Goal: Task Accomplishment & Management: Complete application form

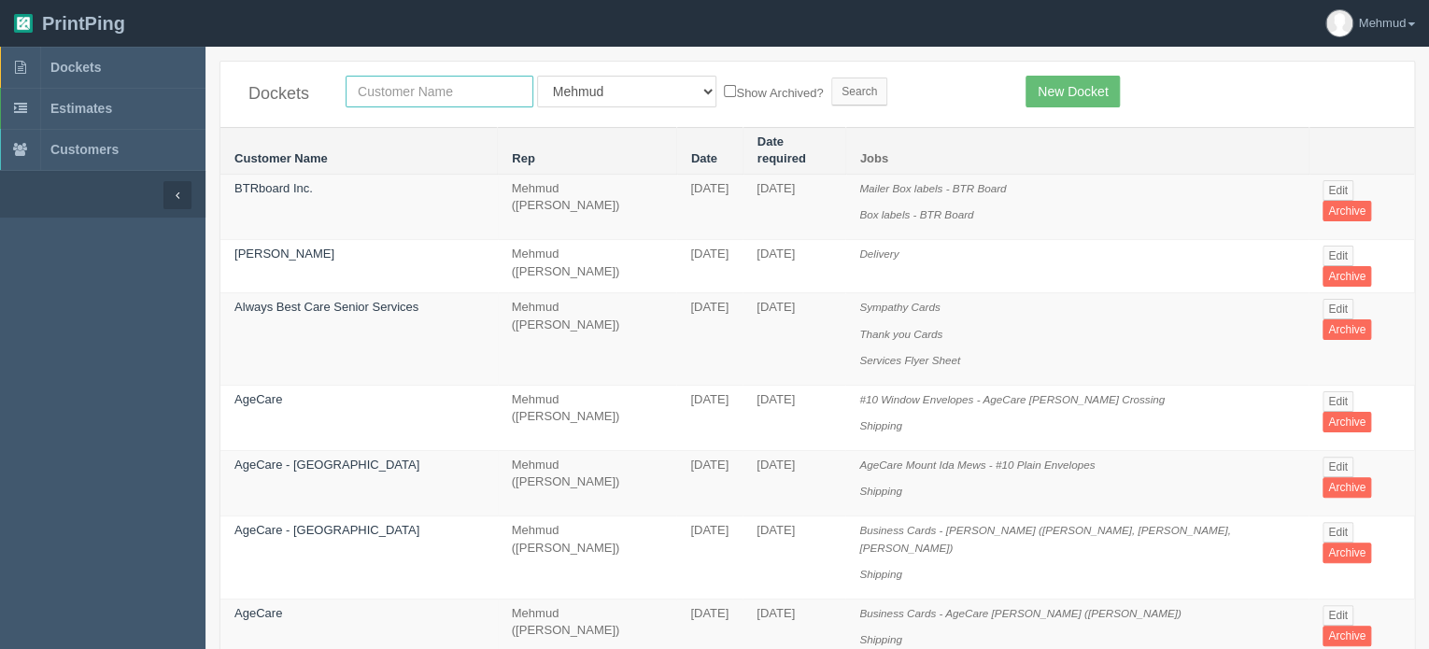
click at [381, 88] on input "text" at bounding box center [440, 92] width 188 height 32
type input "whyte"
click at [831, 87] on input "Search" at bounding box center [859, 92] width 56 height 28
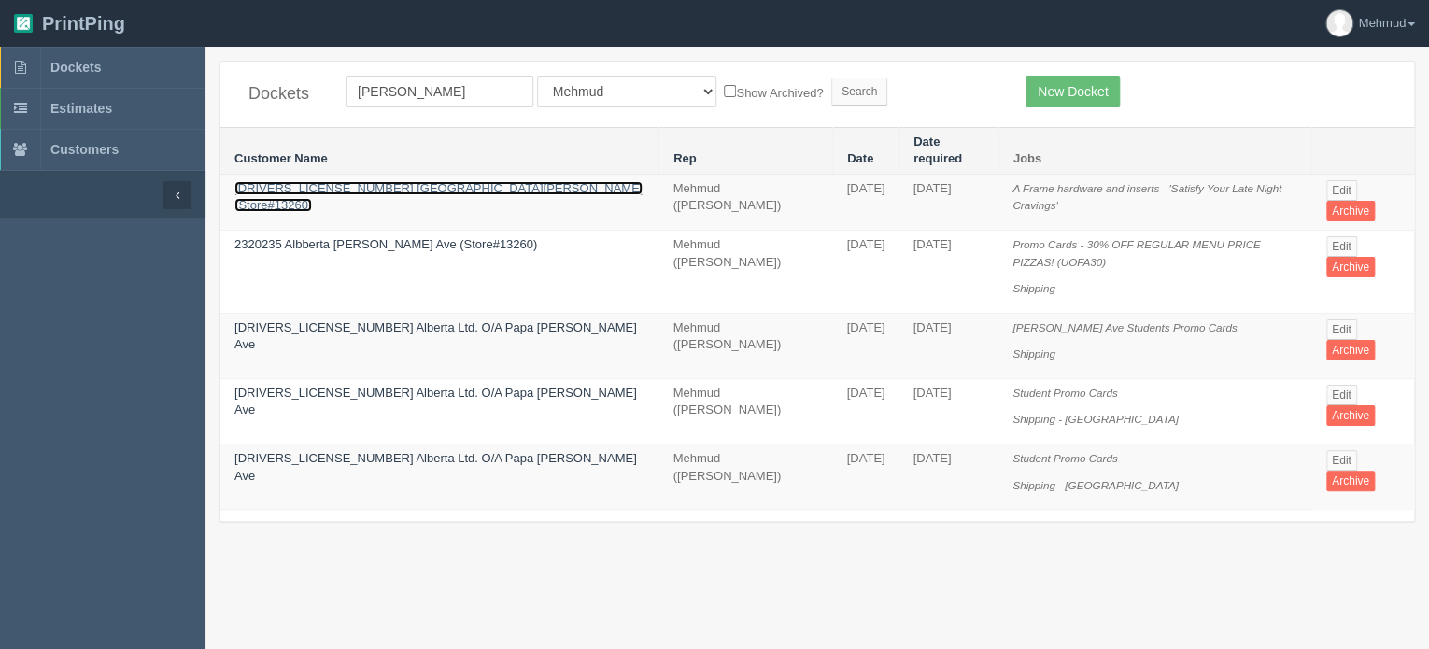
click at [419, 181] on link "[DRIVERS_LICENSE_NUMBER] [GEOGRAPHIC_DATA][PERSON_NAME] (Store#13260)" at bounding box center [438, 197] width 408 height 32
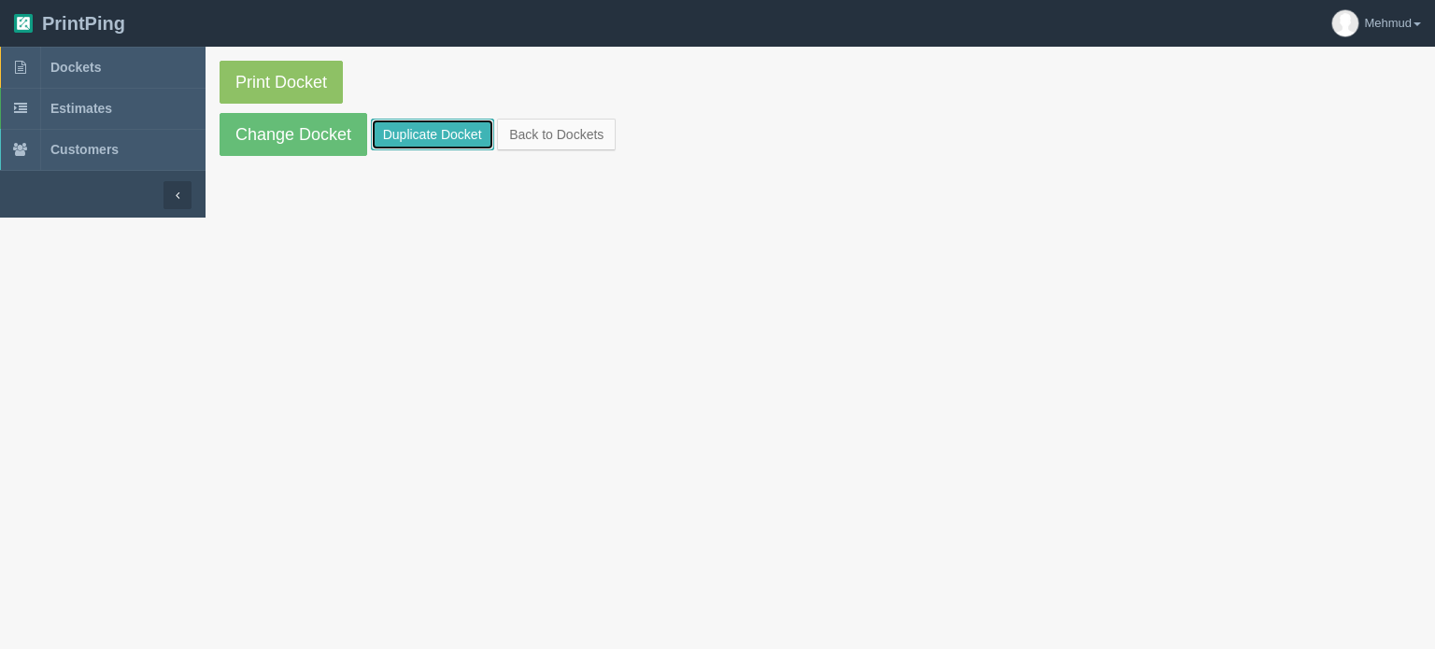
click at [421, 138] on link "Duplicate Docket" at bounding box center [432, 135] width 123 height 32
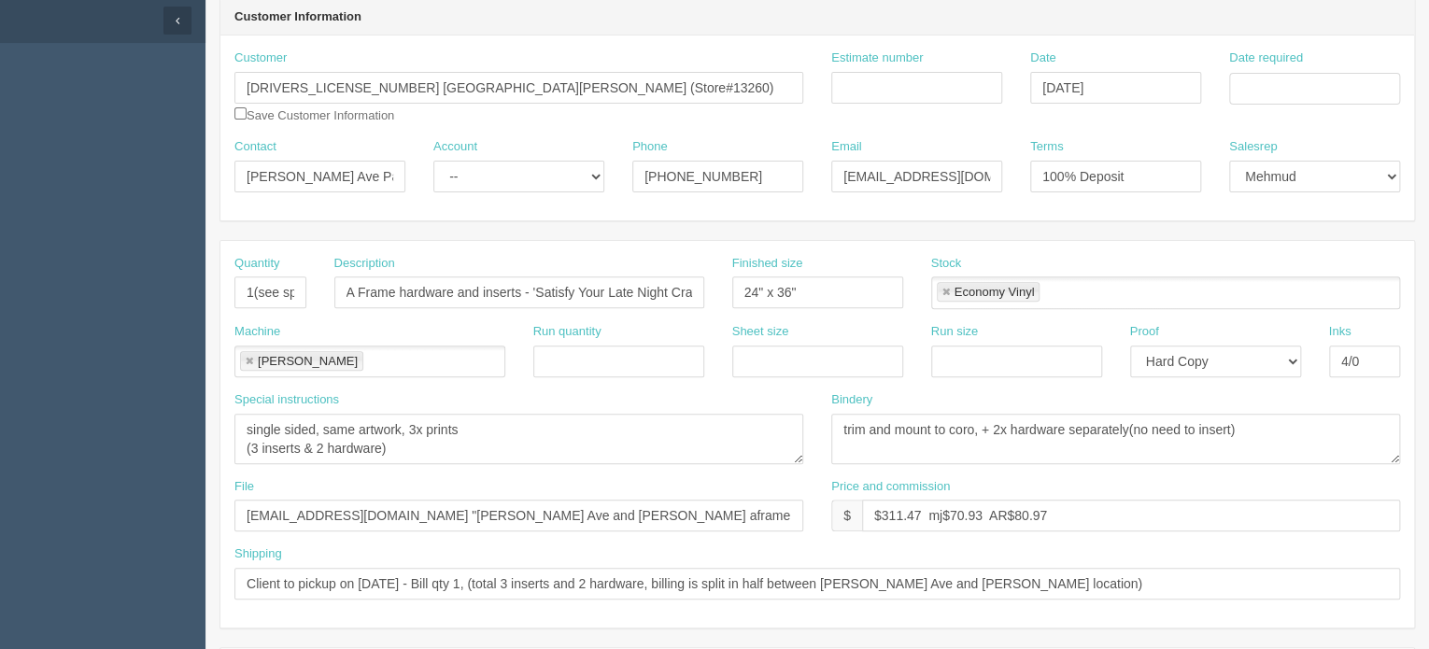
scroll to position [187, 0]
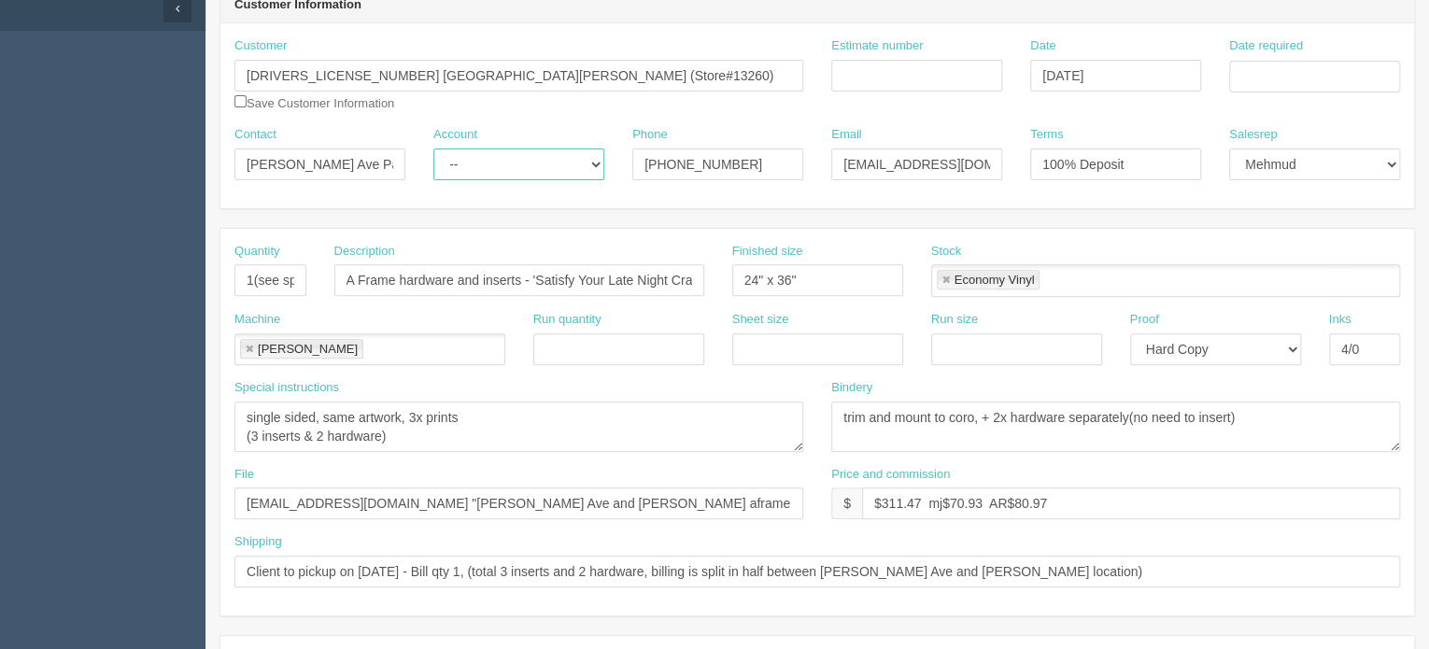
click at [491, 169] on select "-- Existing Client Allrush Client Rep Client" at bounding box center [518, 165] width 171 height 32
select select "Allrush Client"
click at [433, 149] on select "-- Existing Client Allrush Client Rep Client" at bounding box center [518, 165] width 171 height 32
drag, startPoint x: 843, startPoint y: 164, endPoint x: 1093, endPoint y: 163, distance: 249.4
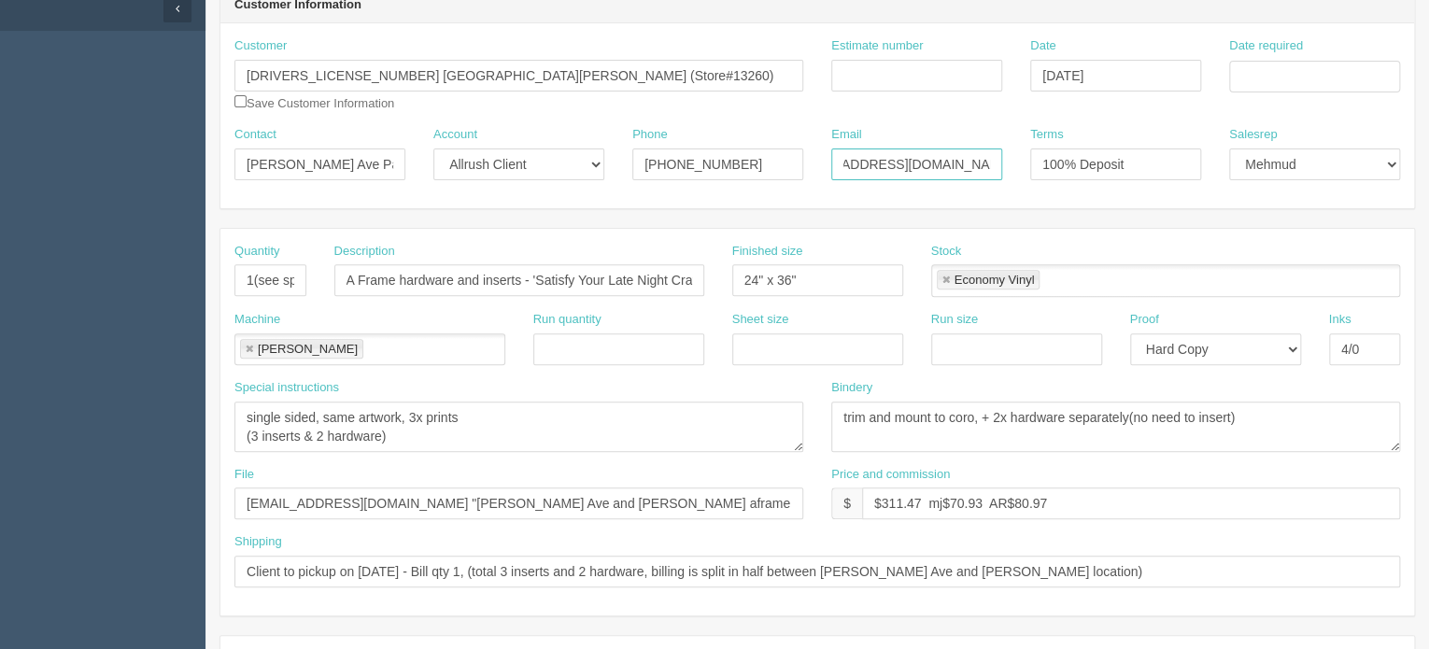
click at [1093, 163] on div "Contact Whyte Ave Papa John's - Ruchin Patel Account -- Existing Client Allrush…" at bounding box center [817, 160] width 1194 height 68
paste input "empirepark"
type input "[EMAIL_ADDRESS][DOMAIN_NAME]"
click at [868, 64] on input "Estimate number" at bounding box center [916, 76] width 171 height 32
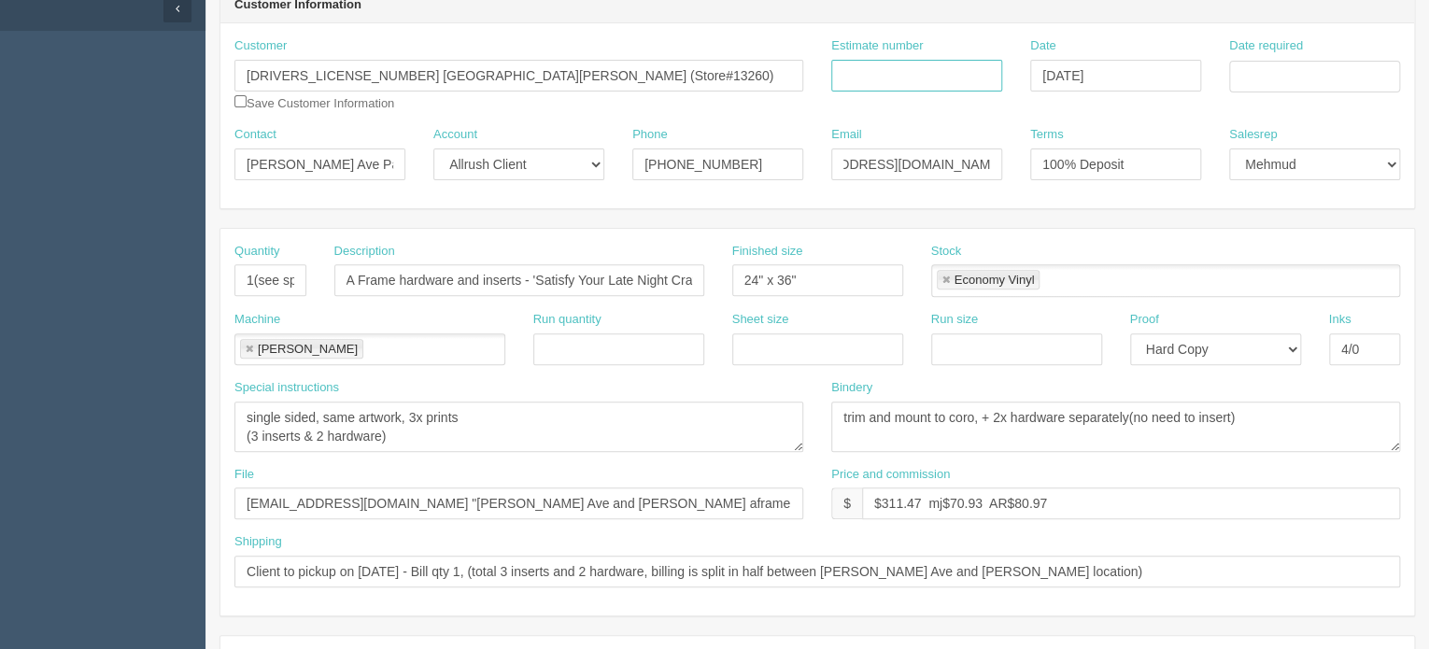
scroll to position [0, 0]
click at [870, 71] on input "Estimate number" at bounding box center [916, 76] width 171 height 32
type input "091984"
click at [1268, 78] on input "Date required" at bounding box center [1314, 77] width 171 height 32
click at [1373, 253] on td "22" at bounding box center [1371, 254] width 22 height 27
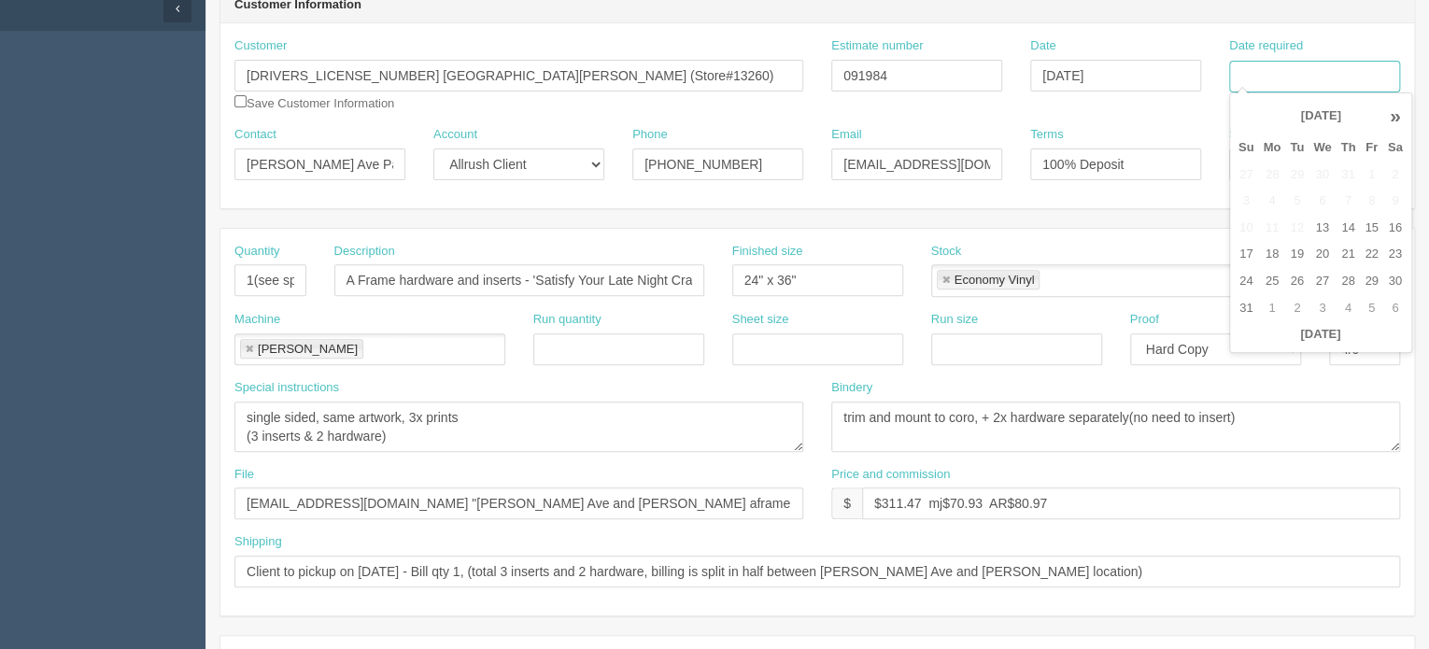
type input "[DATE]"
drag, startPoint x: 235, startPoint y: 276, endPoint x: 703, endPoint y: 302, distance: 468.6
click at [703, 302] on div "Quantity 1(see spcl inst) Description A Frame hardware and inserts - 'Satisfy Y…" at bounding box center [817, 277] width 1194 height 68
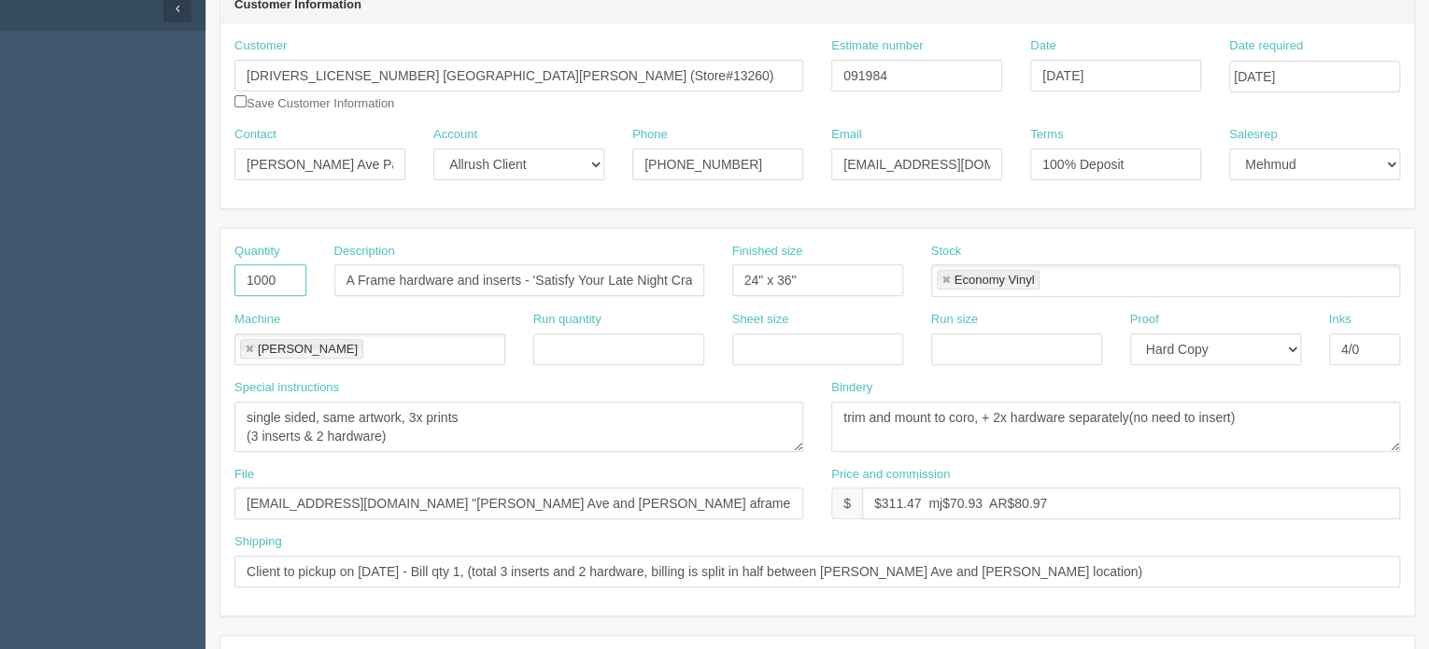
type input "1000"
type input "Coded Door hangers for whyte ave and empire park"
type input "3.5x8.5"
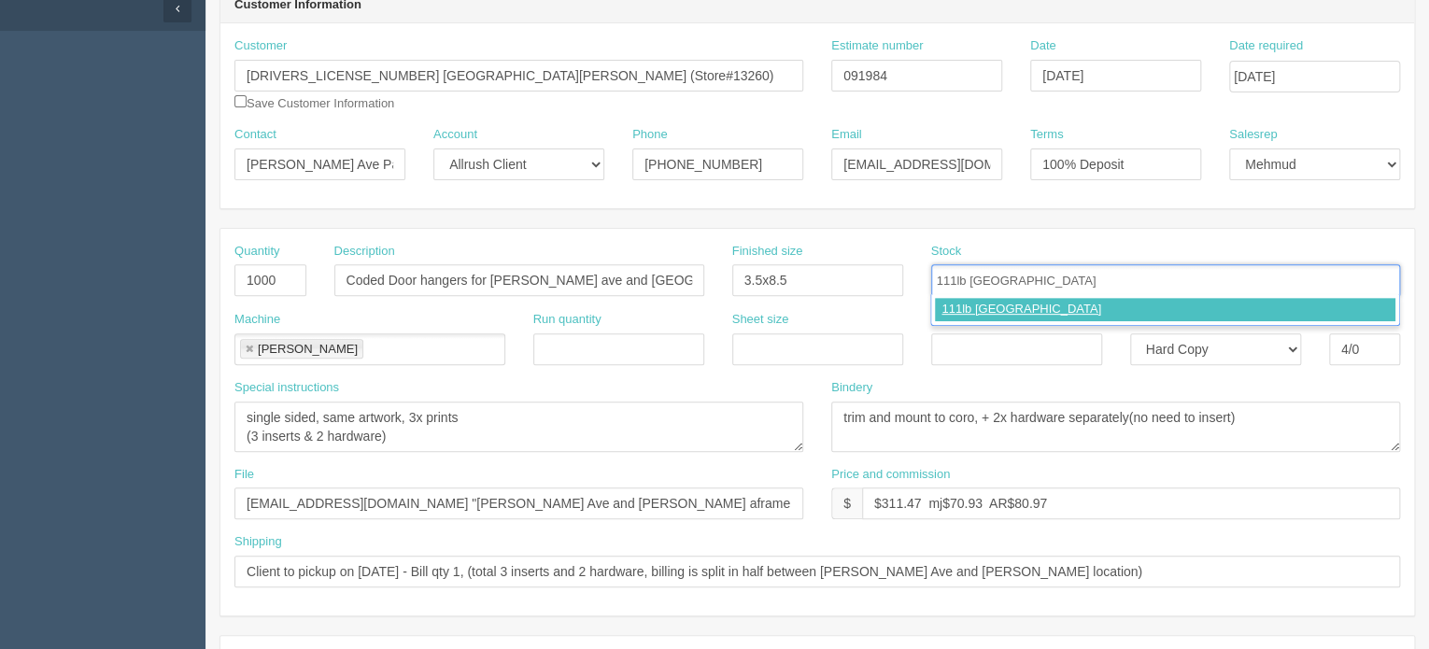
type input "111lb gloss cover"
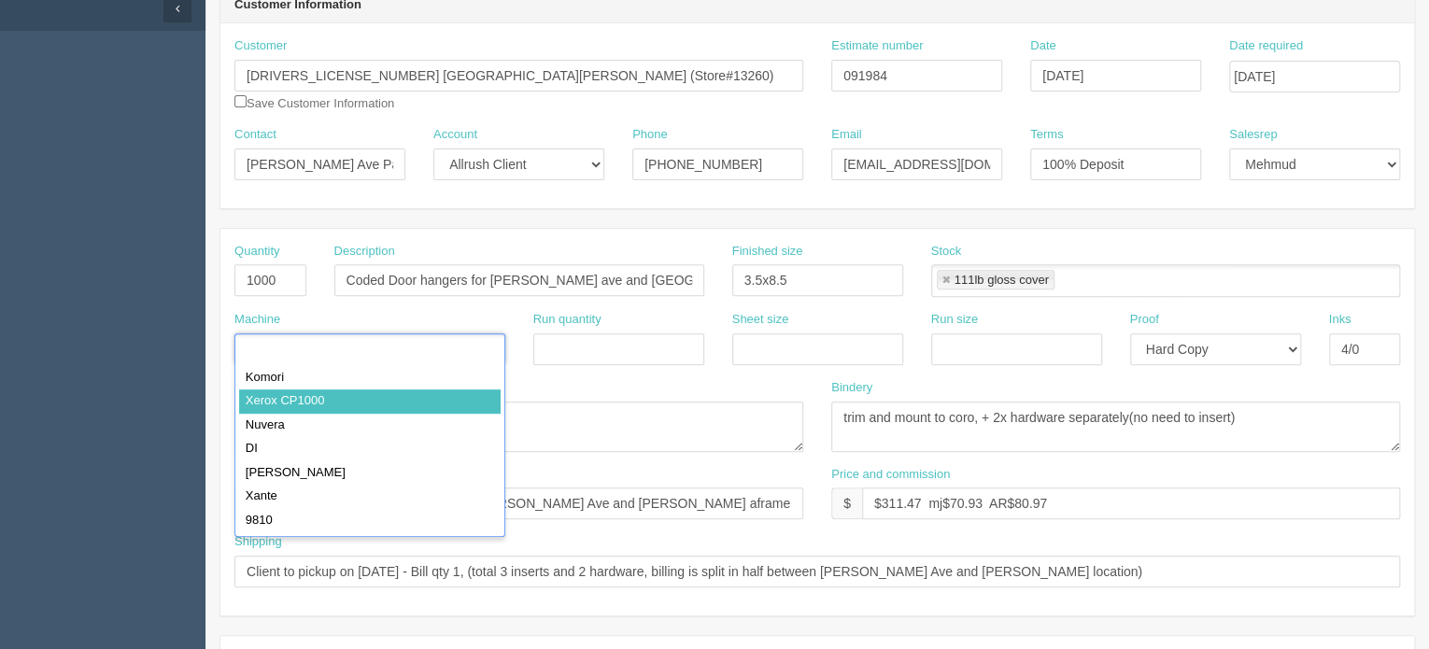
type input "Xerox CP1000"
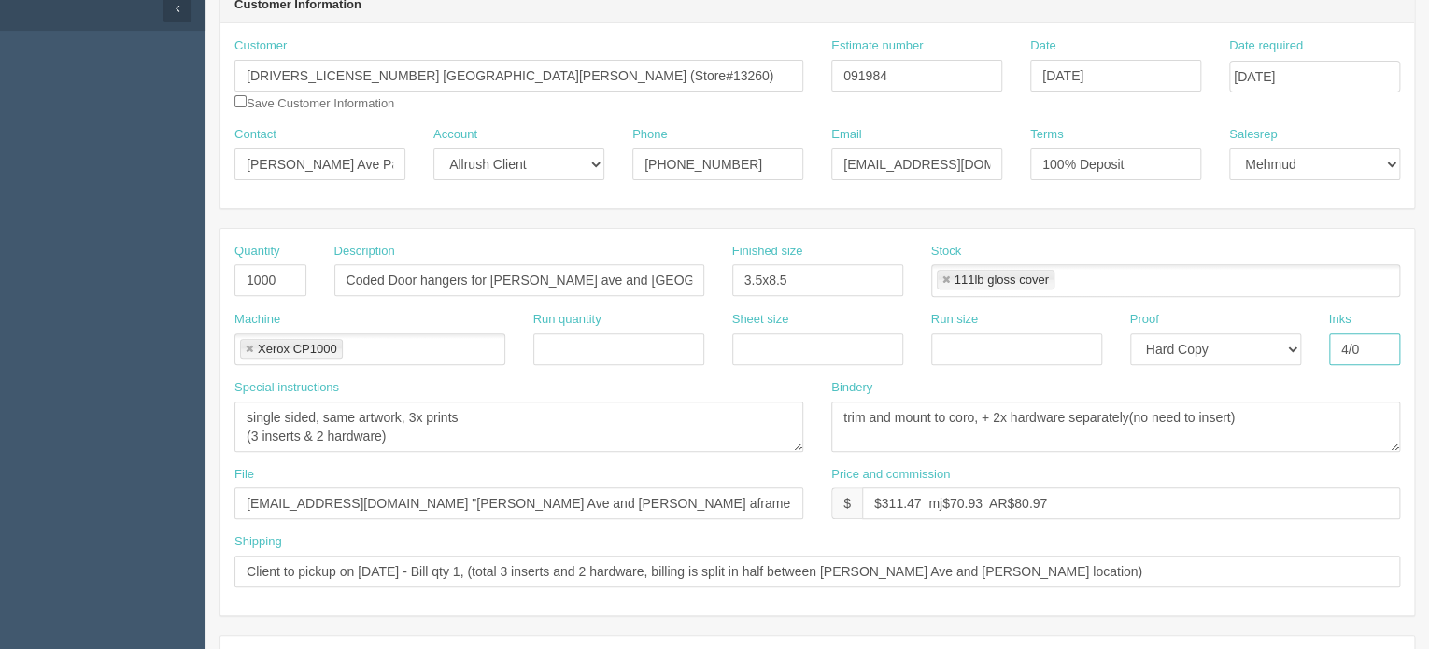
drag, startPoint x: 1368, startPoint y: 342, endPoint x: 1304, endPoint y: 350, distance: 65.0
click at [1304, 350] on div "Machine Xerox CP1000 Xerox CP1000 Run quantity Sheet size Run size Proof -- Ema…" at bounding box center [817, 345] width 1194 height 68
type input "4/4"
drag, startPoint x: 246, startPoint y: 417, endPoint x: 642, endPoint y: 454, distance: 397.8
click at [642, 454] on div "Special instructions single sided, same artwork, 3x prints (3 inserts & 2 hardw…" at bounding box center [518, 422] width 597 height 87
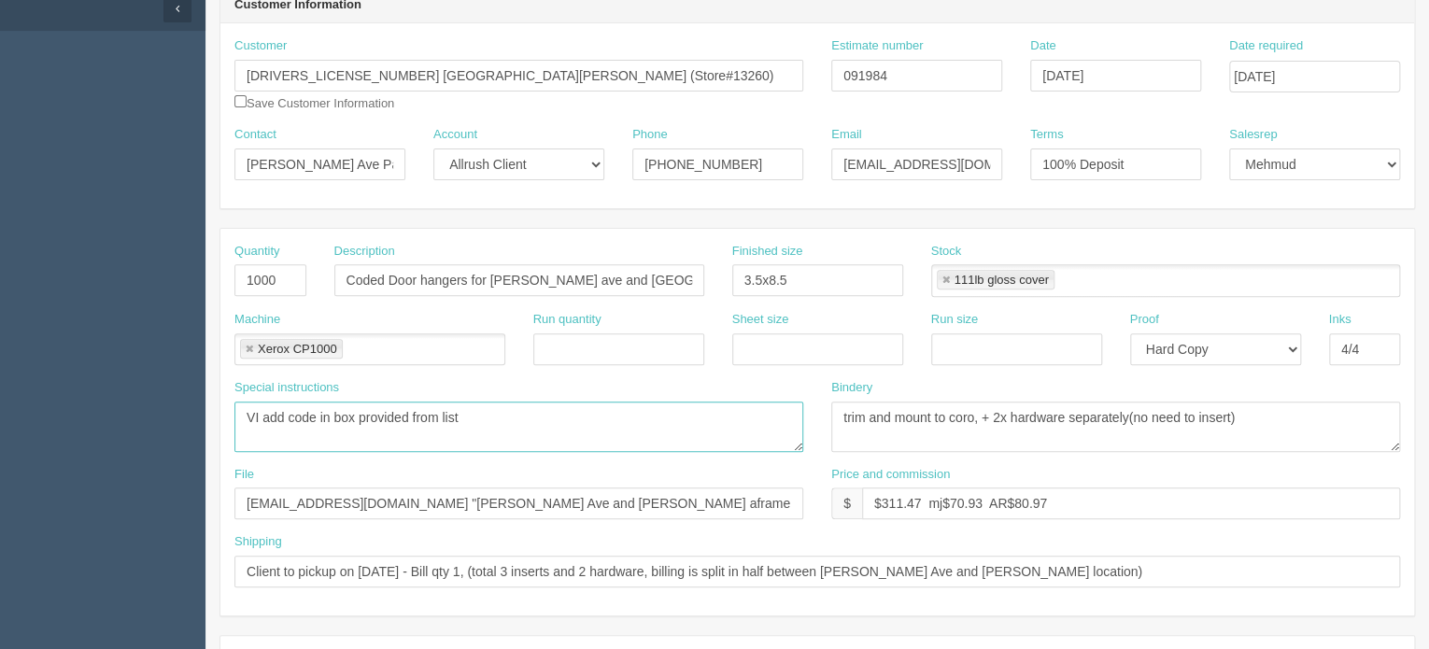
type textarea "VI add code in box provided from list"
drag, startPoint x: 872, startPoint y: 414, endPoint x: 1310, endPoint y: 432, distance: 437.5
click at [1310, 432] on textarea "trim and mount to coro, + 2x hardware separately(no need to insert)" at bounding box center [1115, 427] width 569 height 50
type textarea "trim and bulk pack"
click at [631, 499] on input "files@allrush.ca "PJ-Whyte Ave and Blackburn aframe inserts"" at bounding box center [518, 504] width 569 height 32
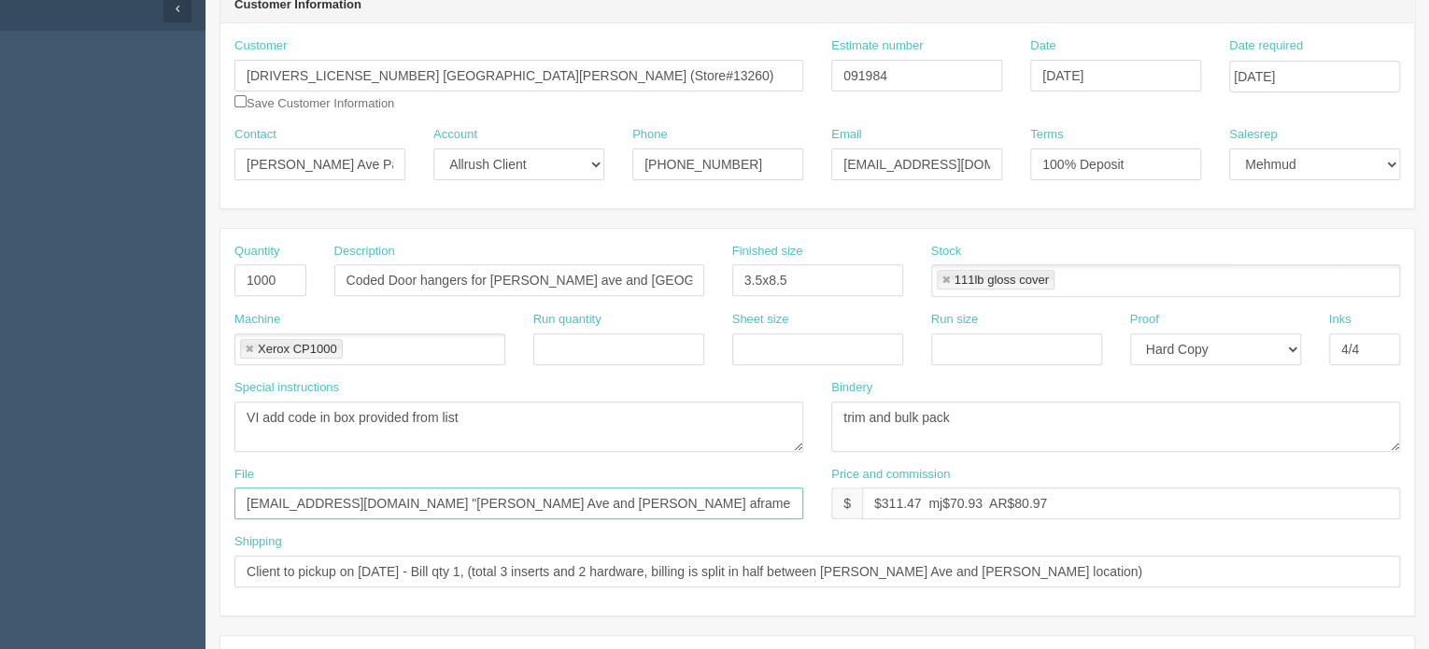
drag, startPoint x: 624, startPoint y: 500, endPoint x: 341, endPoint y: 507, distance: 283.1
click at [341, 507] on input "files@allrush.ca "PJ-Whyte Ave and Blackburn aframe inserts"" at bounding box center [518, 504] width 569 height 32
type input "files@allrush.ca"
drag, startPoint x: 357, startPoint y: 567, endPoint x: 1146, endPoint y: 556, distance: 789.4
click at [1146, 556] on input "Client to pickup on 6th May - Bill qty 1, (total 3 inserts and 2 hardware, bill…" at bounding box center [817, 572] width 1166 height 32
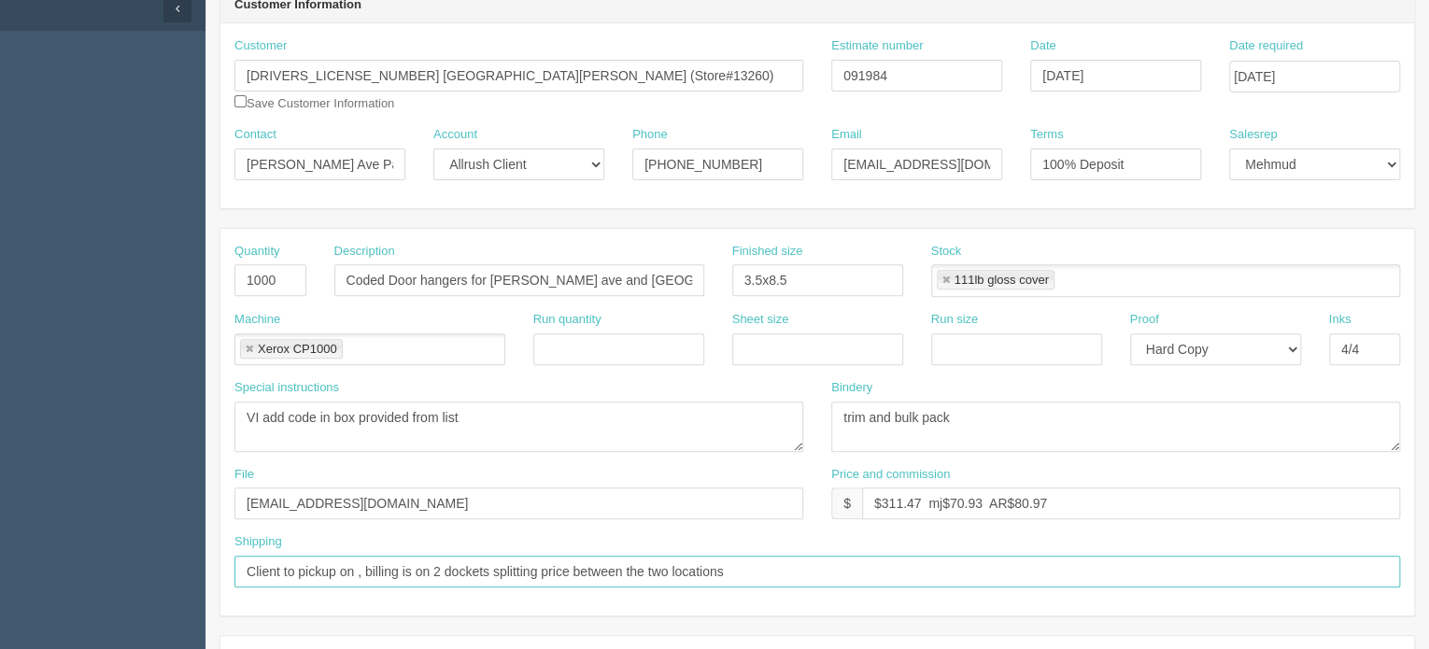
type input "Client to pickup on , billing is on 2 dockets splitting price between the two l…"
drag, startPoint x: 924, startPoint y: 497, endPoint x: 883, endPoint y: 503, distance: 41.5
click at [883, 503] on input "$311.47 mj$70.93 AR$80.97" at bounding box center [1131, 504] width 538 height 32
drag, startPoint x: 947, startPoint y: 491, endPoint x: 915, endPoint y: 505, distance: 34.7
click at [915, 505] on input "$0 mj$70.93 AR$80.97" at bounding box center [1131, 504] width 538 height 32
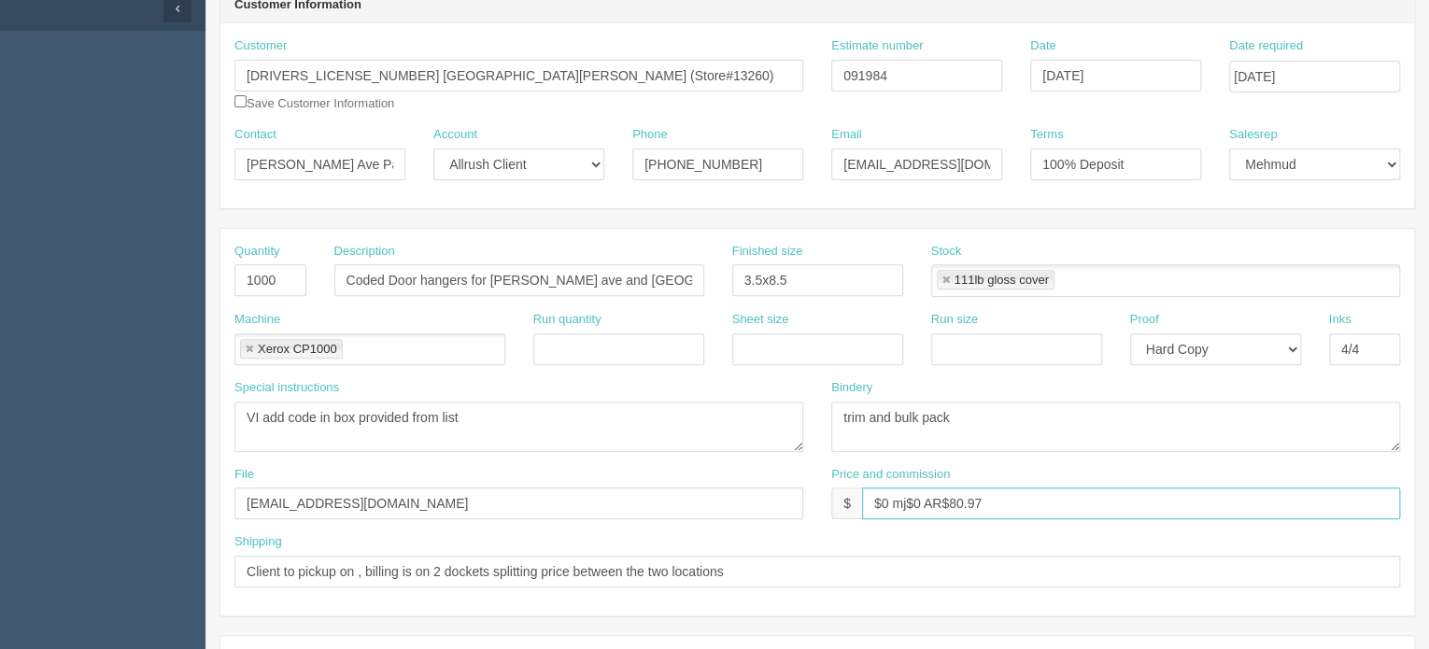
drag, startPoint x: 1000, startPoint y: 500, endPoint x: 949, endPoint y: 500, distance: 51.4
click at [949, 500] on input "$0 mj$0 AR$80.97" at bounding box center [1131, 504] width 538 height 32
type input "$0 mj$0 AR$0"
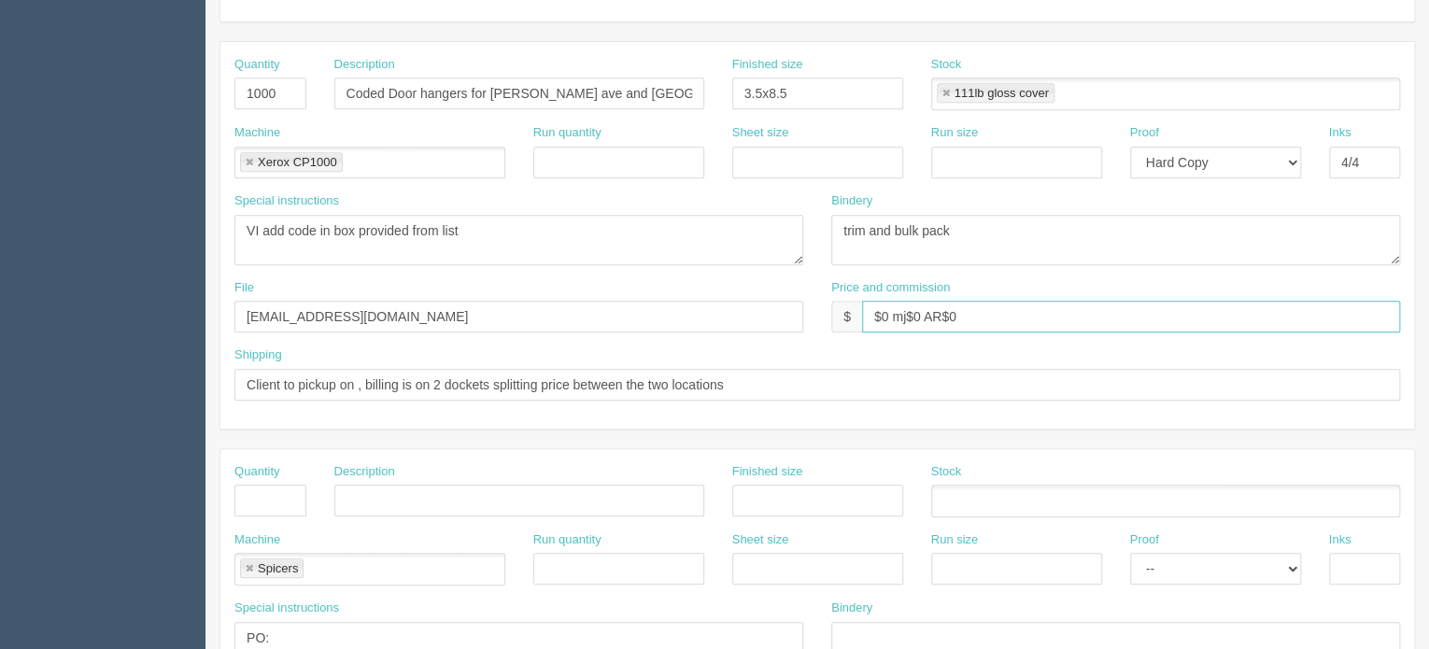
scroll to position [747, 0]
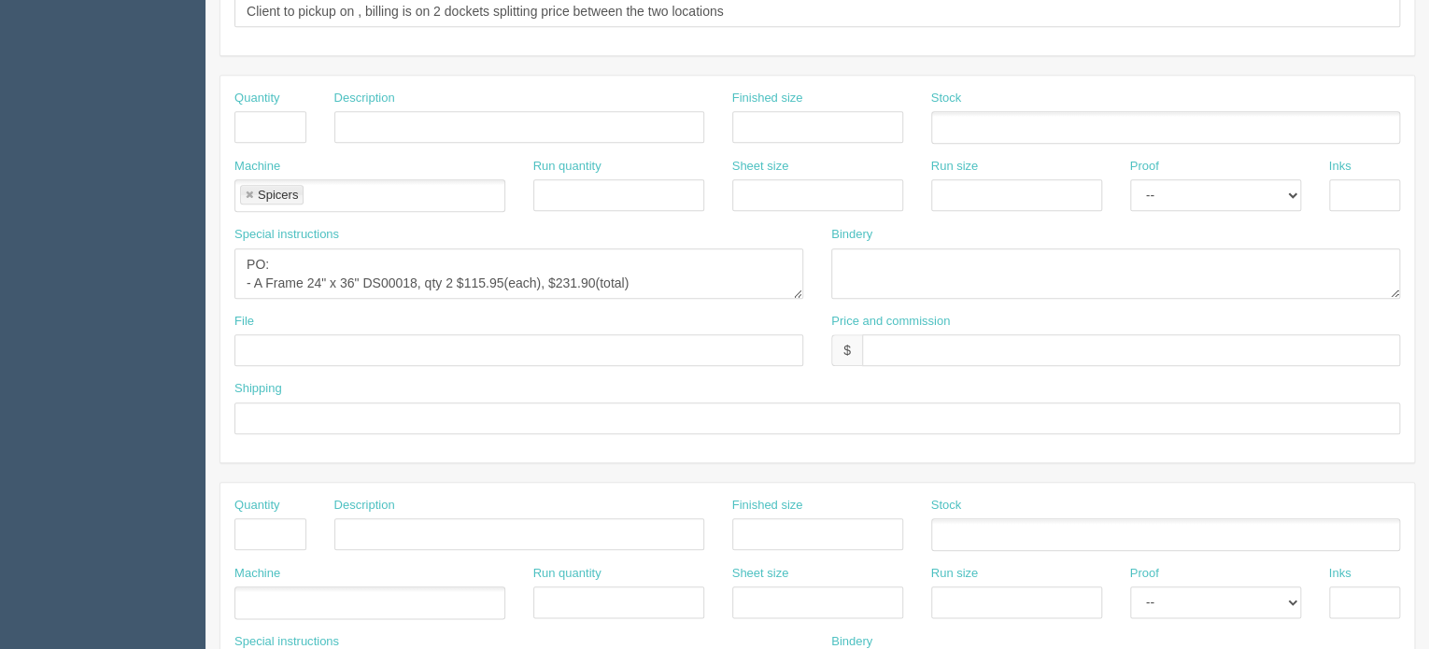
click at [252, 190] on link at bounding box center [249, 196] width 11 height 12
type input "$0 mj$0 AR$0"
drag, startPoint x: 247, startPoint y: 257, endPoint x: 811, endPoint y: 320, distance: 567.7
click at [811, 320] on div "Quantity Description Finished size Stock Machine Run quantity Sheet size Run si…" at bounding box center [817, 269] width 1194 height 387
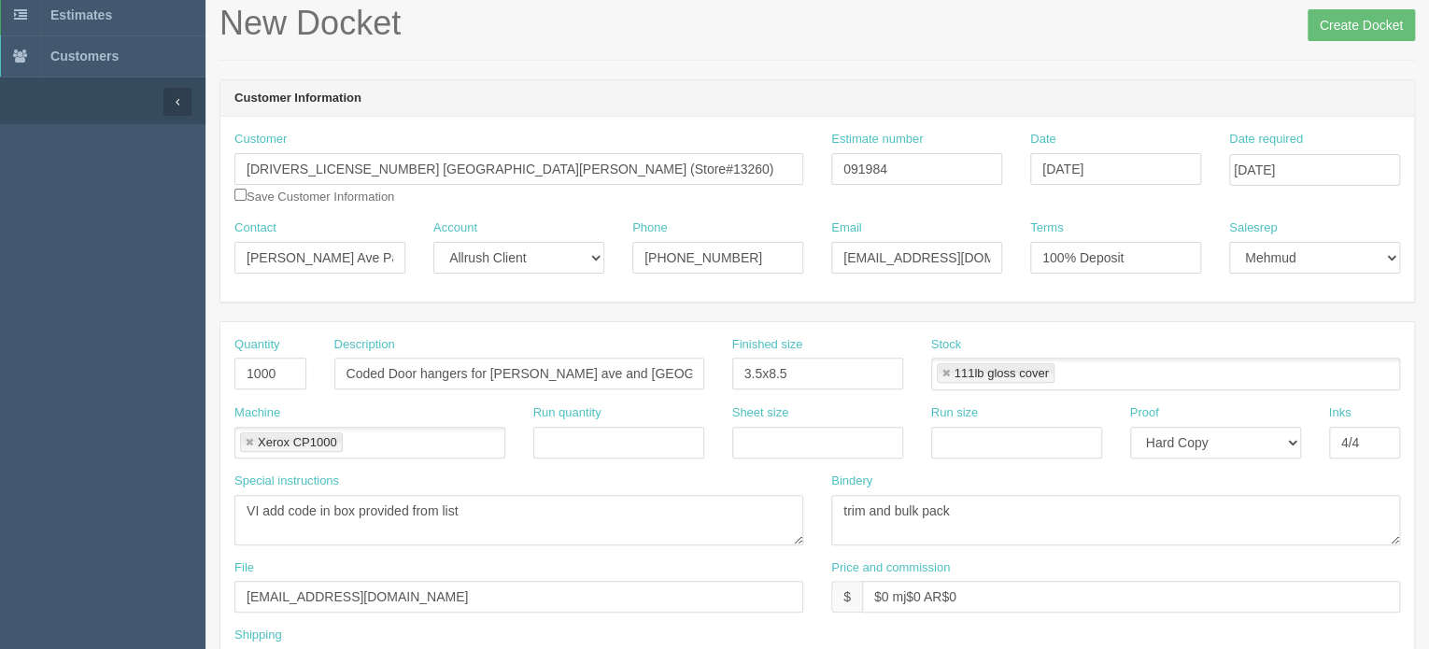
scroll to position [0, 0]
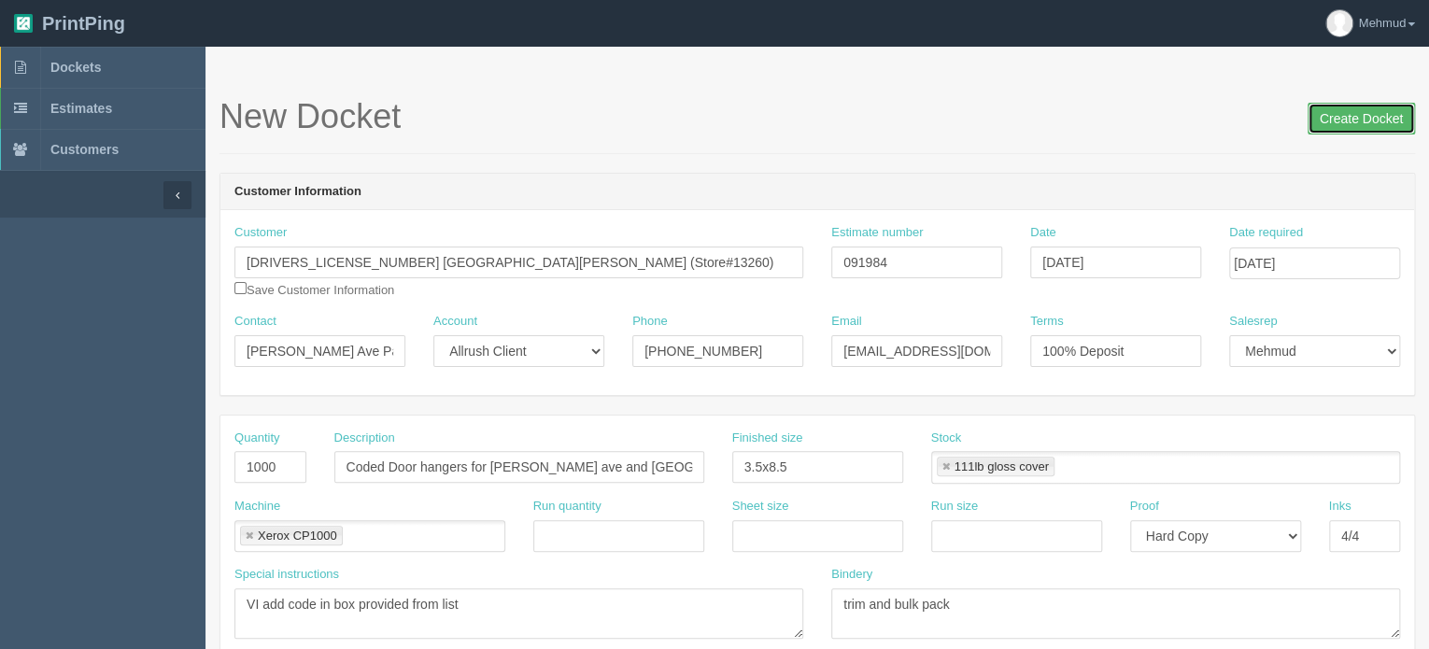
click at [1363, 125] on input "Create Docket" at bounding box center [1361, 119] width 107 height 32
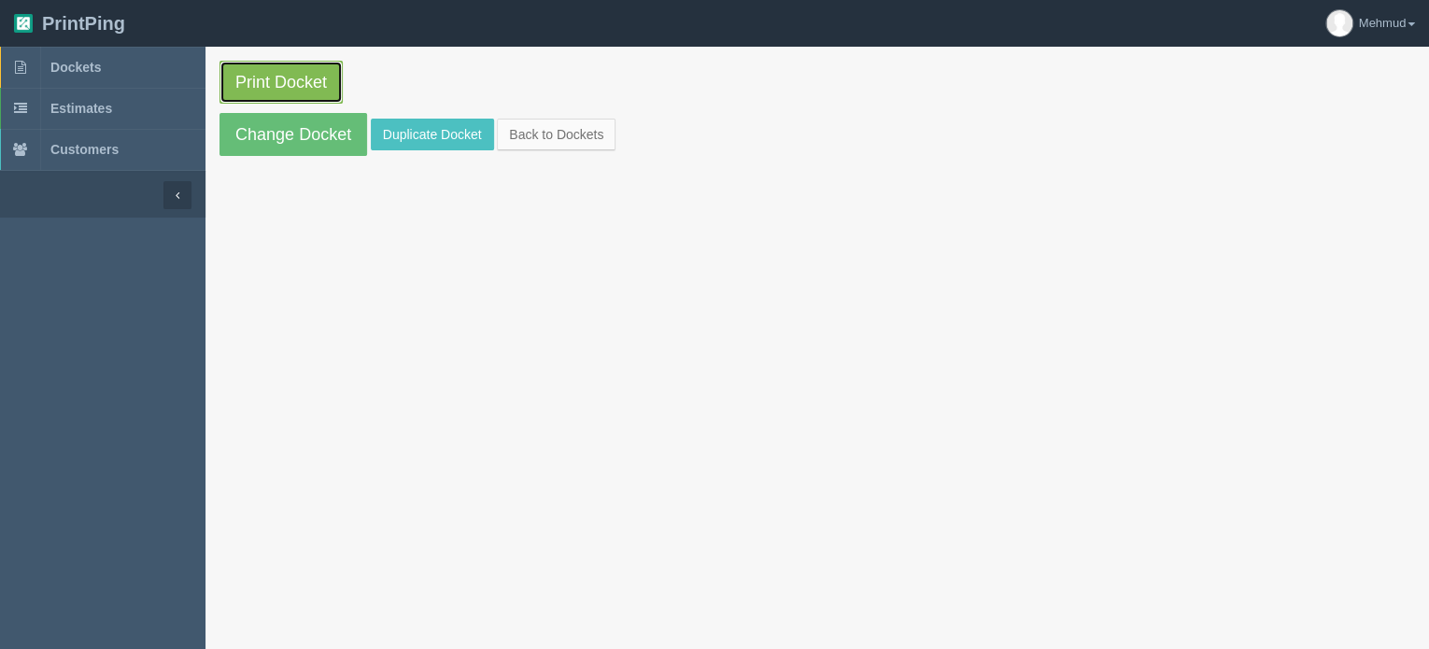
click at [291, 86] on link "Print Docket" at bounding box center [281, 82] width 123 height 43
drag, startPoint x: 404, startPoint y: 127, endPoint x: 425, endPoint y: 171, distance: 48.9
click at [404, 127] on link "Duplicate Docket" at bounding box center [432, 135] width 123 height 32
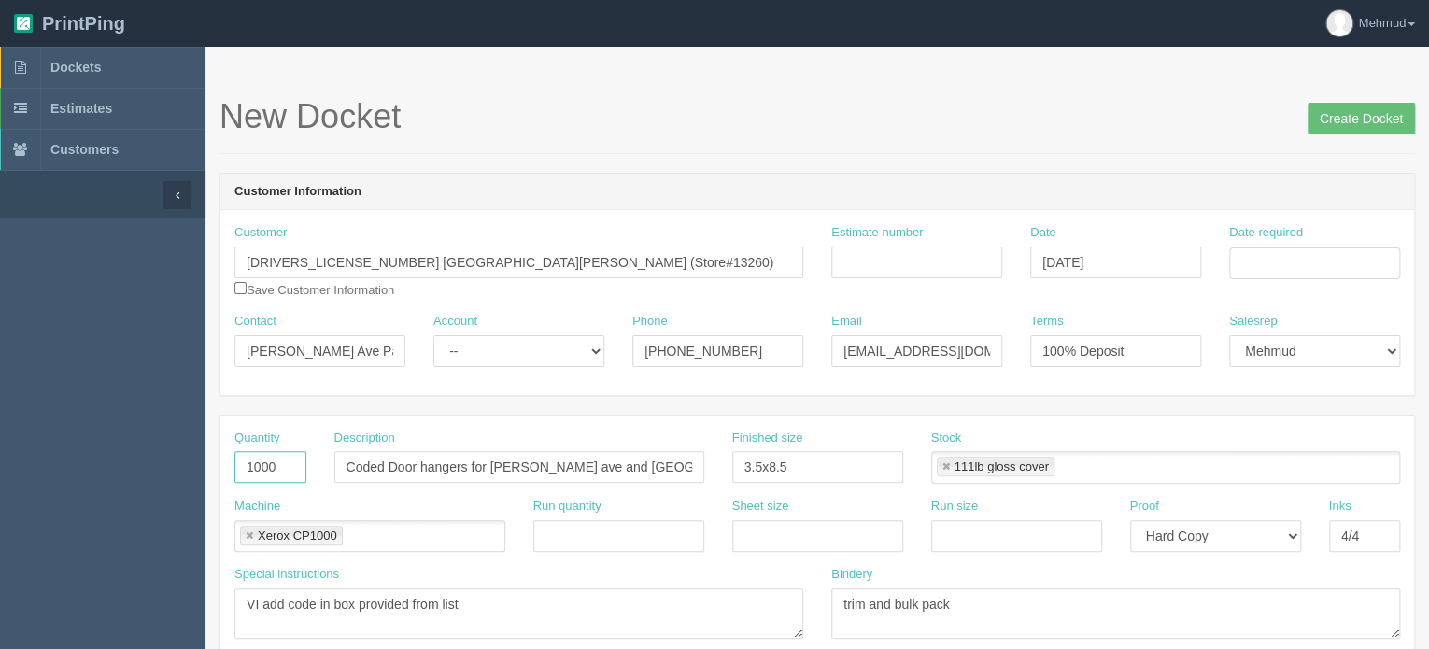
drag, startPoint x: 161, startPoint y: 466, endPoint x: 113, endPoint y: 460, distance: 48.0
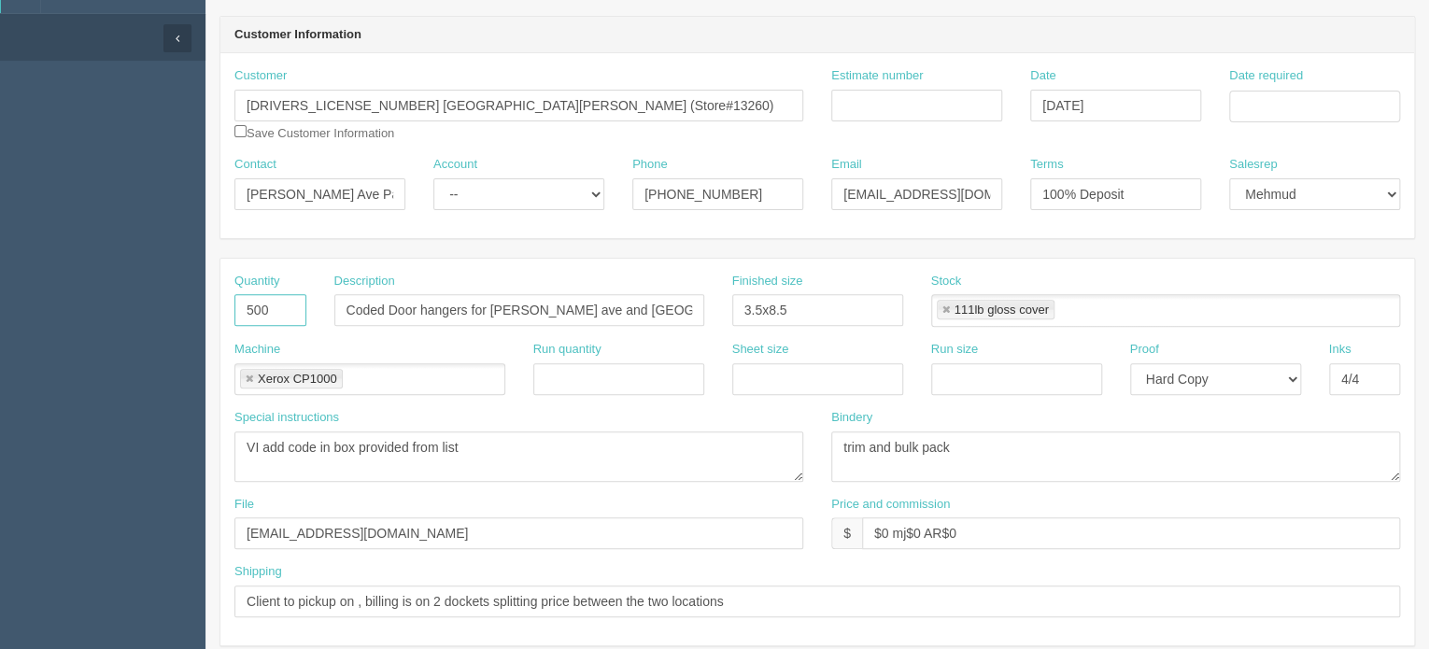
scroll to position [187, 0]
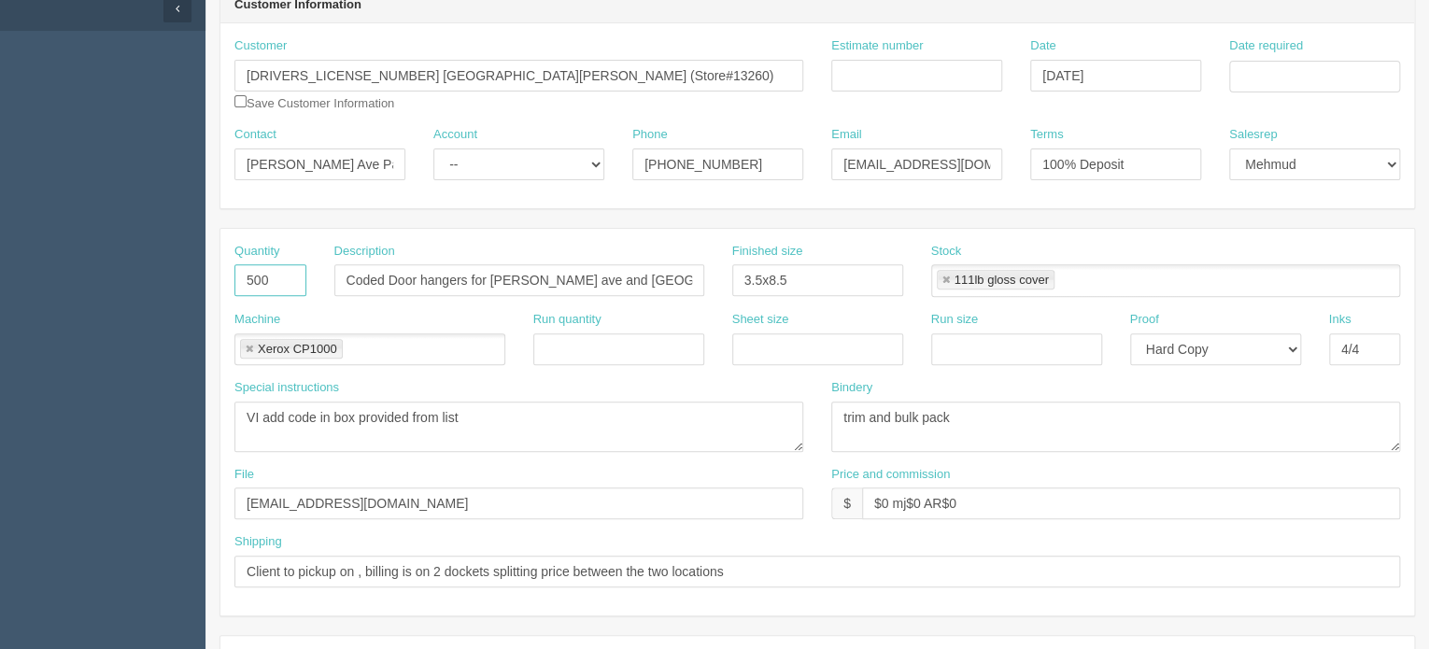
type input "500"
drag, startPoint x: 372, startPoint y: 420, endPoint x: 110, endPoint y: 425, distance: 261.6
drag, startPoint x: 747, startPoint y: 272, endPoint x: 672, endPoint y: 269, distance: 75.7
click at [673, 269] on div "Quantity 500 Description Coded Door hangers for whyte ave and empire park Finis…" at bounding box center [817, 277] width 1194 height 68
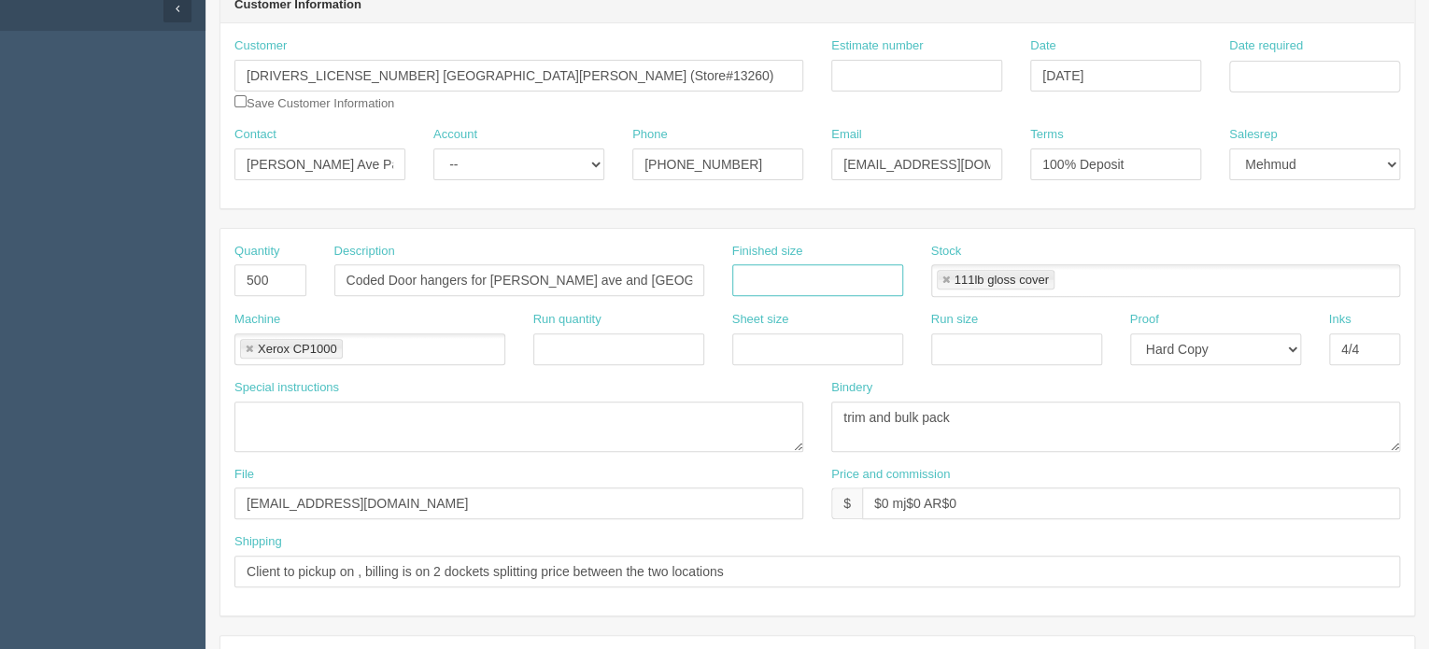
click at [950, 278] on link at bounding box center [946, 281] width 11 height 12
drag, startPoint x: 556, startPoint y: 278, endPoint x: 781, endPoint y: 302, distance: 226.3
click at [781, 302] on div "Quantity 500 Description Coded Door hangers for whyte ave and empire park Finis…" at bounding box center [817, 277] width 1194 height 68
type input "Coded Door hangers for [PERSON_NAME] ave"
click at [254, 347] on link at bounding box center [249, 350] width 11 height 12
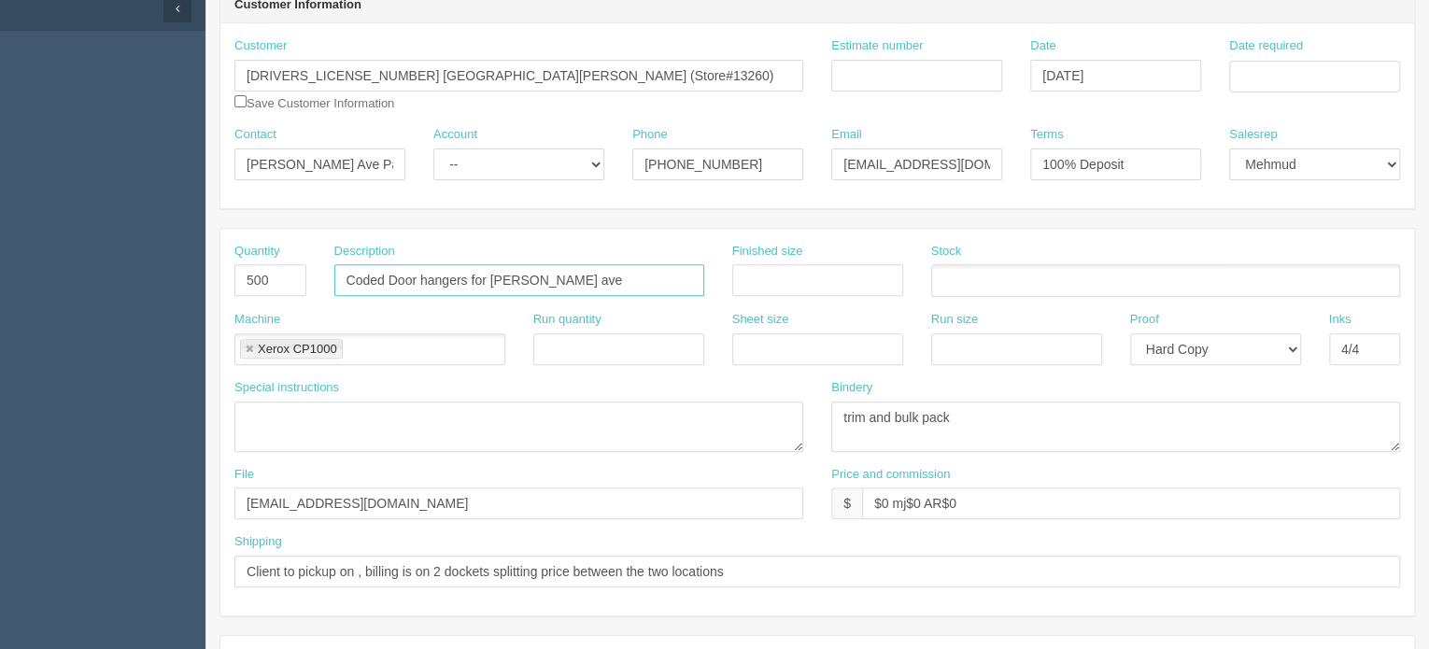
type input "Coded Door hangers for [PERSON_NAME] ave"
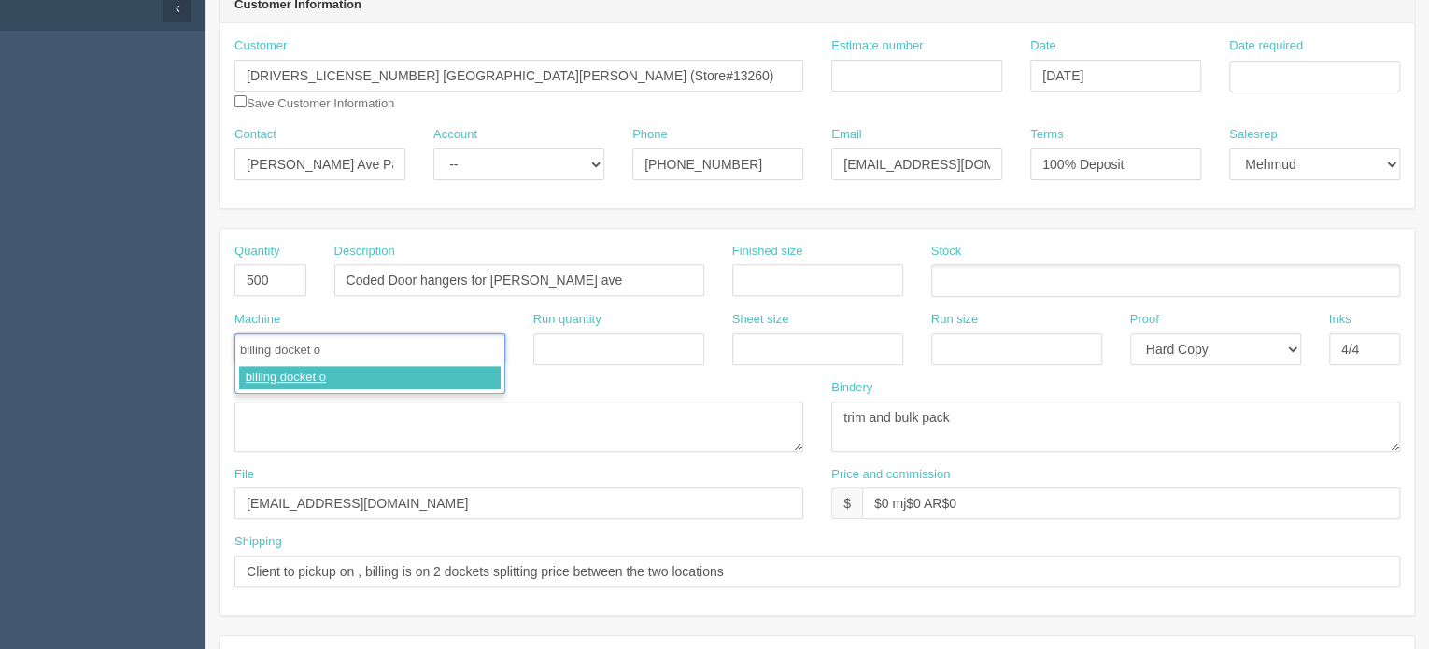
type input "billing docket"
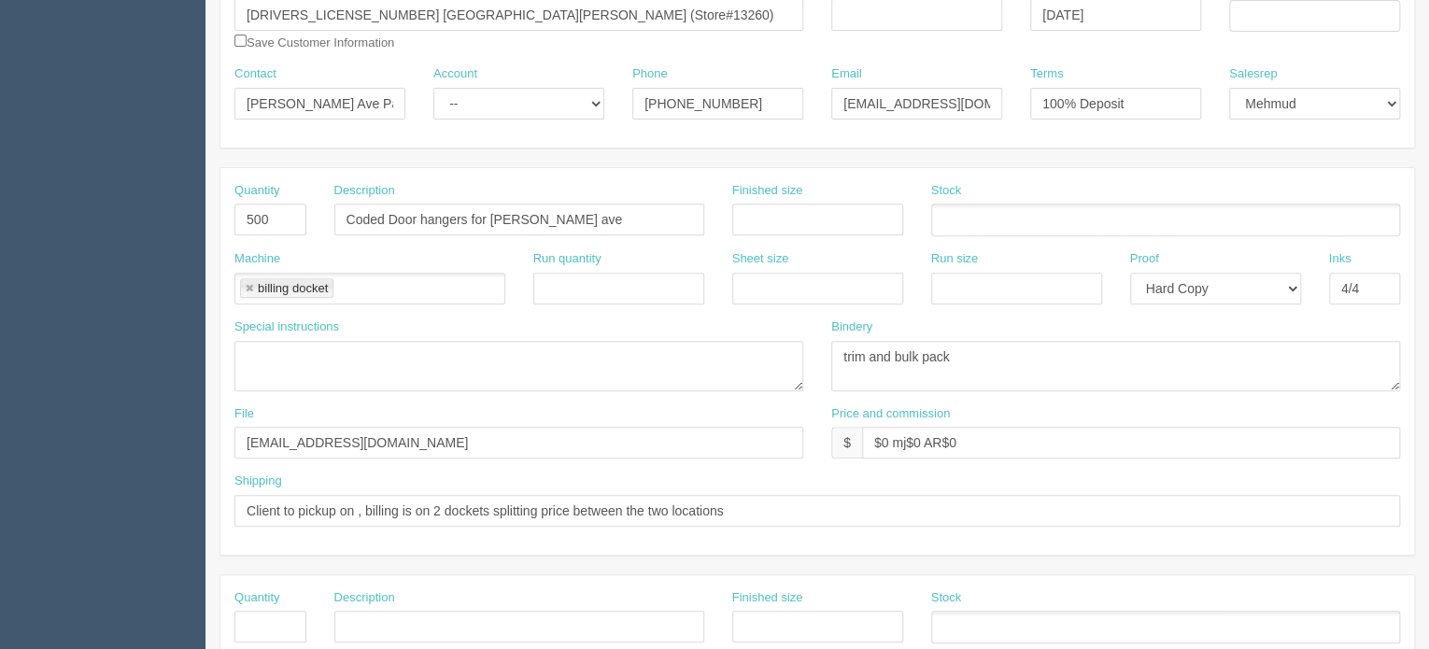
scroll to position [280, 0]
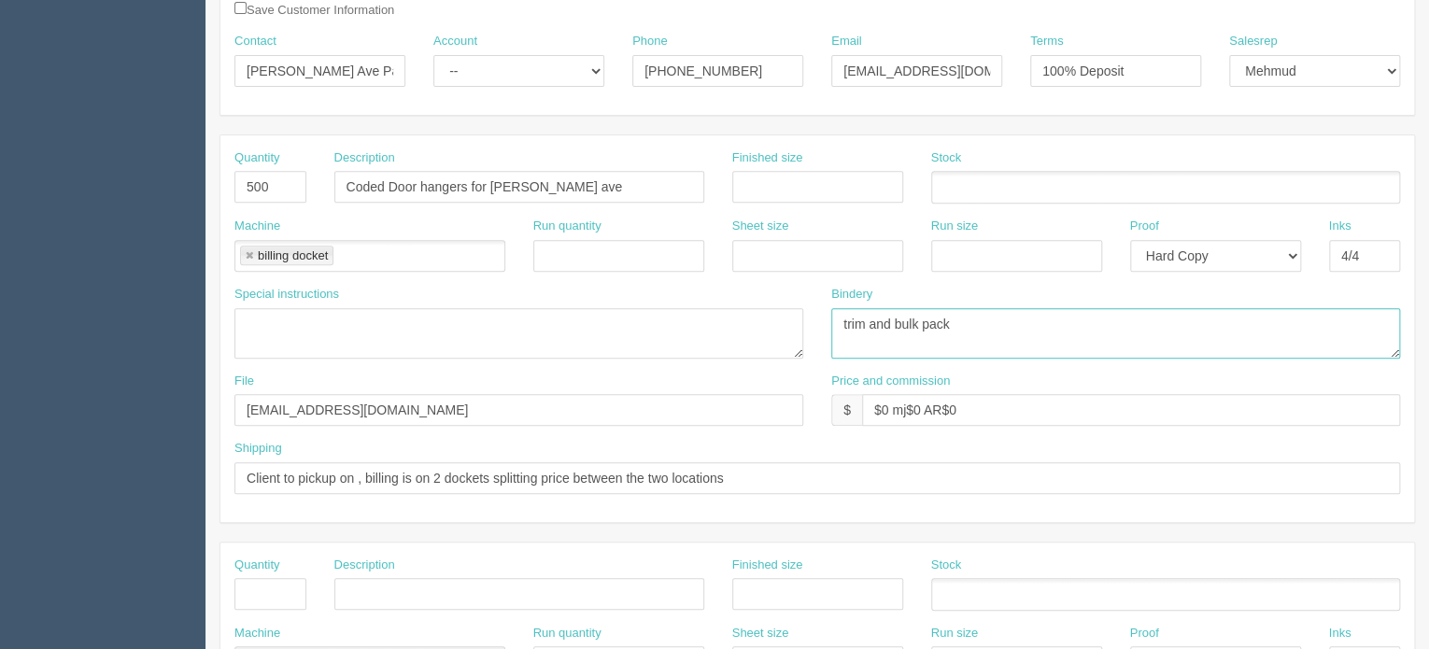
drag, startPoint x: 894, startPoint y: 332, endPoint x: 747, endPoint y: 346, distance: 147.3
click at [747, 346] on div "Special instructions VI add code in box provided from list Bindery trim and bul…" at bounding box center [817, 329] width 1194 height 87
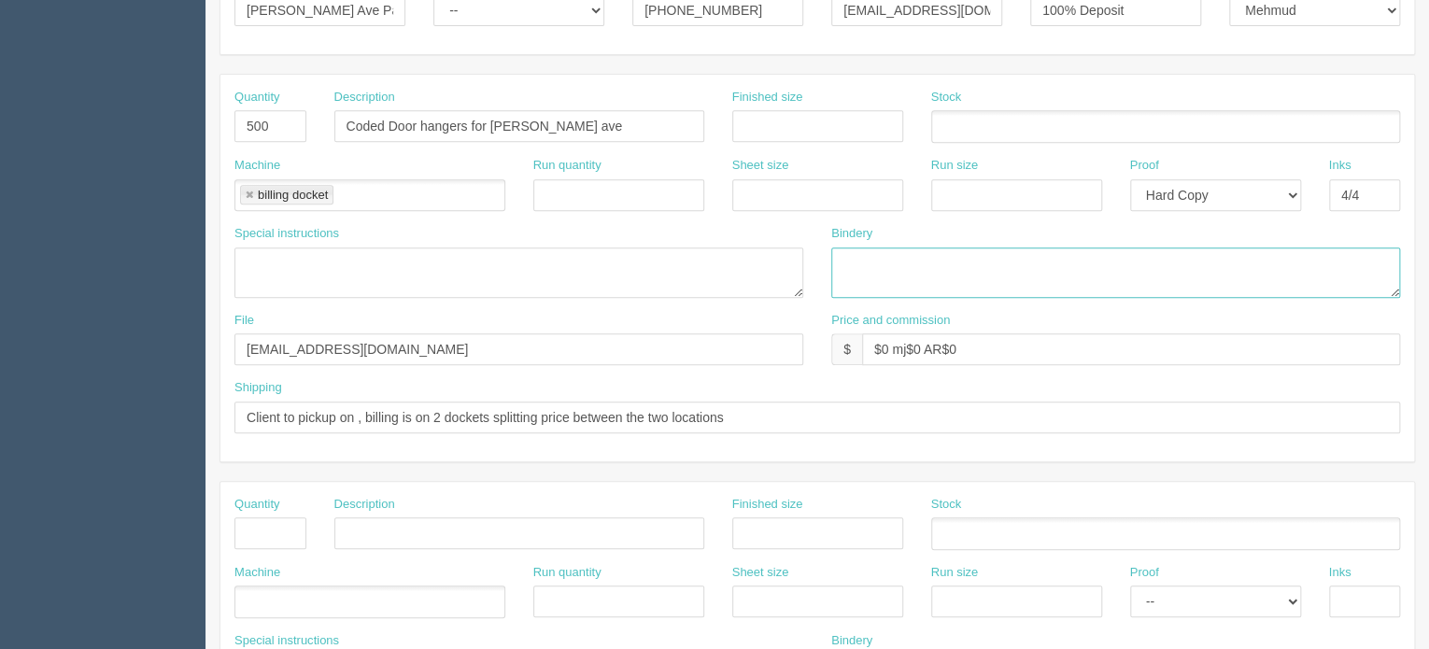
scroll to position [374, 0]
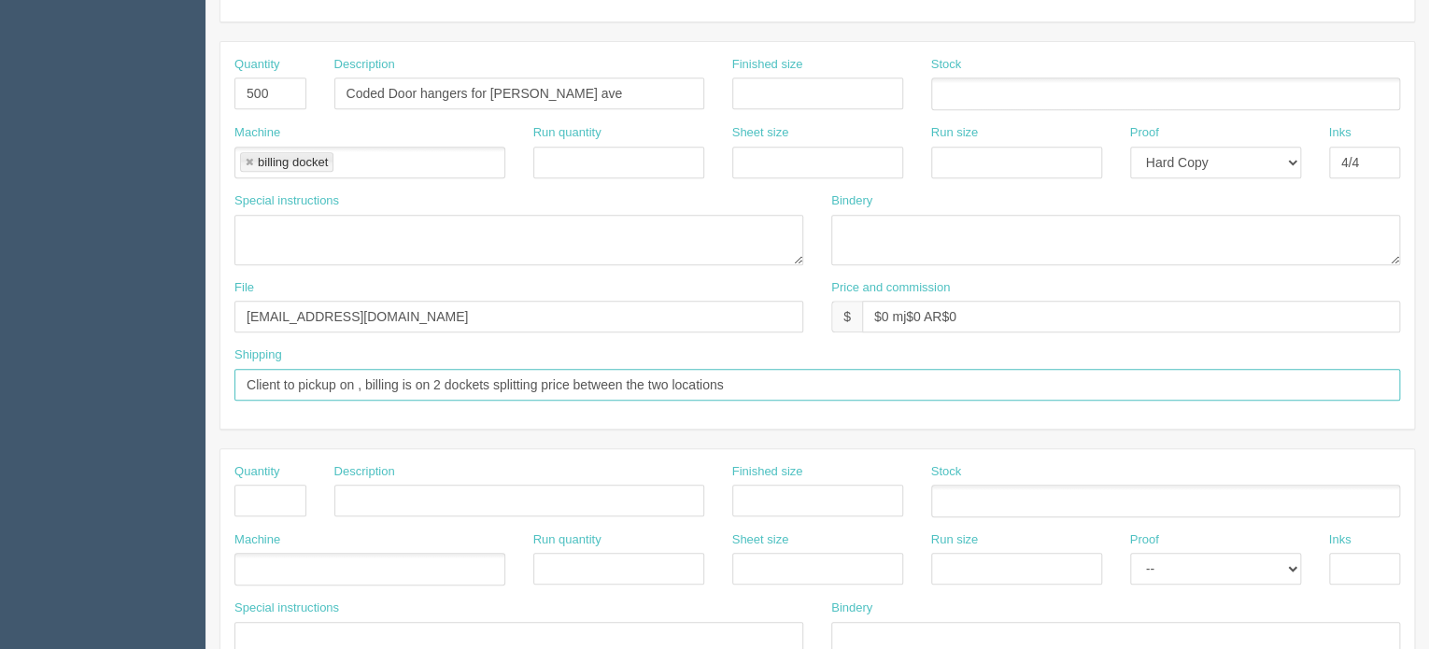
drag, startPoint x: 681, startPoint y: 385, endPoint x: 93, endPoint y: 377, distance: 587.6
click at [93, 377] on section "Dockets Estimates Customers" at bounding box center [714, 498] width 1429 height 1650
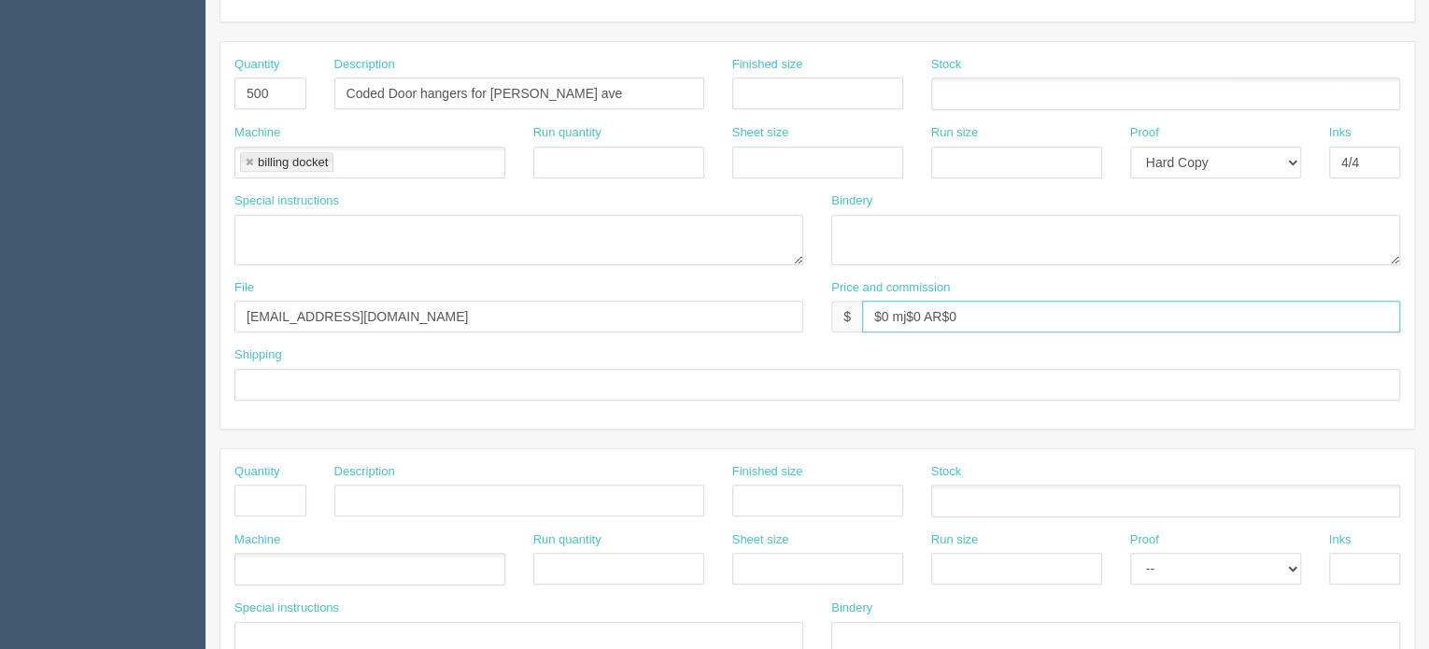
click at [886, 314] on input "$0 mj$0 AR$0" at bounding box center [1131, 317] width 538 height 32
click at [949, 316] on input "$187.46 mj$0 AR$0" at bounding box center [1131, 317] width 538 height 32
click at [1043, 305] on input "$187.46 mj$29.29 AR$0" at bounding box center [1131, 317] width 538 height 32
type input "$187.46 mj$29.29 AR$41.01"
drag, startPoint x: 385, startPoint y: 312, endPoint x: 73, endPoint y: 336, distance: 312.9
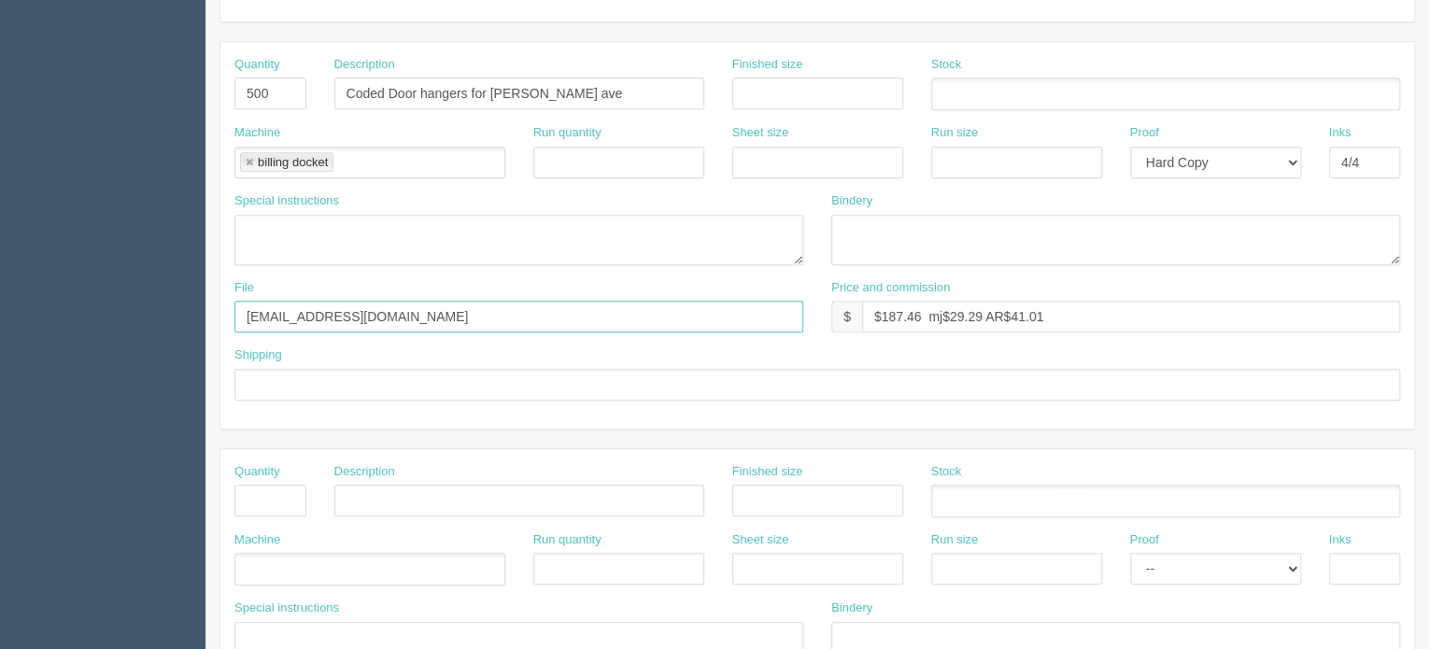
click at [73, 336] on section "Dockets Estimates Customers" at bounding box center [714, 498] width 1429 height 1650
click at [258, 391] on input "text" at bounding box center [817, 385] width 1166 height 32
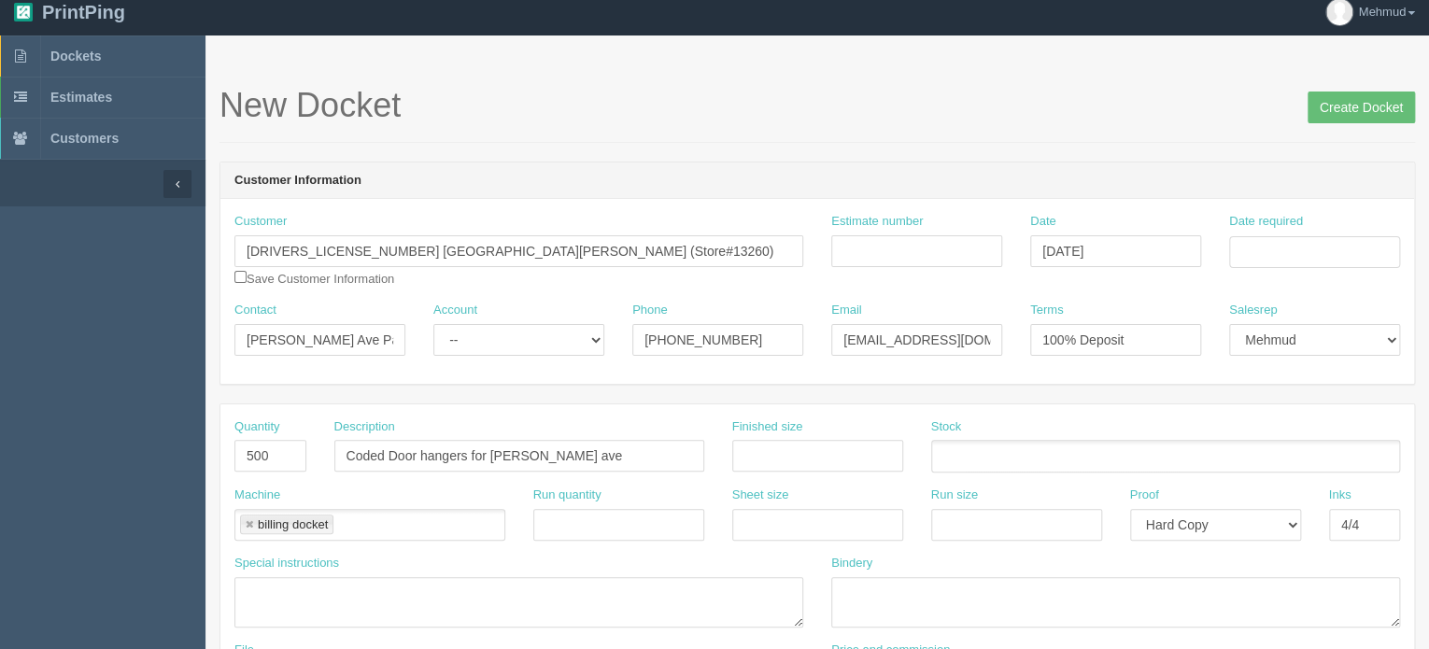
scroll to position [0, 0]
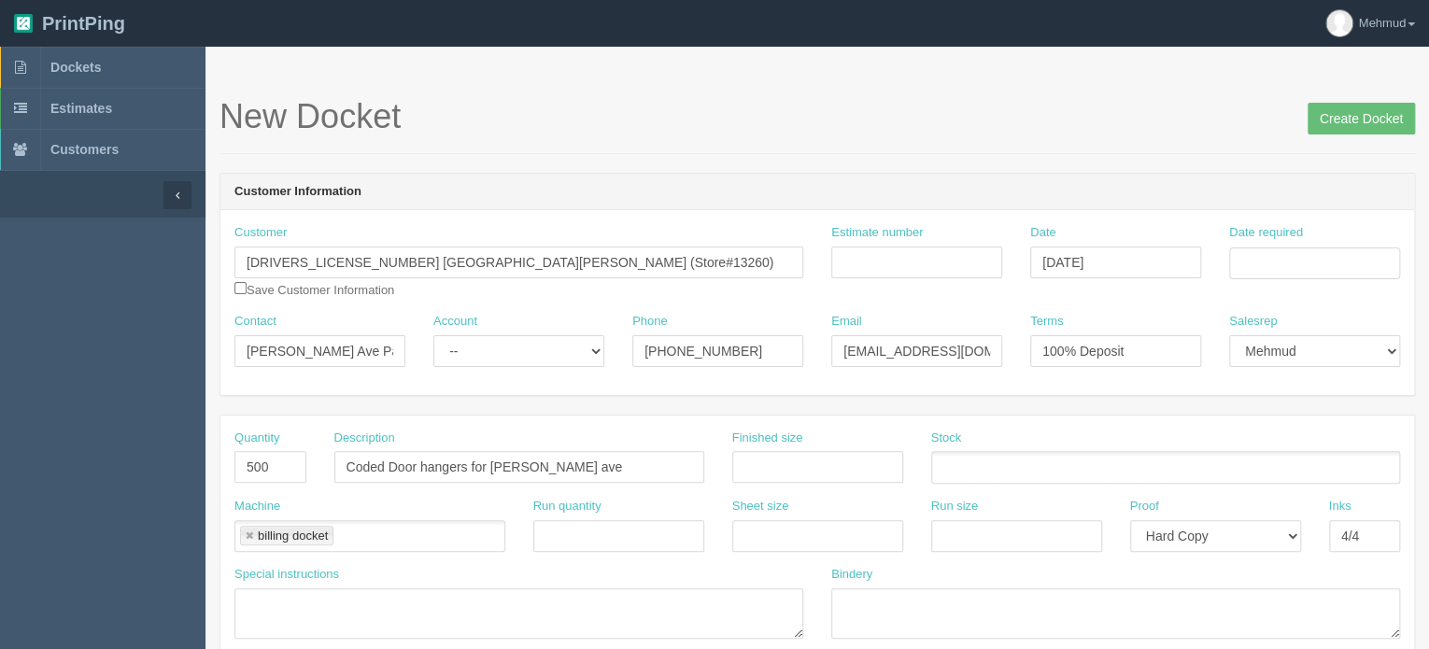
type input "billing docket only"
click at [861, 266] on input "Estimate number" at bounding box center [916, 263] width 171 height 32
type input "091984"
click at [1249, 266] on input "Date required" at bounding box center [1314, 264] width 171 height 32
click at [1376, 439] on td "22" at bounding box center [1371, 441] width 22 height 27
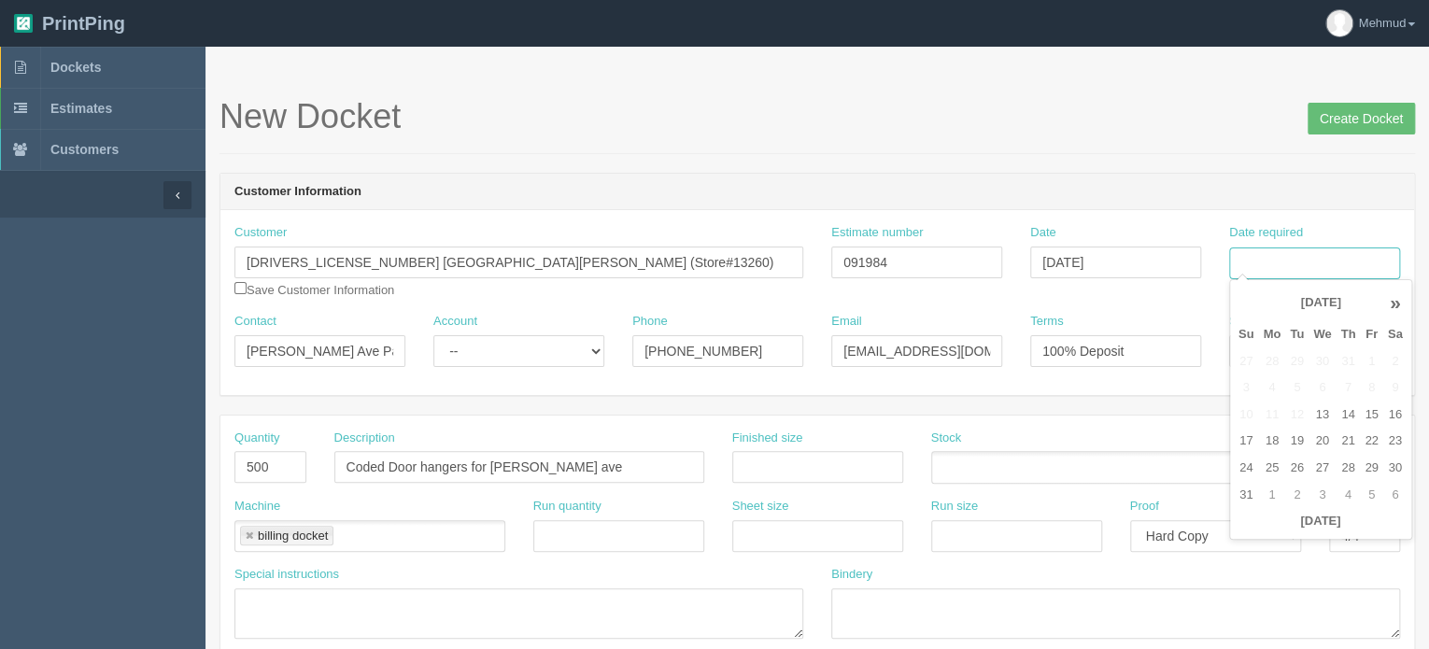
type input "August 22, 2025"
click at [465, 361] on select "-- Existing Client Allrush Client Rep Client" at bounding box center [518, 351] width 171 height 32
select select "Allrush Client"
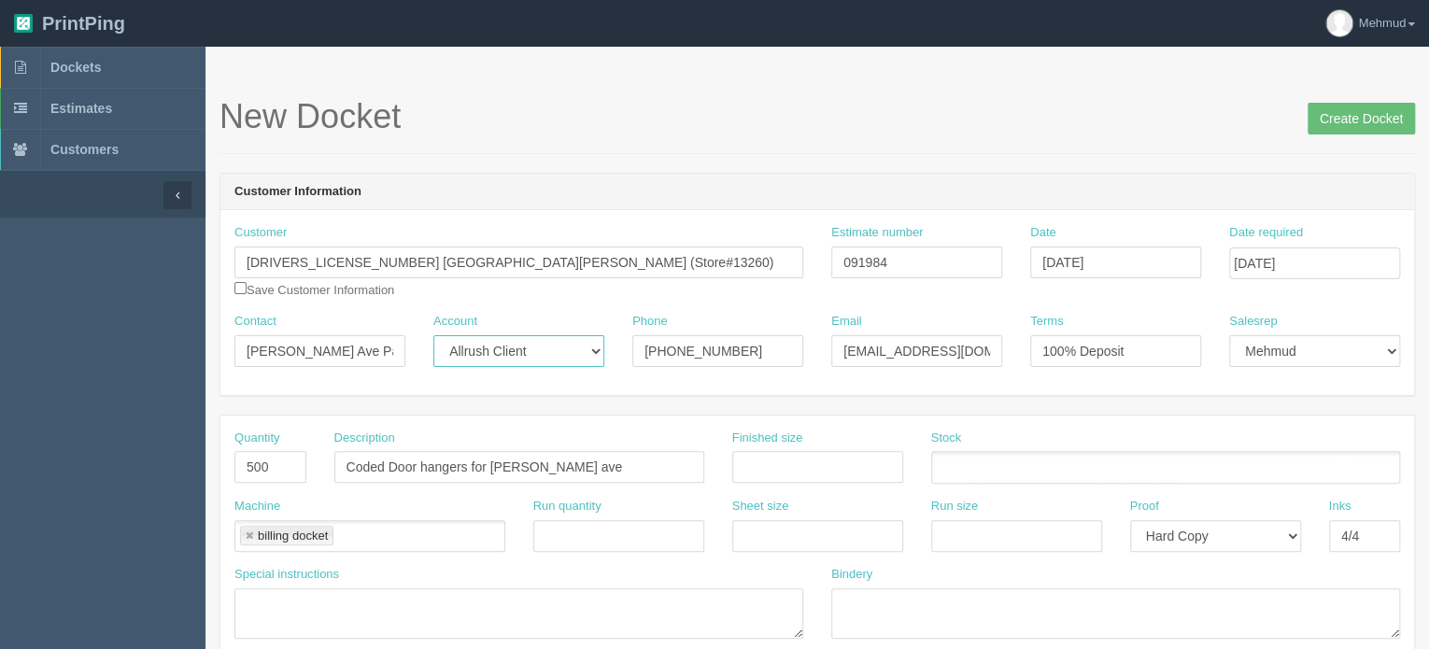
click at [433, 335] on select "-- Existing Client Allrush Client Rep Client" at bounding box center [518, 351] width 171 height 32
click at [1338, 115] on input "Create Docket" at bounding box center [1361, 119] width 107 height 32
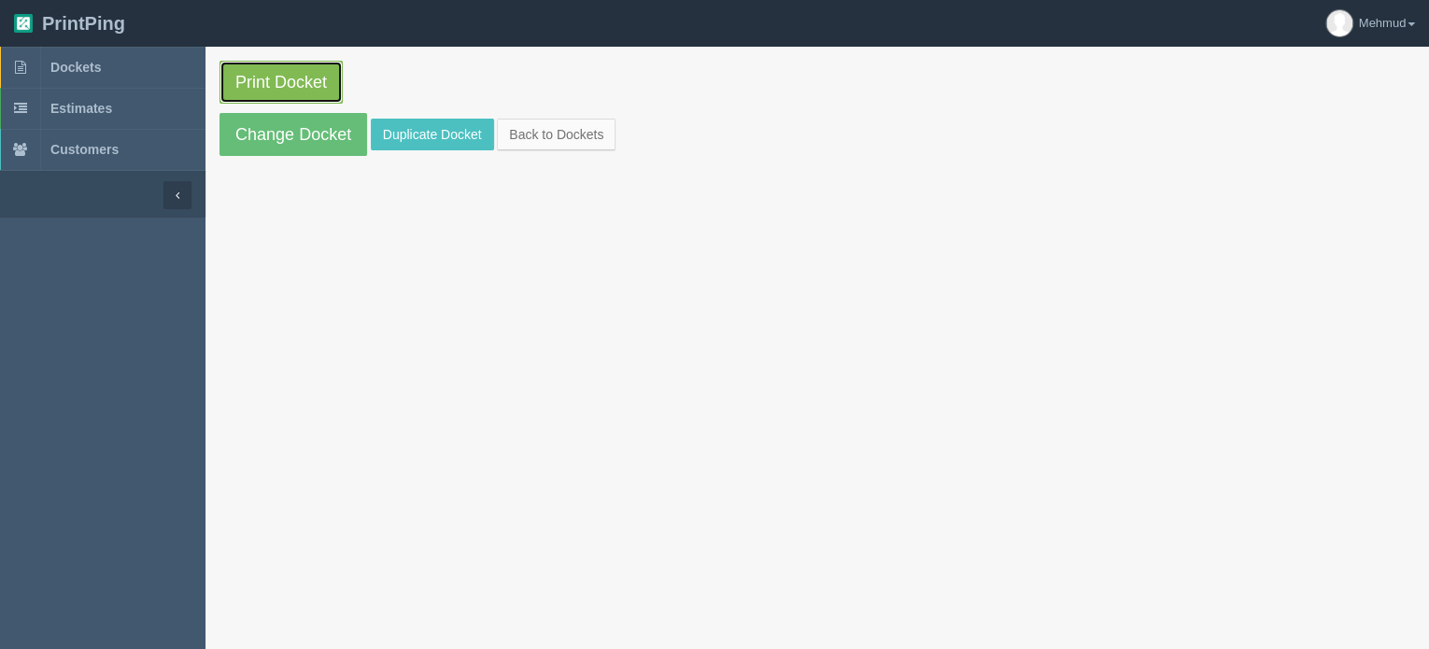
click at [305, 91] on link "Print Docket" at bounding box center [281, 82] width 123 height 43
drag, startPoint x: 308, startPoint y: 130, endPoint x: 598, endPoint y: 197, distance: 297.3
click at [308, 130] on link "Change Docket" at bounding box center [294, 134] width 148 height 43
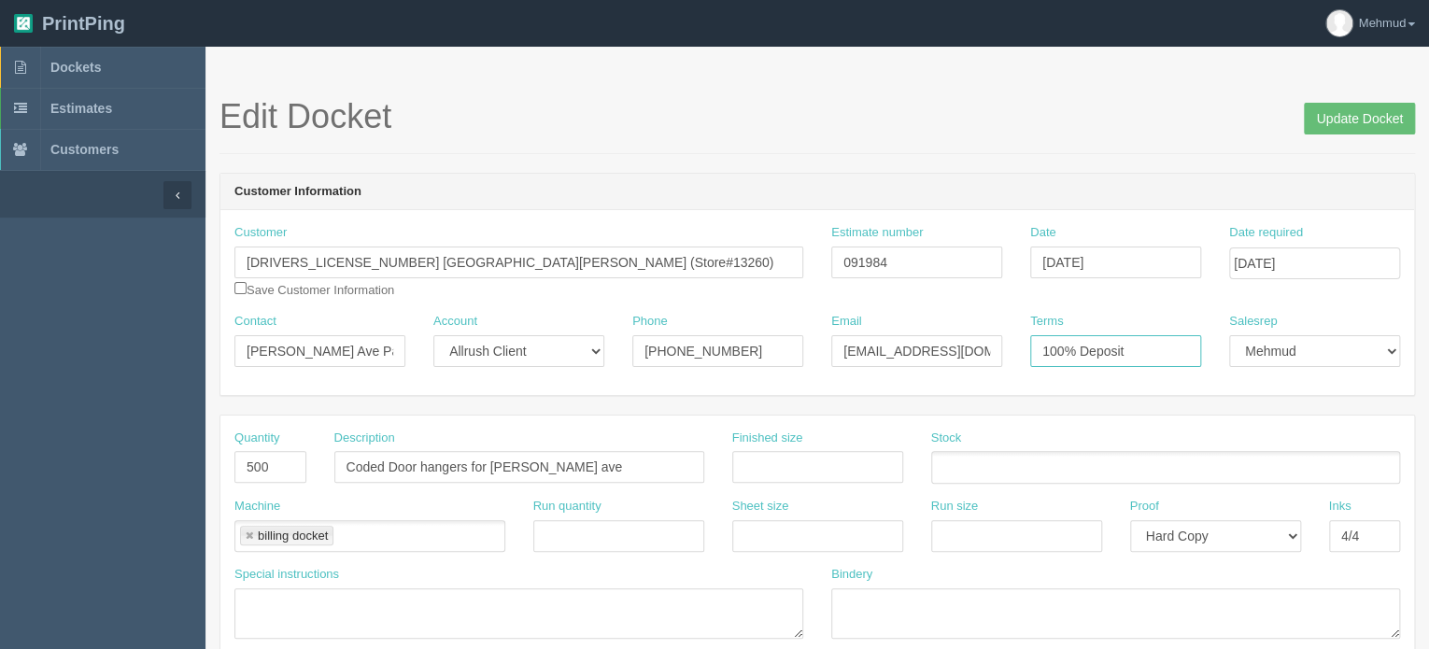
drag, startPoint x: 1147, startPoint y: 350, endPoint x: 922, endPoint y: 356, distance: 225.2
click at [922, 356] on div "Contact Whyte Ave Papa John's - Ruchin Patel Account -- Existing Client Allrush…" at bounding box center [817, 347] width 1194 height 68
type input "cod card on file"
click at [1354, 121] on input "Update Docket" at bounding box center [1359, 119] width 111 height 32
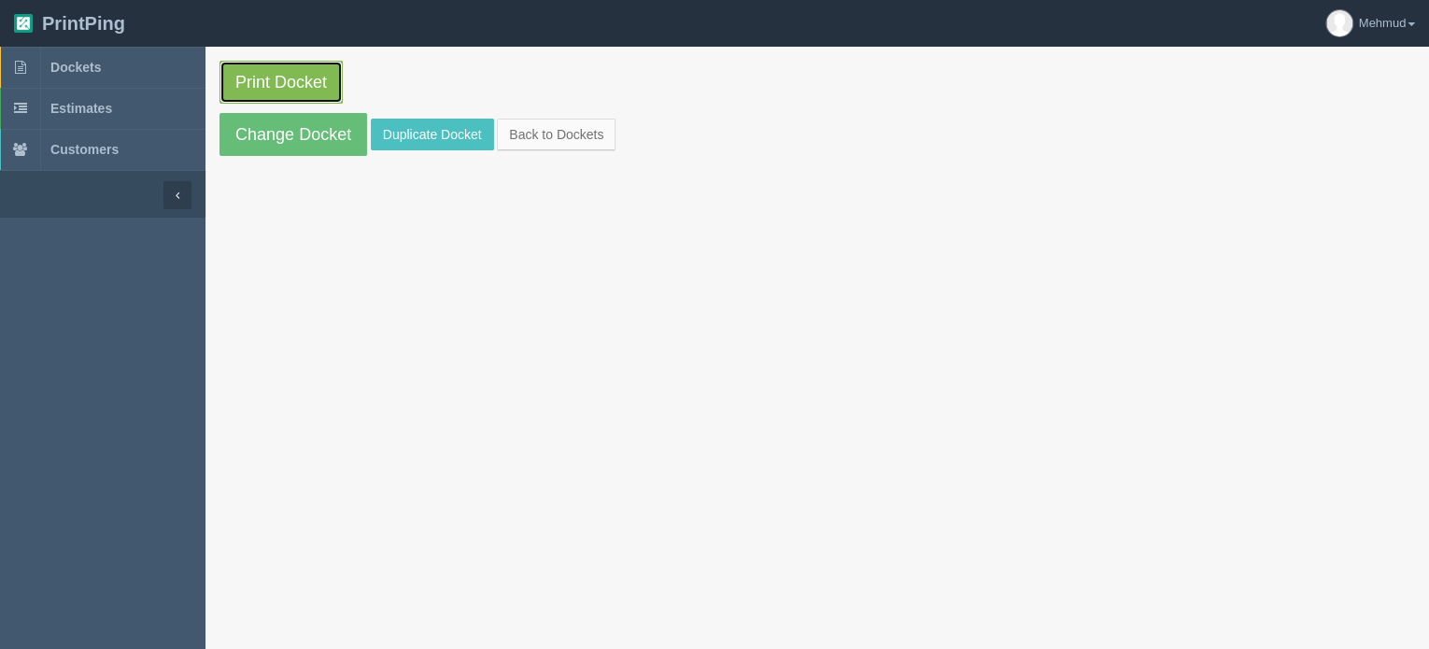
click at [306, 87] on link "Print Docket" at bounding box center [281, 82] width 123 height 43
click at [410, 140] on link "Duplicate Docket" at bounding box center [432, 135] width 123 height 32
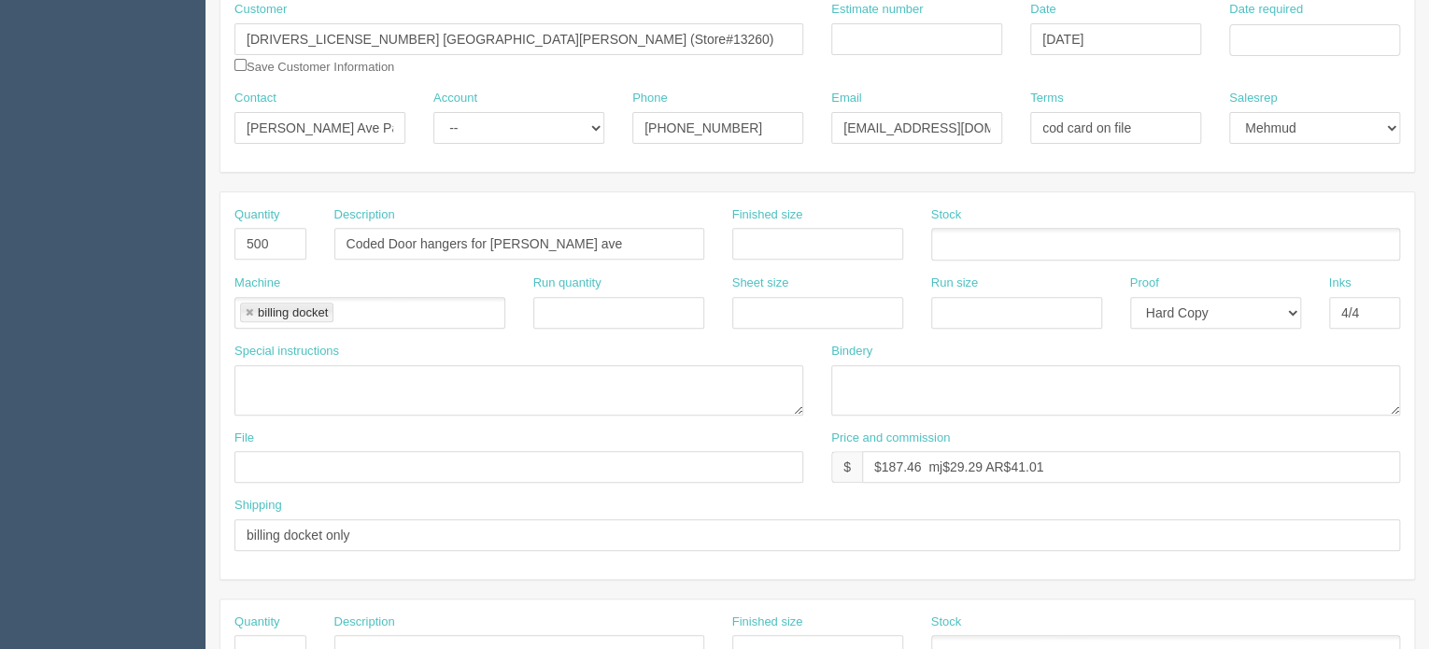
scroll to position [280, 0]
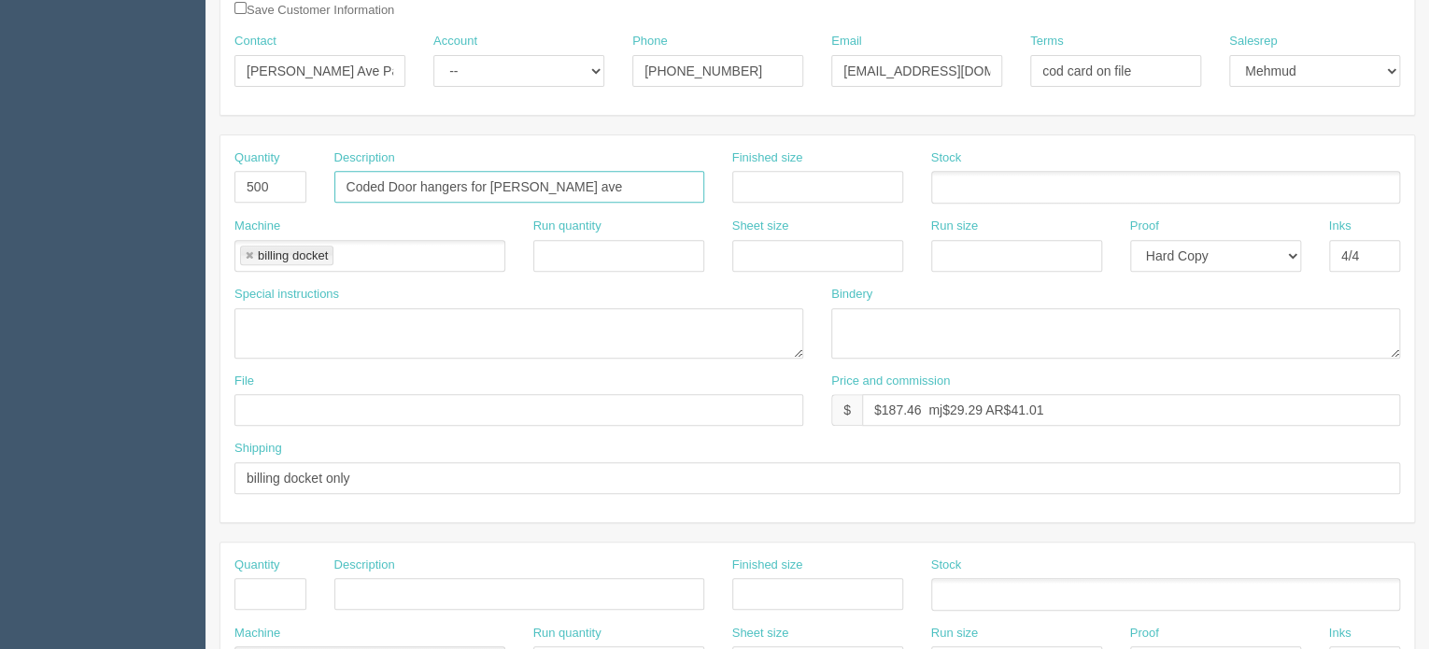
drag, startPoint x: 503, startPoint y: 184, endPoint x: 582, endPoint y: 191, distance: 78.7
click at [582, 191] on input "Coded Door hangers for [PERSON_NAME] ave" at bounding box center [519, 187] width 370 height 32
type input "Coded Door hangers for [GEOGRAPHIC_DATA]"
click at [460, 68] on select "-- Existing Client Allrush Client Rep Client" at bounding box center [518, 71] width 171 height 32
select select "Allrush Client"
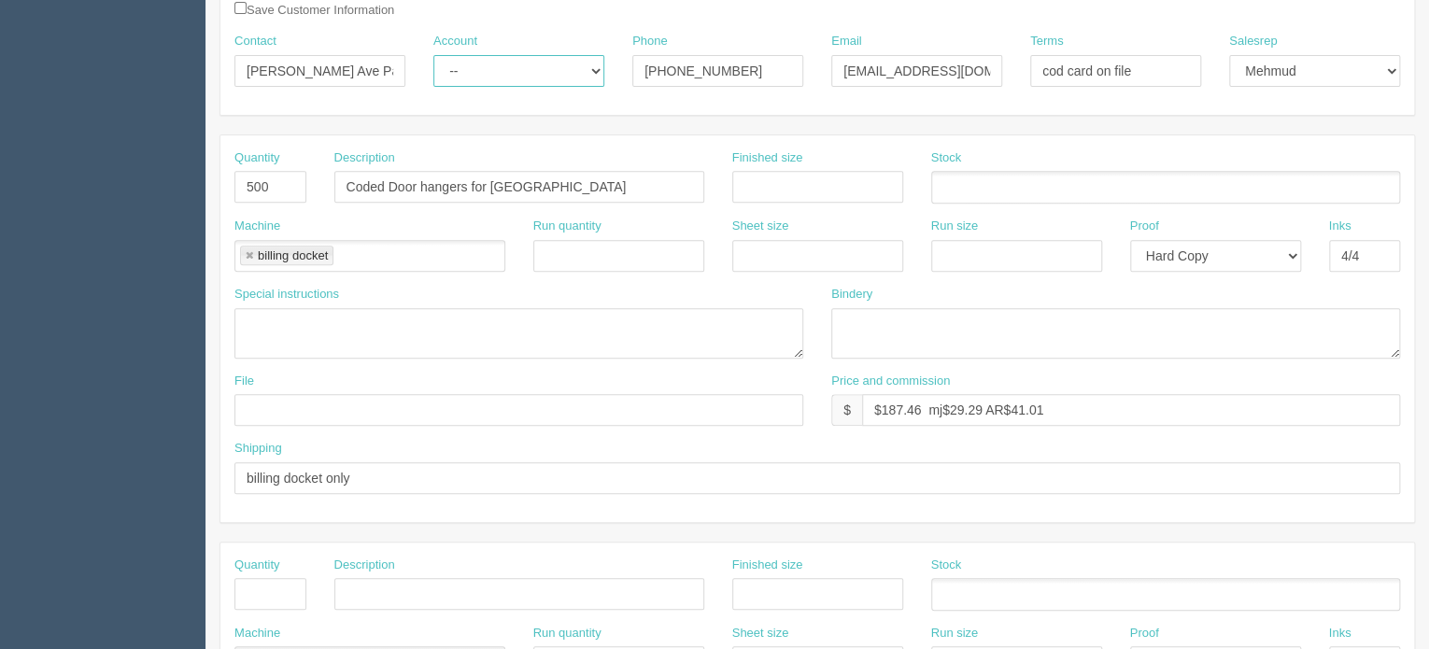
click at [433, 55] on select "-- Existing Client Allrush Client Rep Client" at bounding box center [518, 71] width 171 height 32
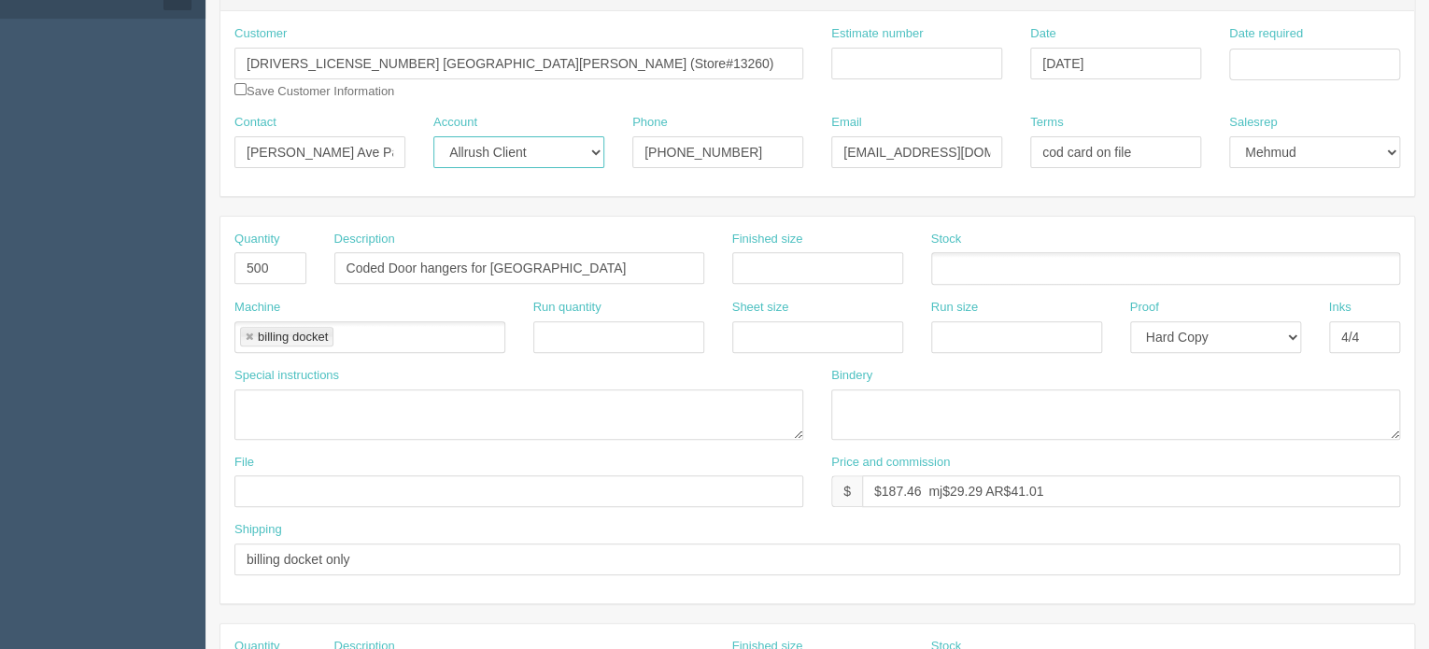
scroll to position [0, 0]
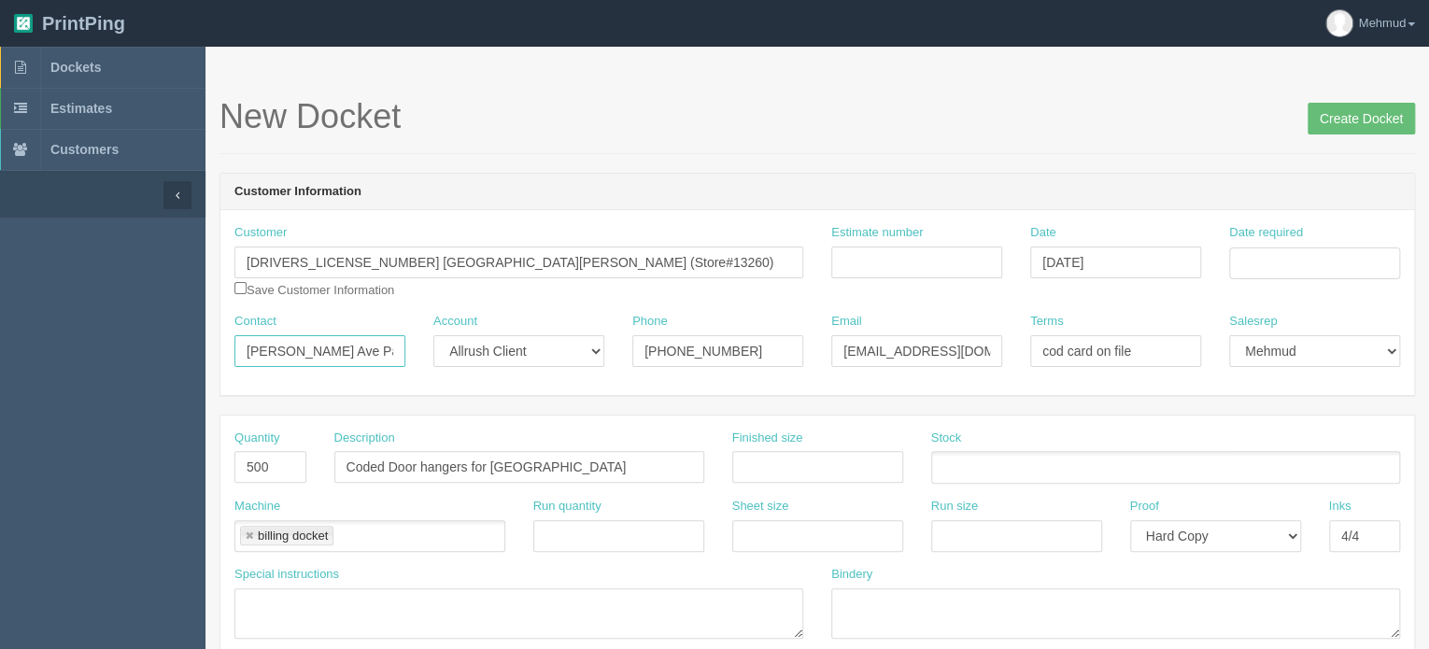
drag, startPoint x: 306, startPoint y: 348, endPoint x: 112, endPoint y: 349, distance: 194.3
type input "empire park - [PERSON_NAME]"
drag, startPoint x: 534, startPoint y: 263, endPoint x: 135, endPoint y: 238, distance: 400.6
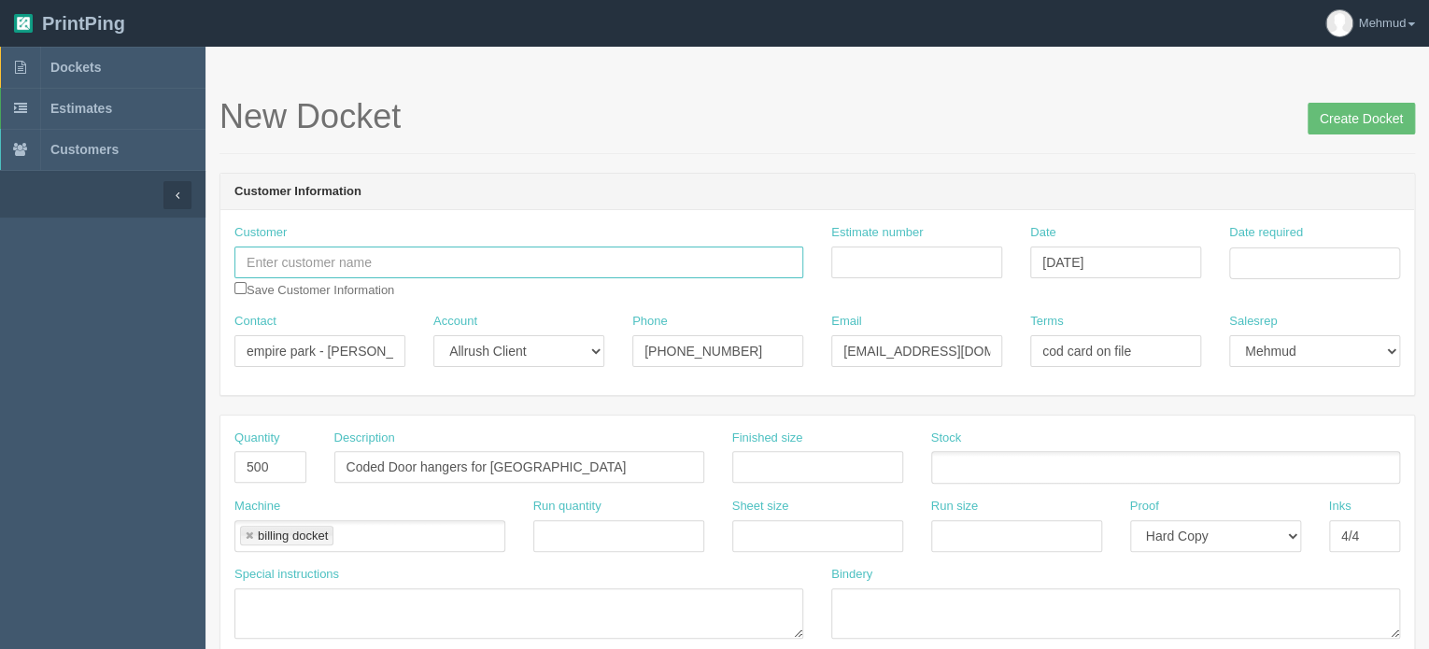
click at [273, 261] on input "text" at bounding box center [518, 263] width 569 height 32
paste input "[GEOGRAPHIC_DATA] details, [DRIVERS_LICENSE_NUMBER] Alberta Ltd"
drag, startPoint x: 364, startPoint y: 261, endPoint x: 317, endPoint y: 256, distance: 47.9
click at [317, 256] on input "[GEOGRAPHIC_DATA] details, [DRIVERS_LICENSE_NUMBER] Alberta Ltd" at bounding box center [518, 263] width 569 height 32
drag, startPoint x: 323, startPoint y: 257, endPoint x: 175, endPoint y: 258, distance: 148.5
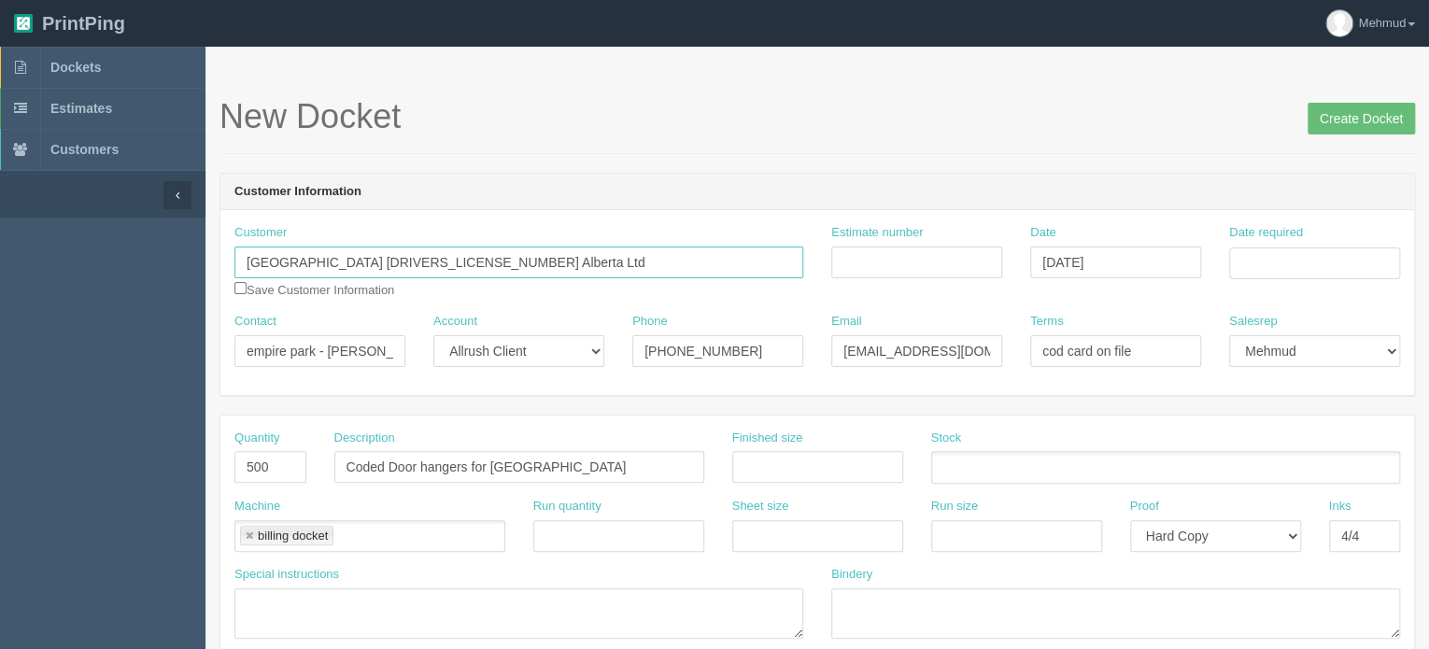
click at [417, 257] on input "[DRIVERS_LICENSE_NUMBER] Alberta Ltd" at bounding box center [518, 263] width 569 height 32
paste input "[GEOGRAPHIC_DATA]"
click at [392, 258] on input "[DRIVERS_LICENSE_NUMBER] Alberta Ltd O/A [GEOGRAPHIC_DATA]" at bounding box center [518, 263] width 569 height 32
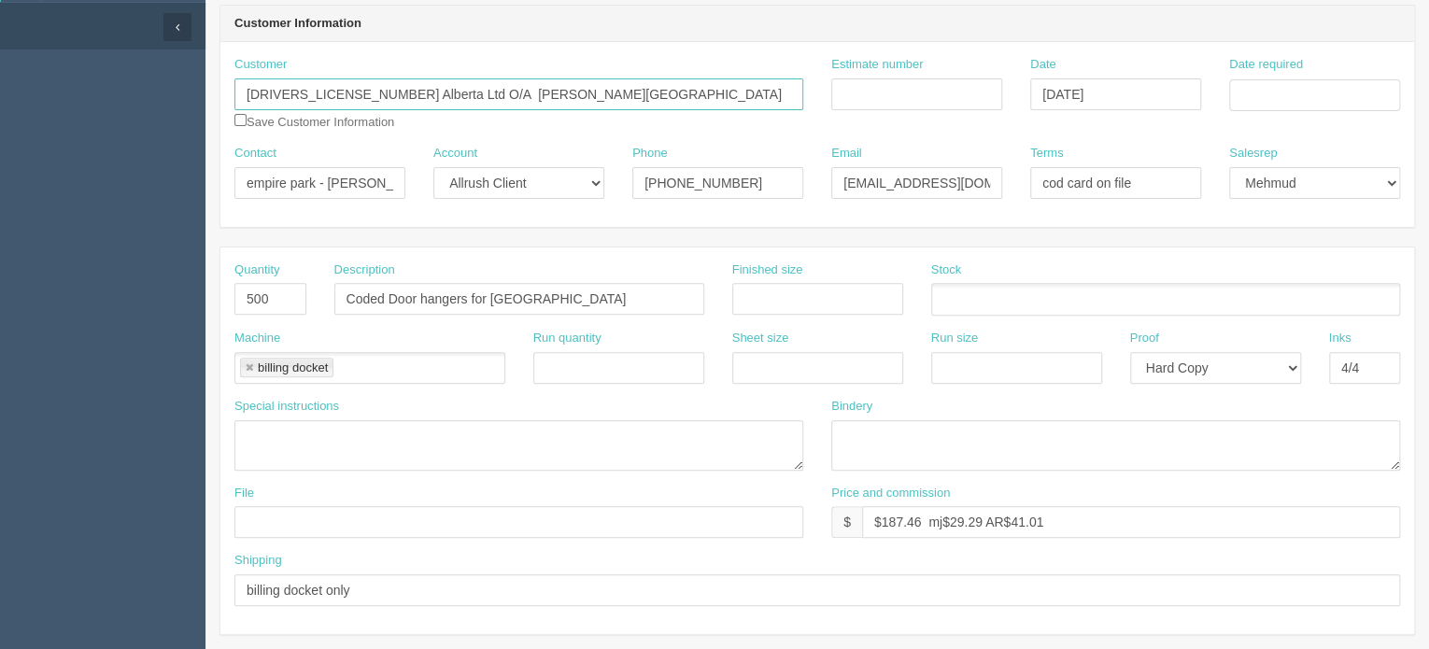
scroll to position [187, 0]
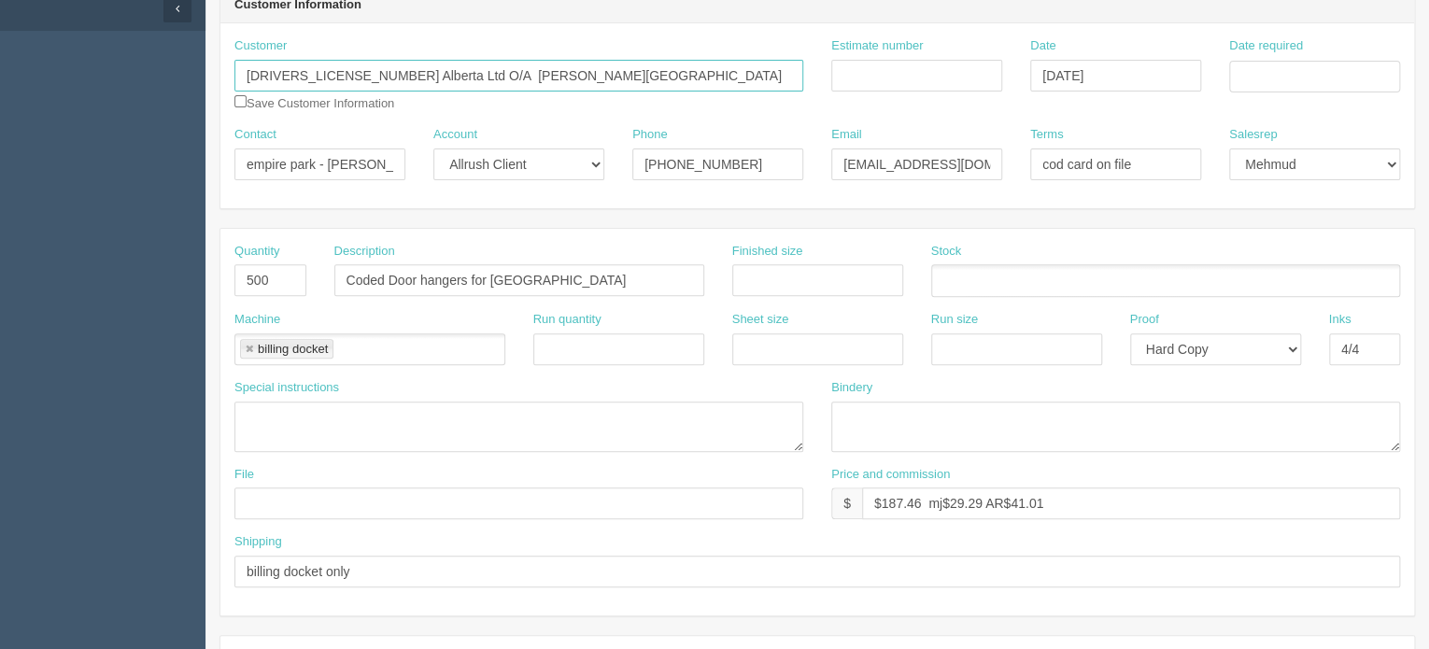
type input "[DRIVERS_LICENSE_NUMBER] Alberta Ltd O/A [PERSON_NAME][GEOGRAPHIC_DATA]"
click at [861, 70] on input "Estimate number" at bounding box center [916, 76] width 171 height 32
type input "091984"
click at [1373, 256] on td "22" at bounding box center [1371, 254] width 22 height 27
type input "[DATE]"
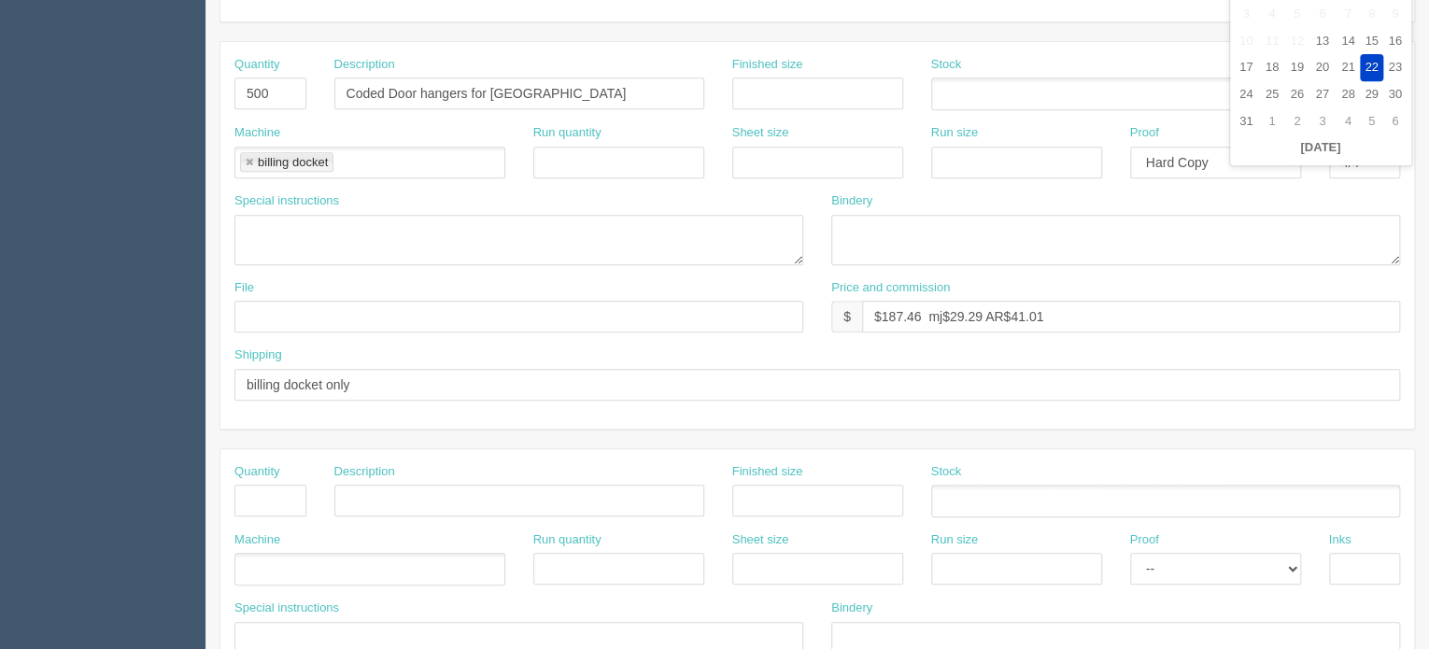
scroll to position [0, 0]
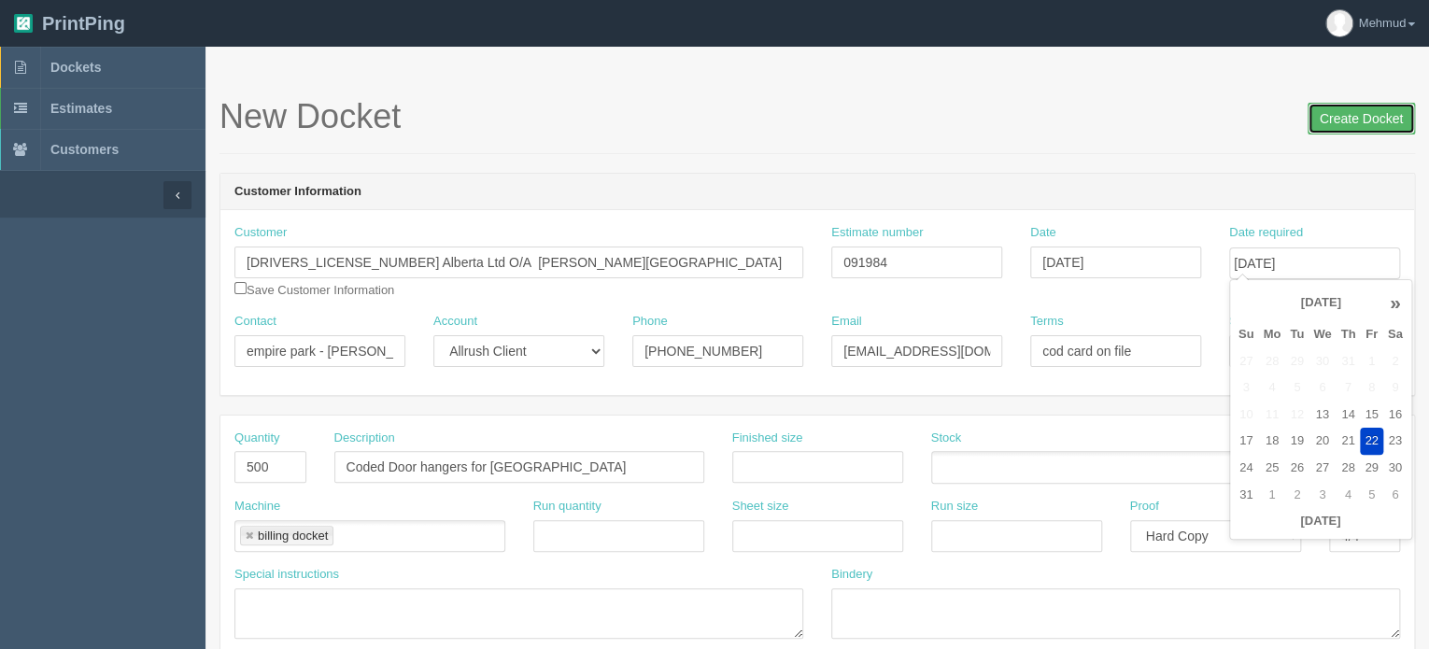
click at [1370, 119] on input "Create Docket" at bounding box center [1361, 119] width 107 height 32
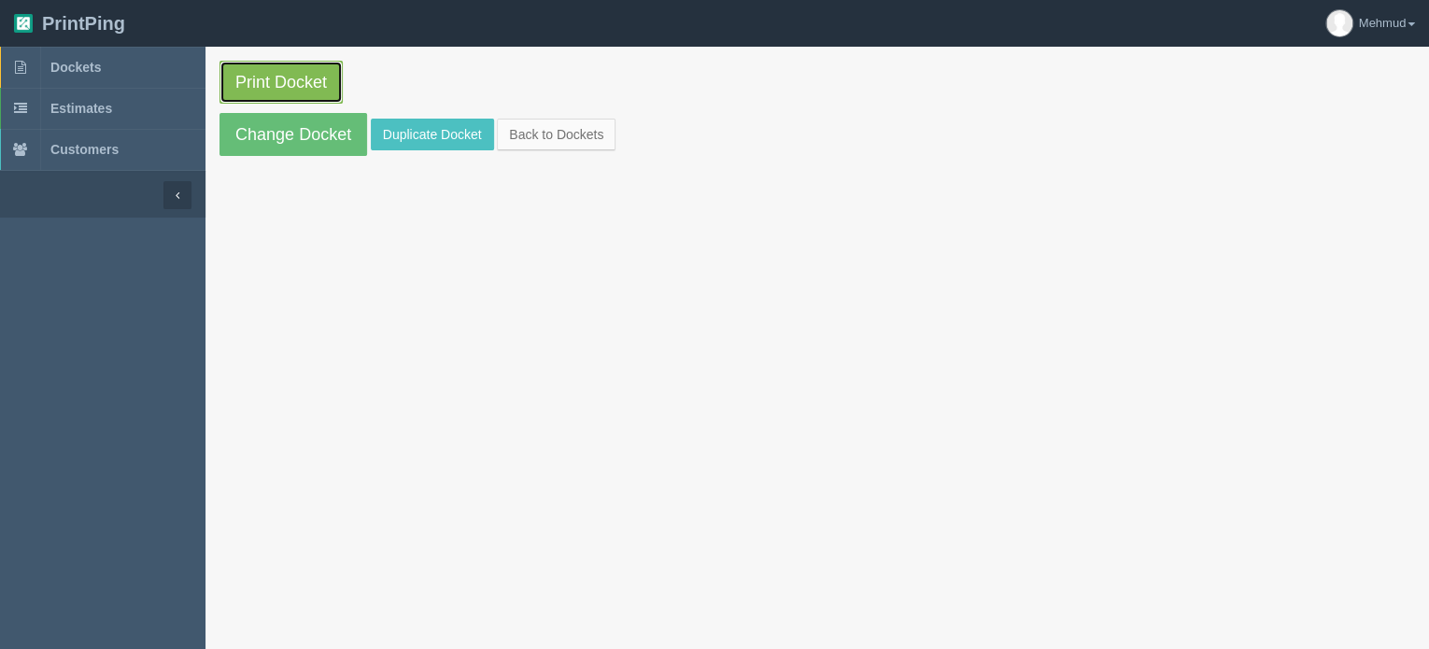
click at [269, 85] on link "Print Docket" at bounding box center [281, 82] width 123 height 43
click at [71, 66] on span "Dockets" at bounding box center [75, 67] width 50 height 15
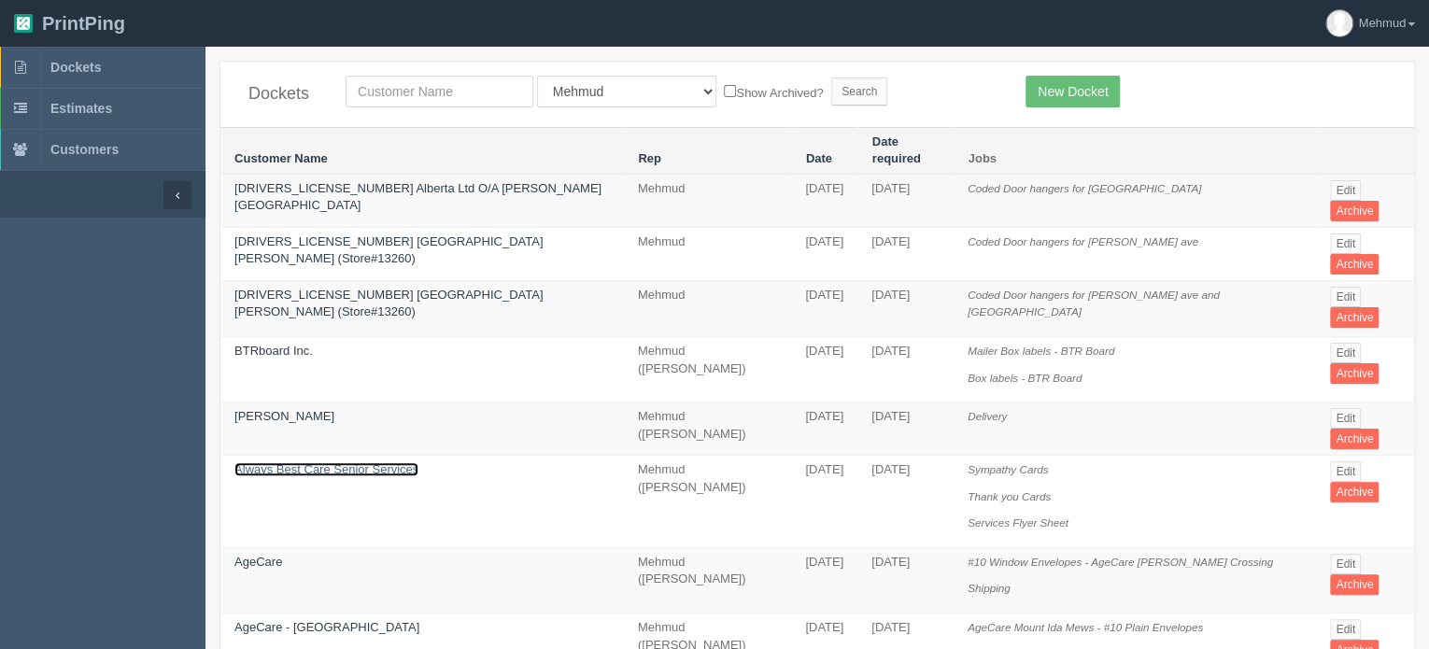
click at [336, 462] on link "Always Best Care Senior Services" at bounding box center [326, 469] width 184 height 14
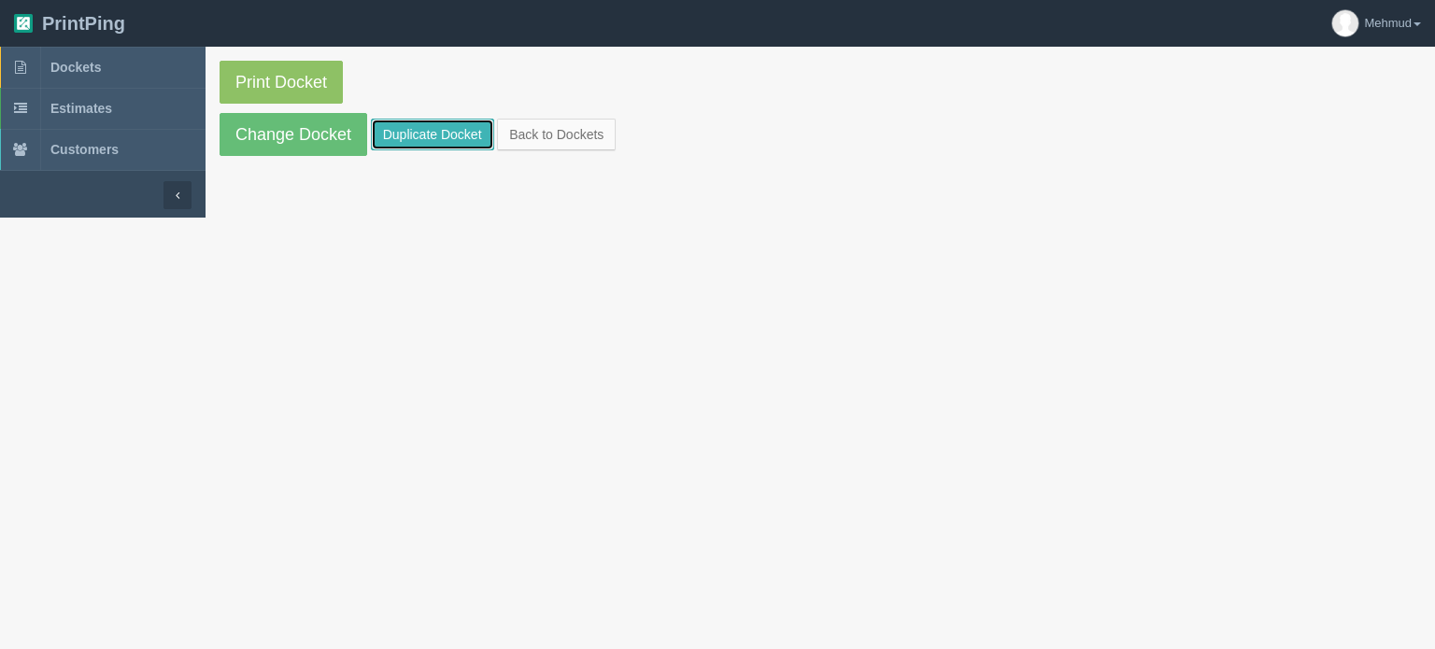
click at [433, 137] on link "Duplicate Docket" at bounding box center [432, 135] width 123 height 32
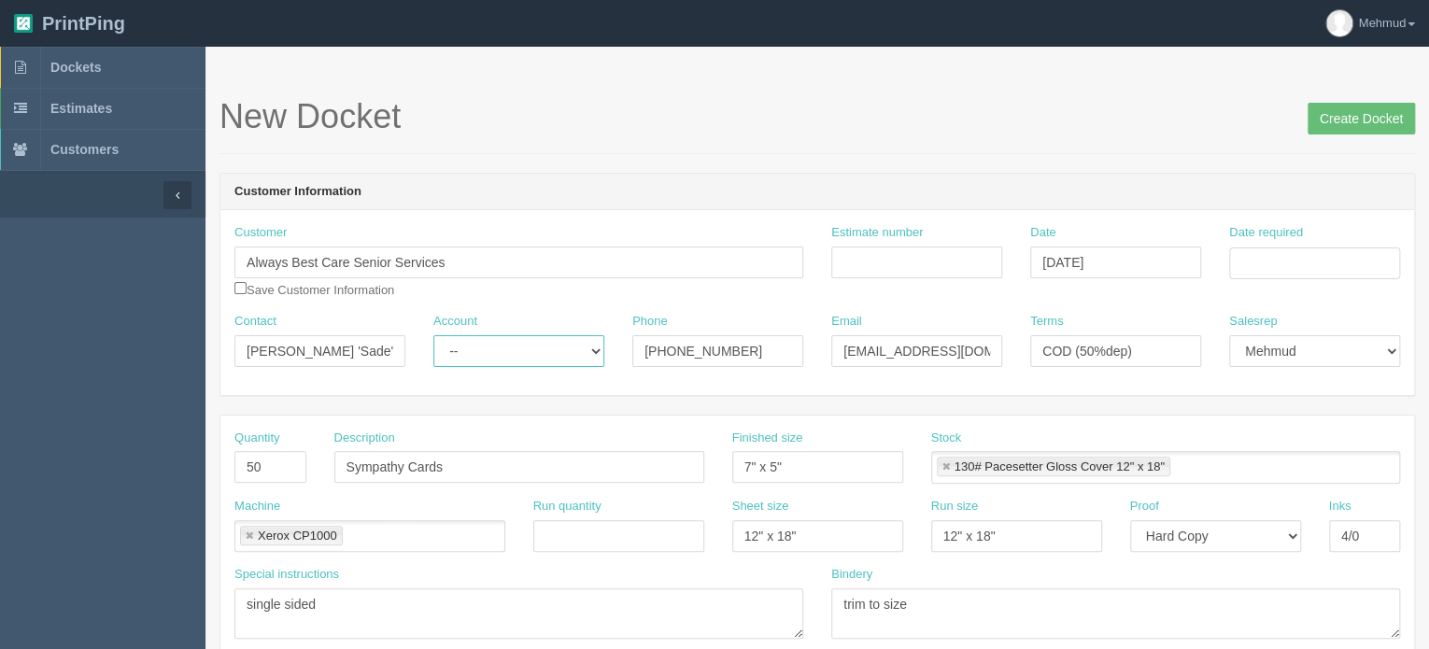
click at [507, 362] on select "-- Existing Client Allrush Client Rep Client" at bounding box center [518, 351] width 171 height 32
select select "Allrush Client"
click at [433, 335] on select "-- Existing Client Allrush Client Rep Client" at bounding box center [518, 351] width 171 height 32
click at [900, 265] on input "Estimate number" at bounding box center [916, 263] width 171 height 32
type input "092108"
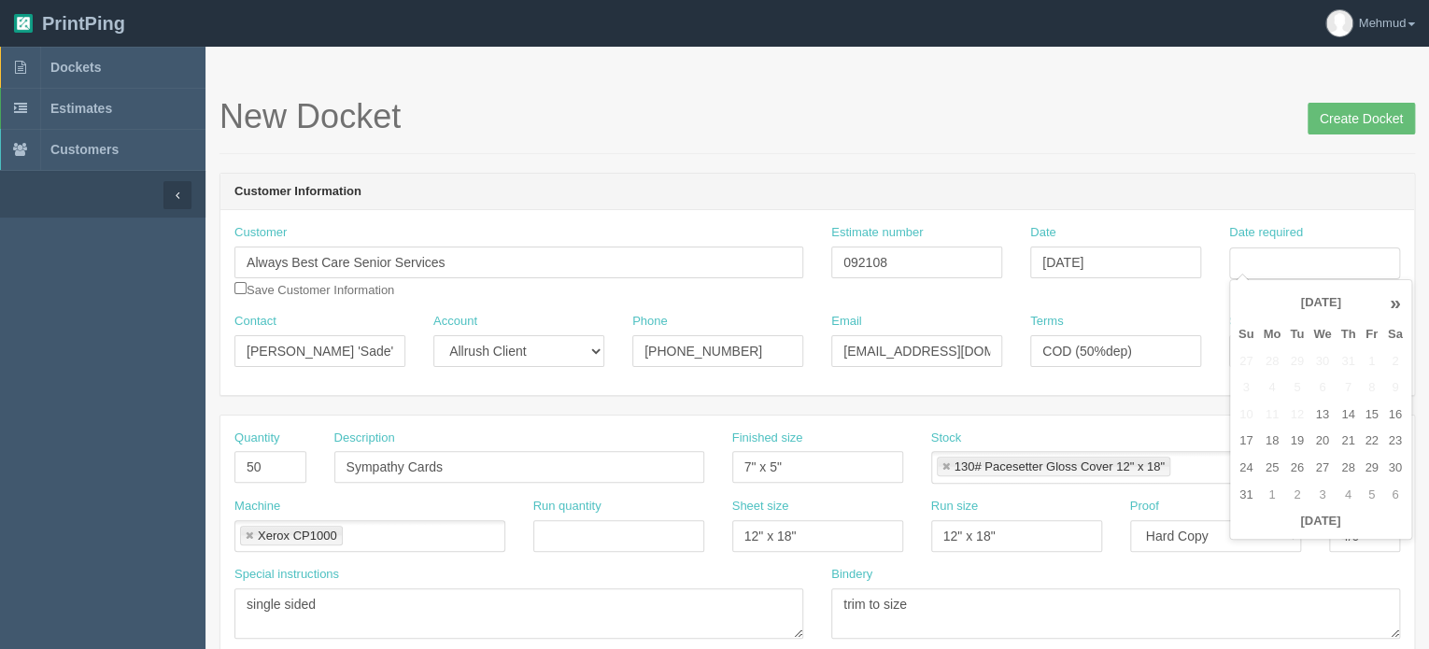
click at [1326, 436] on td "20" at bounding box center [1322, 441] width 27 height 27
type input "August 20, 2025"
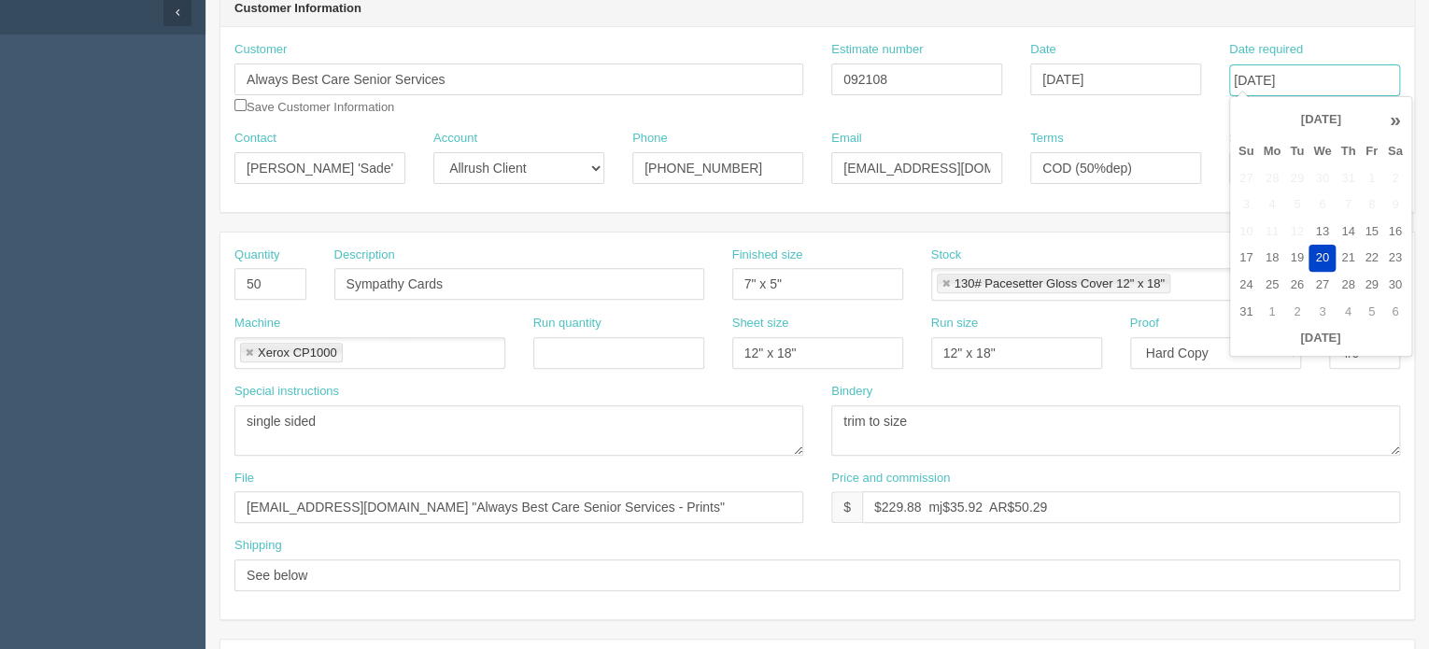
scroll to position [187, 0]
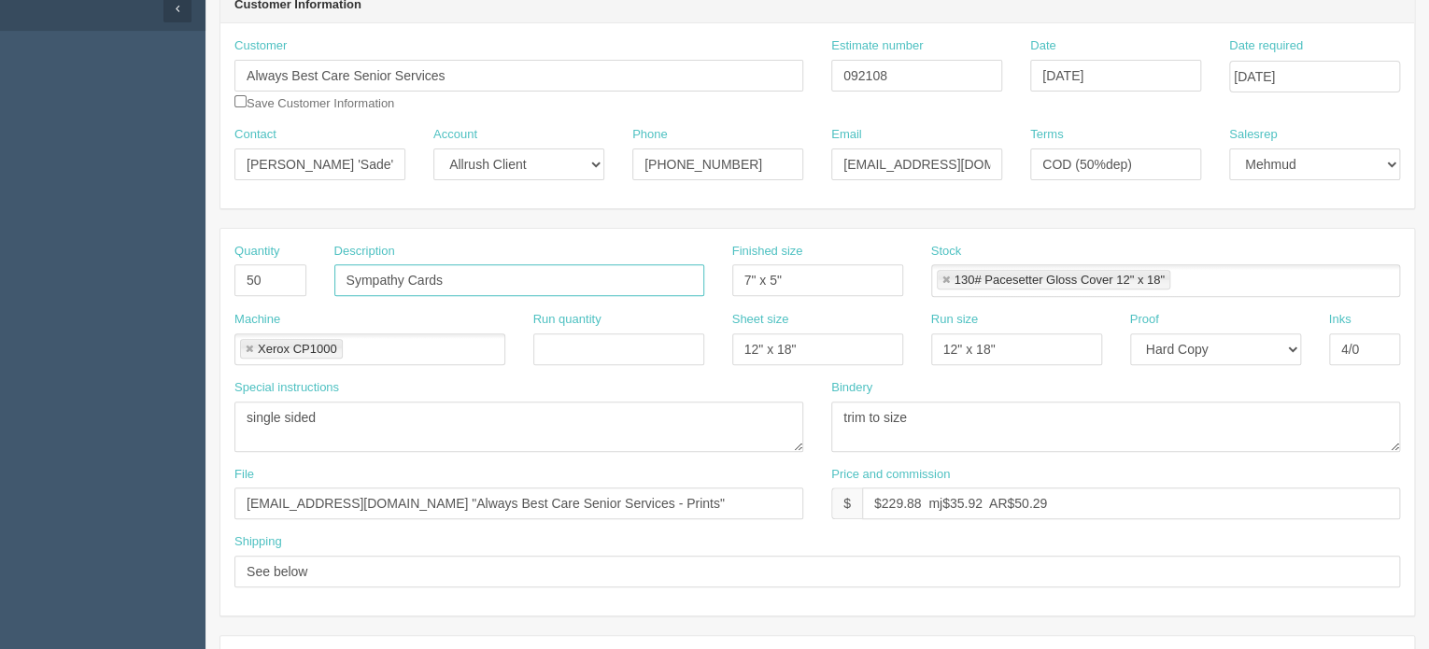
drag, startPoint x: 344, startPoint y: 276, endPoint x: 562, endPoint y: 287, distance: 218.8
click at [562, 287] on input "Sympathy Cards" at bounding box center [519, 280] width 370 height 32
type input "rack cards"
type input "4x9"
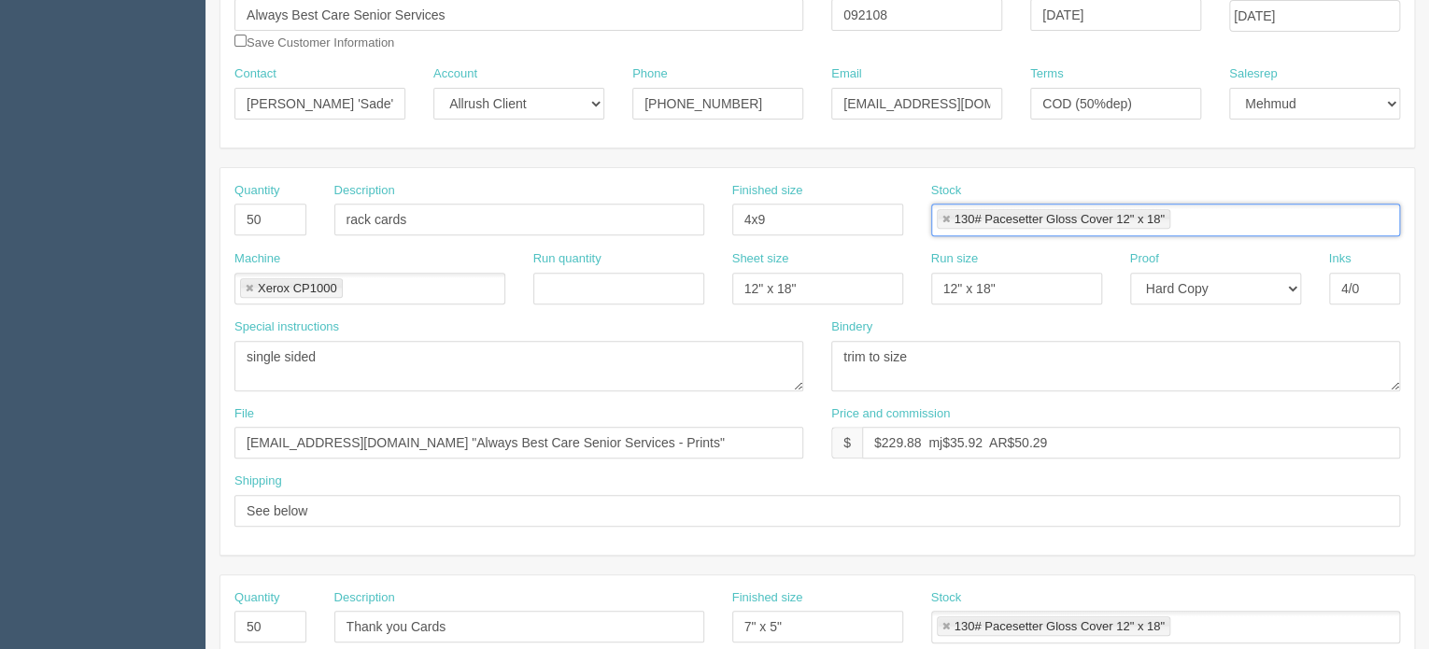
scroll to position [280, 0]
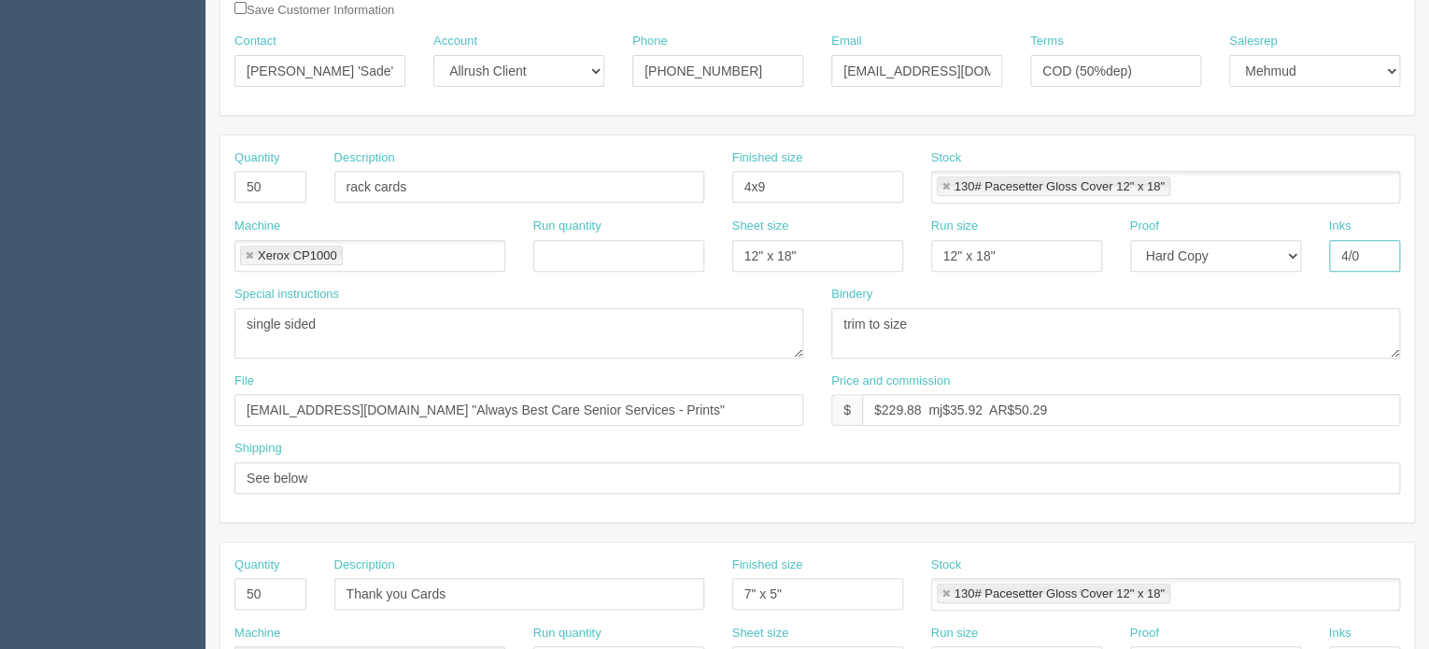
click at [1374, 257] on input "4/0" at bounding box center [1365, 256] width 72 height 32
type input "4/4"
drag, startPoint x: 1046, startPoint y: 405, endPoint x: 891, endPoint y: 418, distance: 155.5
click at [891, 418] on input "$229.88 mj$35.92 AR$50.29" at bounding box center [1131, 410] width 538 height 32
type input "$291.51 $45.55 AR$63.77"
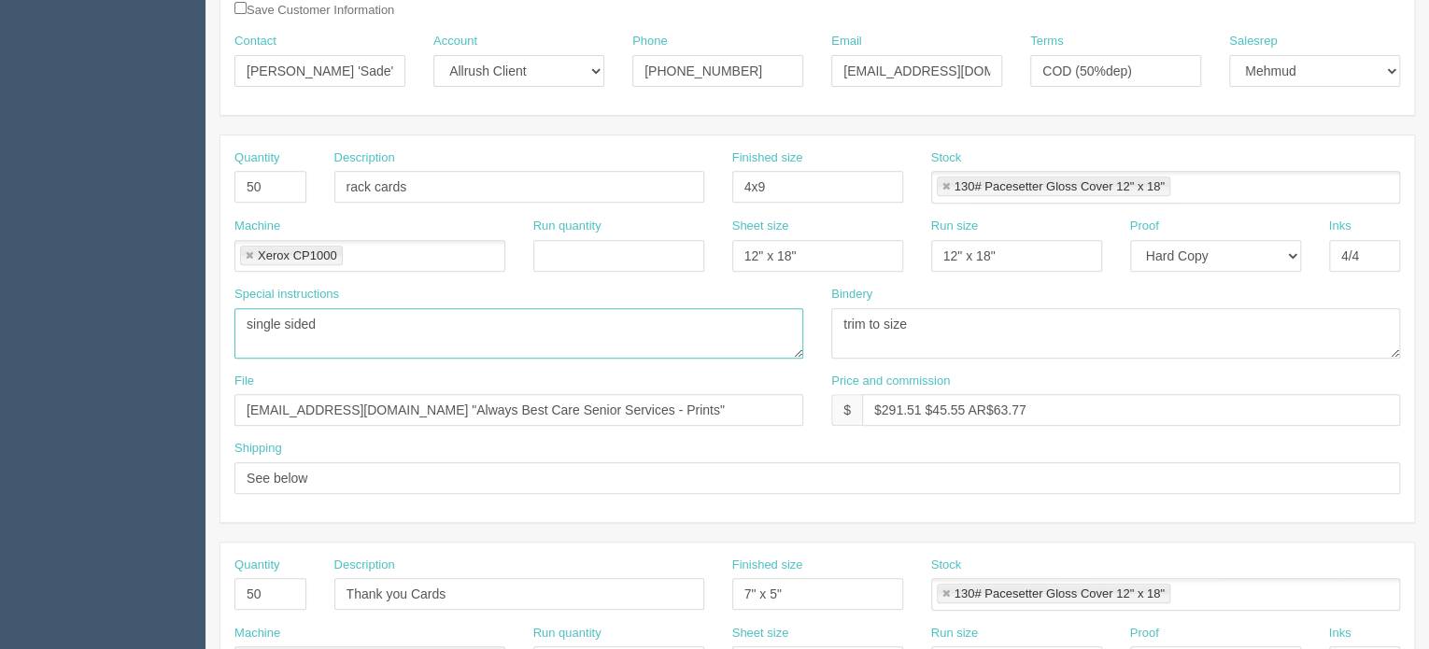
drag, startPoint x: 325, startPoint y: 317, endPoint x: 159, endPoint y: 325, distance: 166.5
click at [159, 325] on section "Dockets Estimates Customers" at bounding box center [714, 591] width 1429 height 1650
click at [247, 324] on textarea "single sided" at bounding box center [518, 333] width 569 height 50
click at [604, 322] on textarea "single sided" at bounding box center [518, 333] width 569 height 50
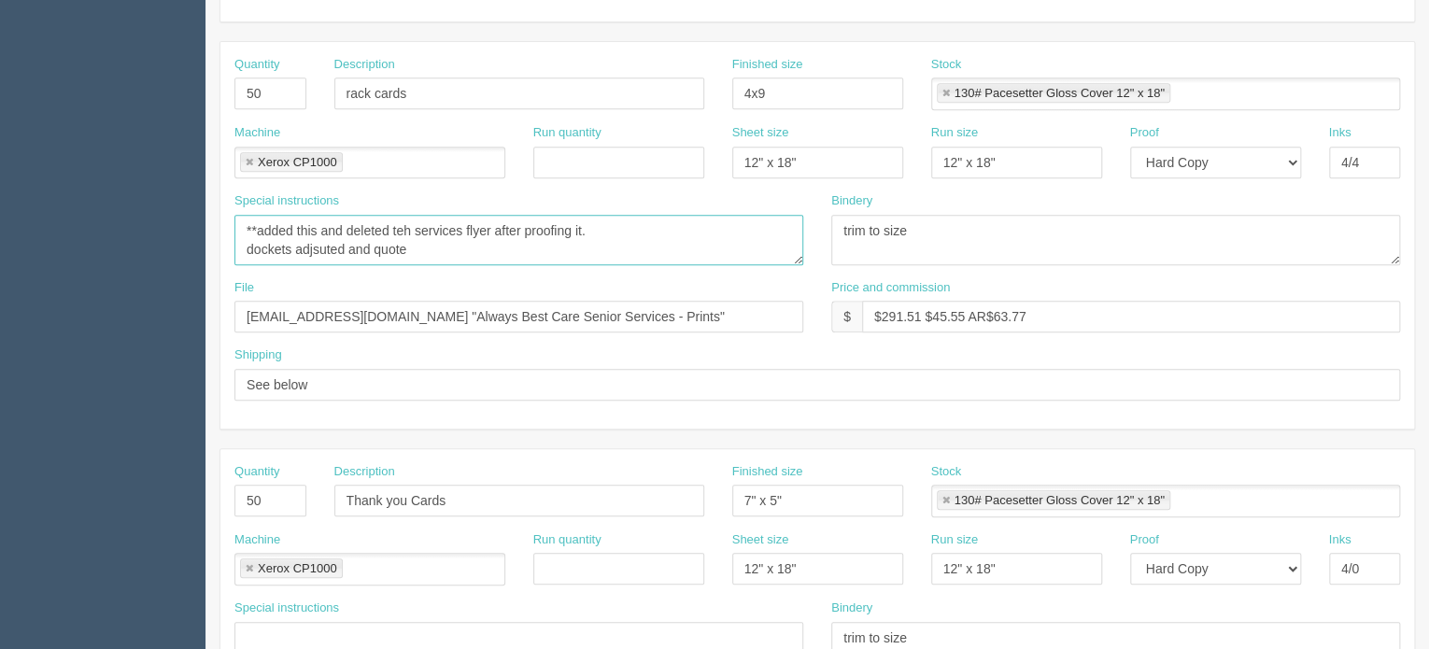
type textarea "**added this and deleted teh services flyer after proofing it. dockets adjsuted…"
drag, startPoint x: 603, startPoint y: 311, endPoint x: 343, endPoint y: 315, distance: 260.6
click at [343, 315] on input "files@allrush.ca "Always Best Care Senior Services - Prints"" at bounding box center [518, 317] width 569 height 32
type input "files@allrush.ca"
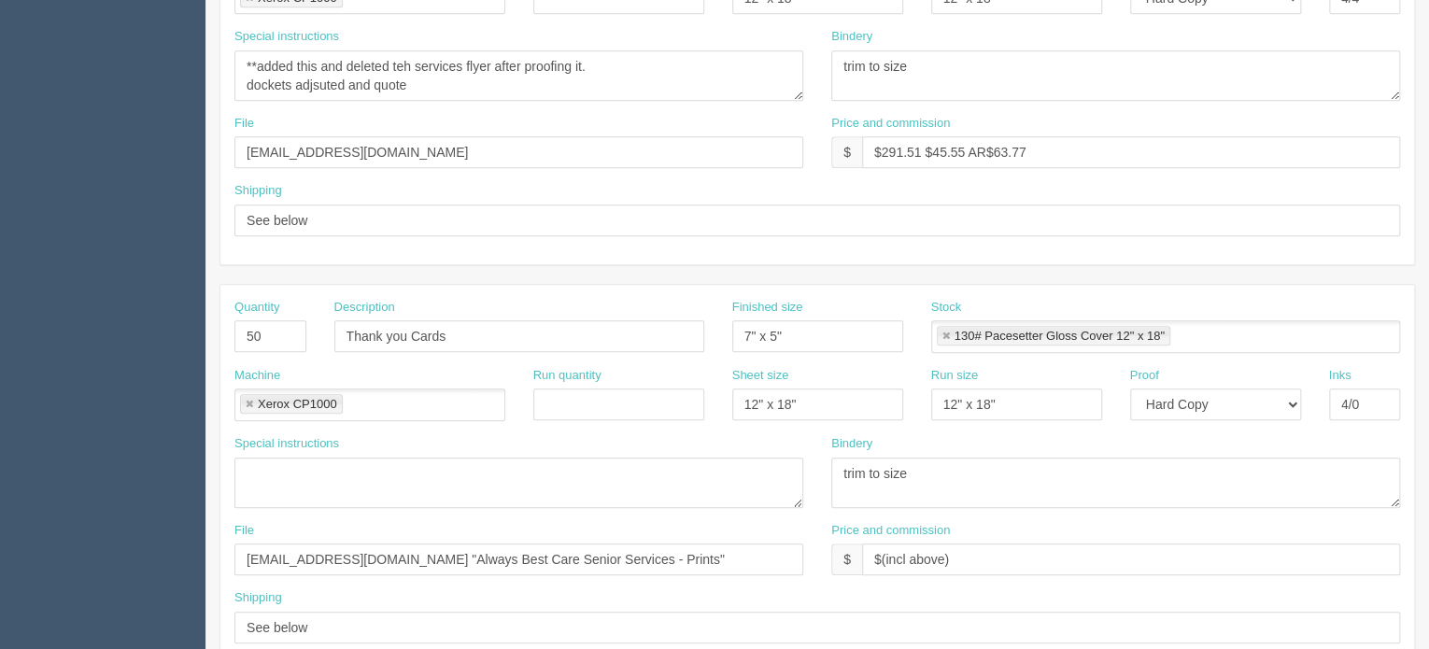
scroll to position [560, 0]
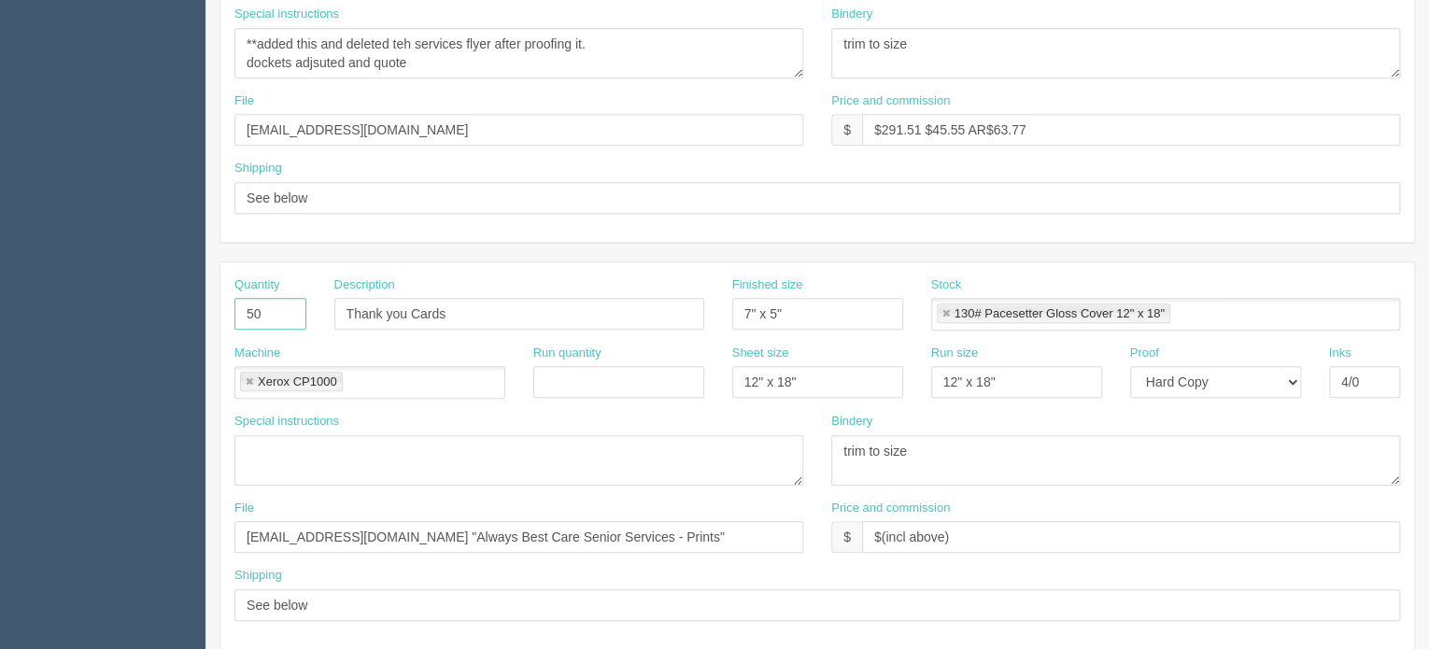
drag, startPoint x: 273, startPoint y: 305, endPoint x: 142, endPoint y: 317, distance: 131.3
click at [142, 317] on section "Dockets Estimates Customers" at bounding box center [714, 311] width 1429 height 1650
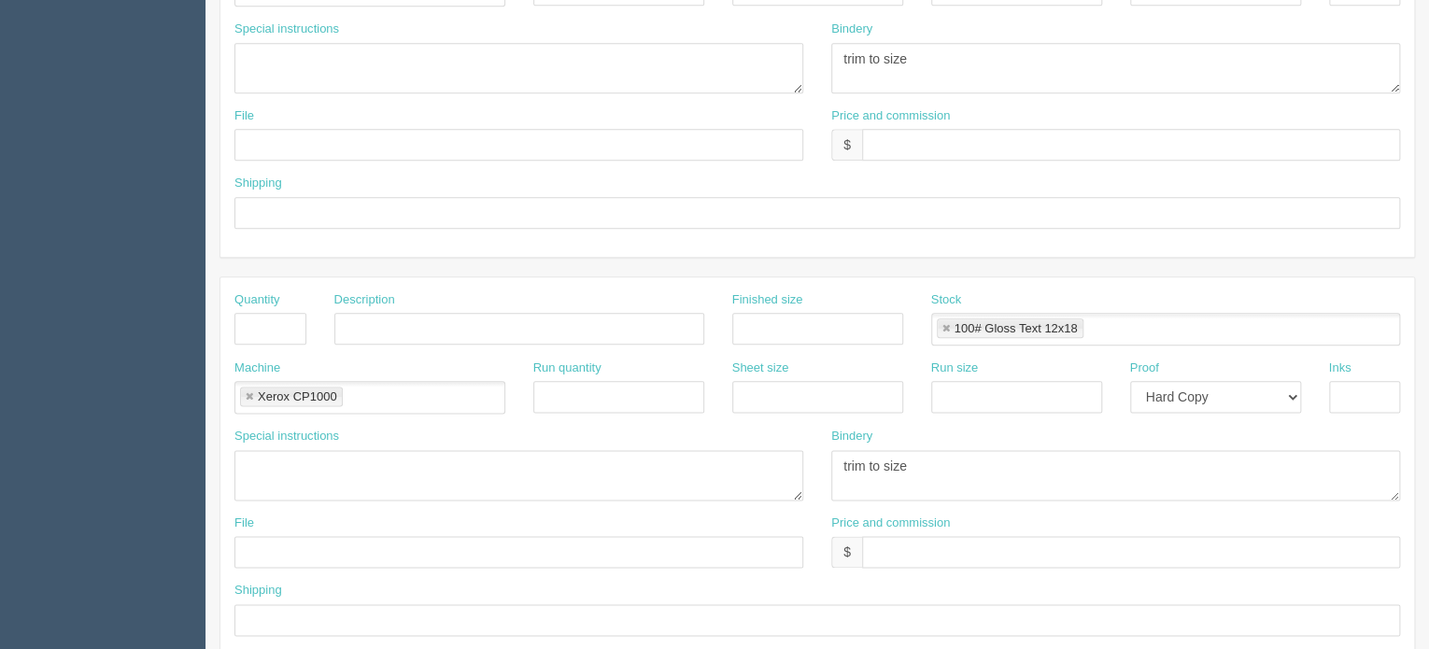
scroll to position [1040, 0]
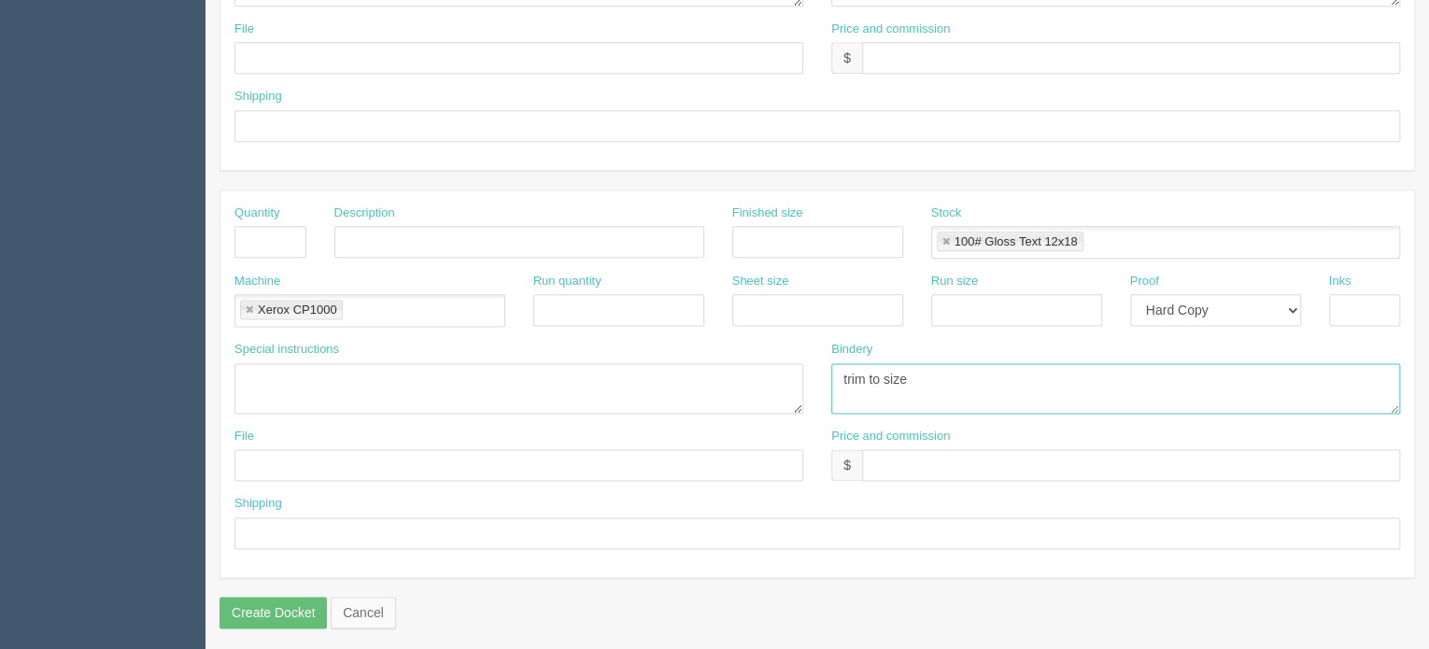
drag, startPoint x: 936, startPoint y: 375, endPoint x: 512, endPoint y: 400, distance: 424.8
click at [513, 400] on div "Special instructions Bindery trim to size" at bounding box center [817, 384] width 1194 height 87
click at [945, 236] on link at bounding box center [946, 242] width 11 height 12
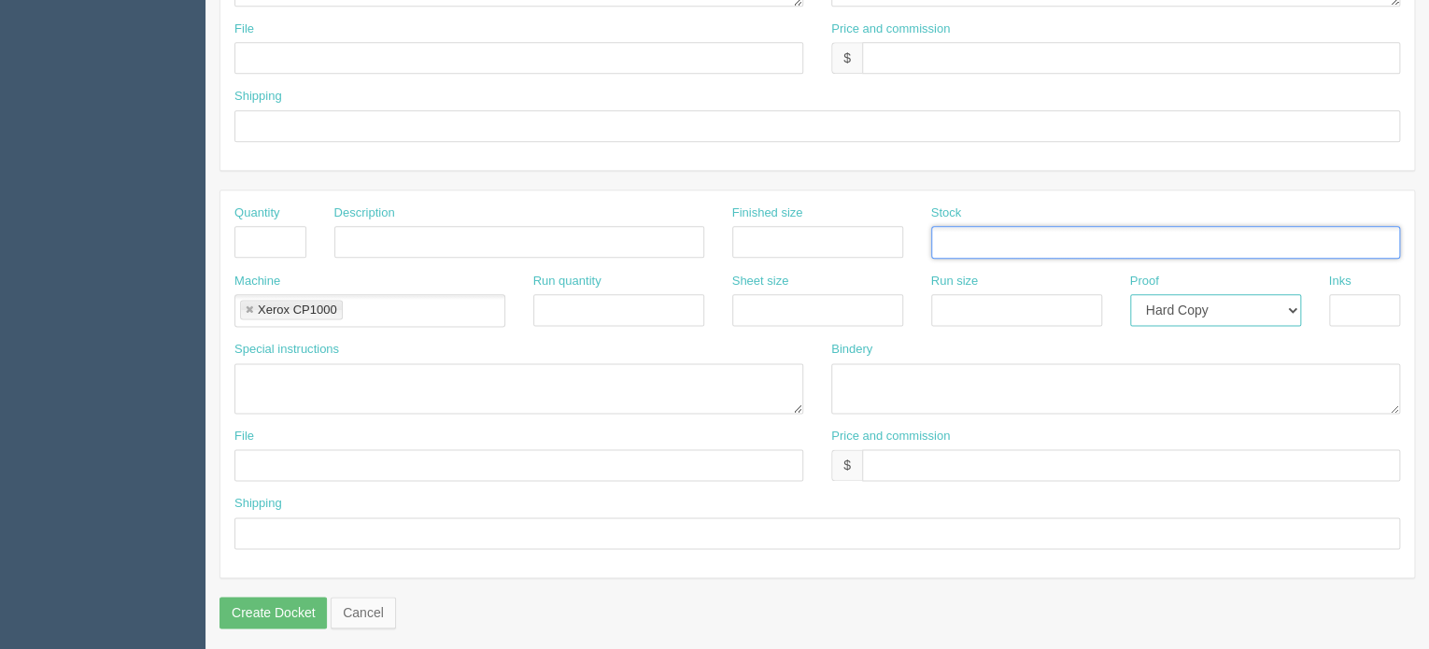
click at [1223, 317] on select "-- Email Hard Copy" at bounding box center [1215, 310] width 171 height 32
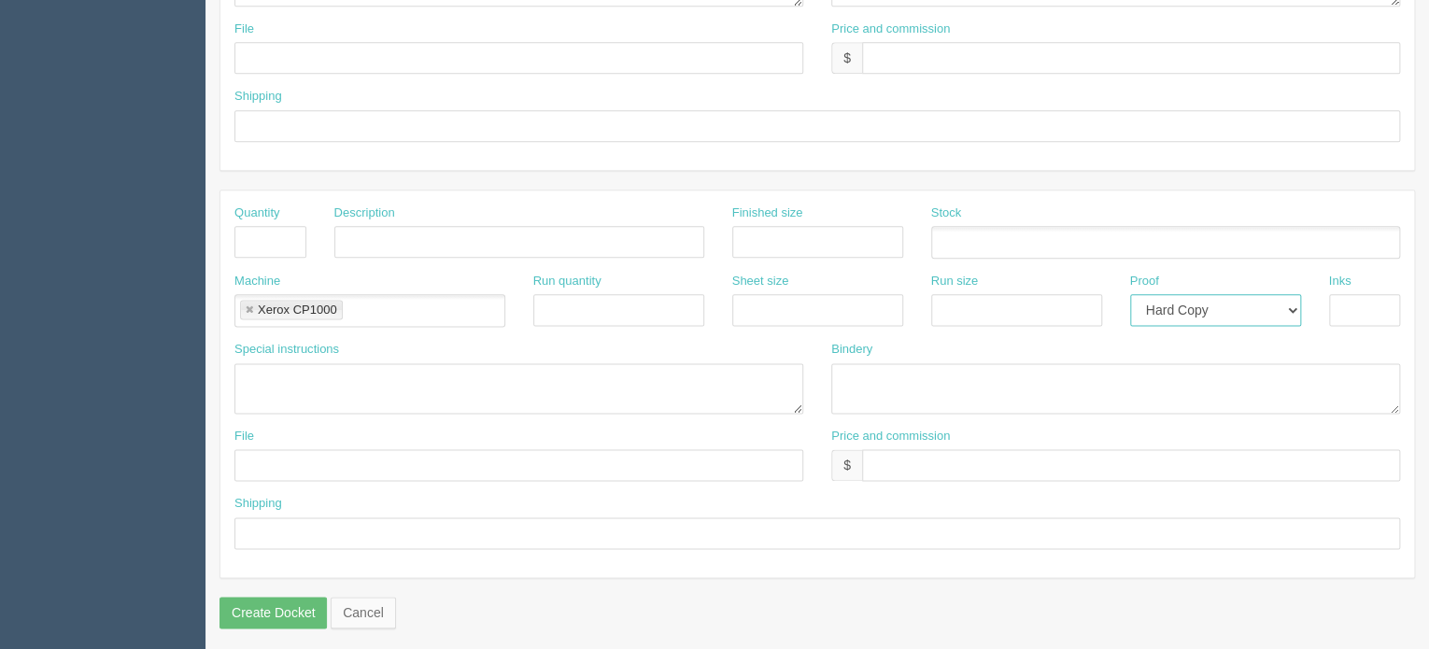
select select
click at [1130, 294] on select "-- Email Hard Copy" at bounding box center [1215, 310] width 171 height 32
click at [252, 305] on link at bounding box center [249, 311] width 11 height 12
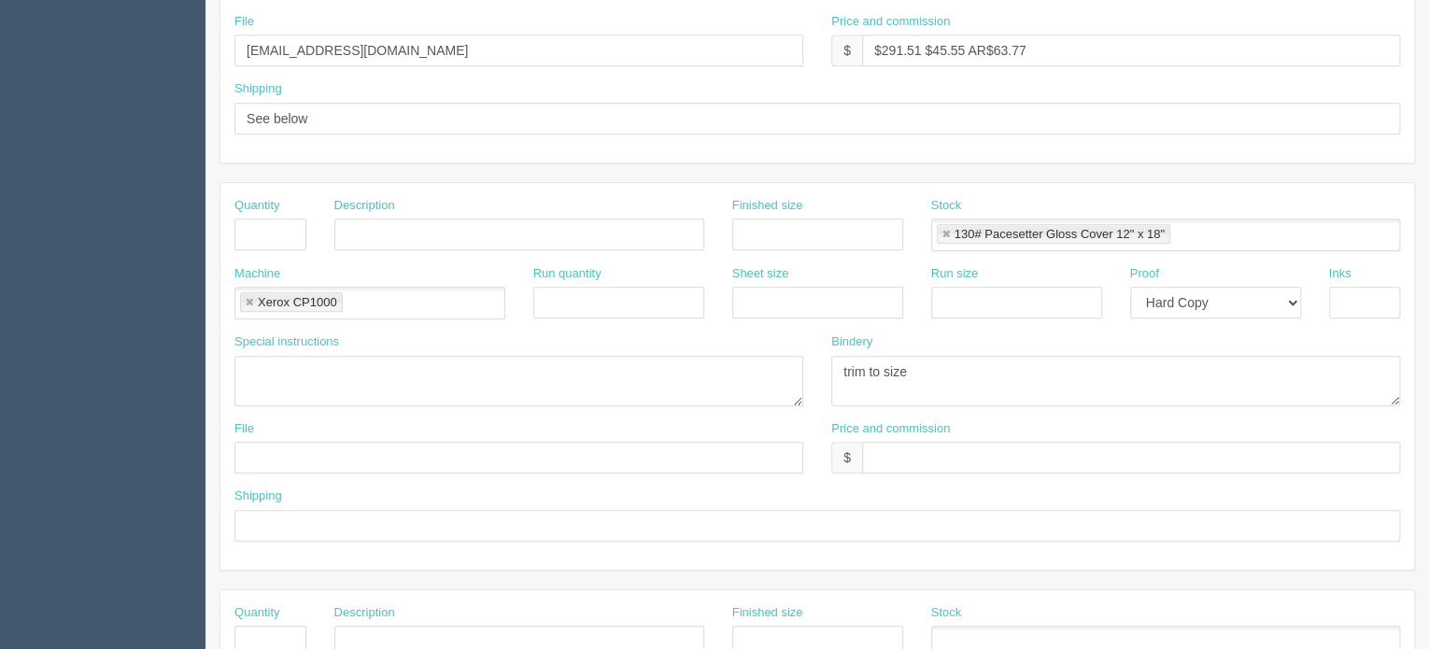
scroll to position [573, 0]
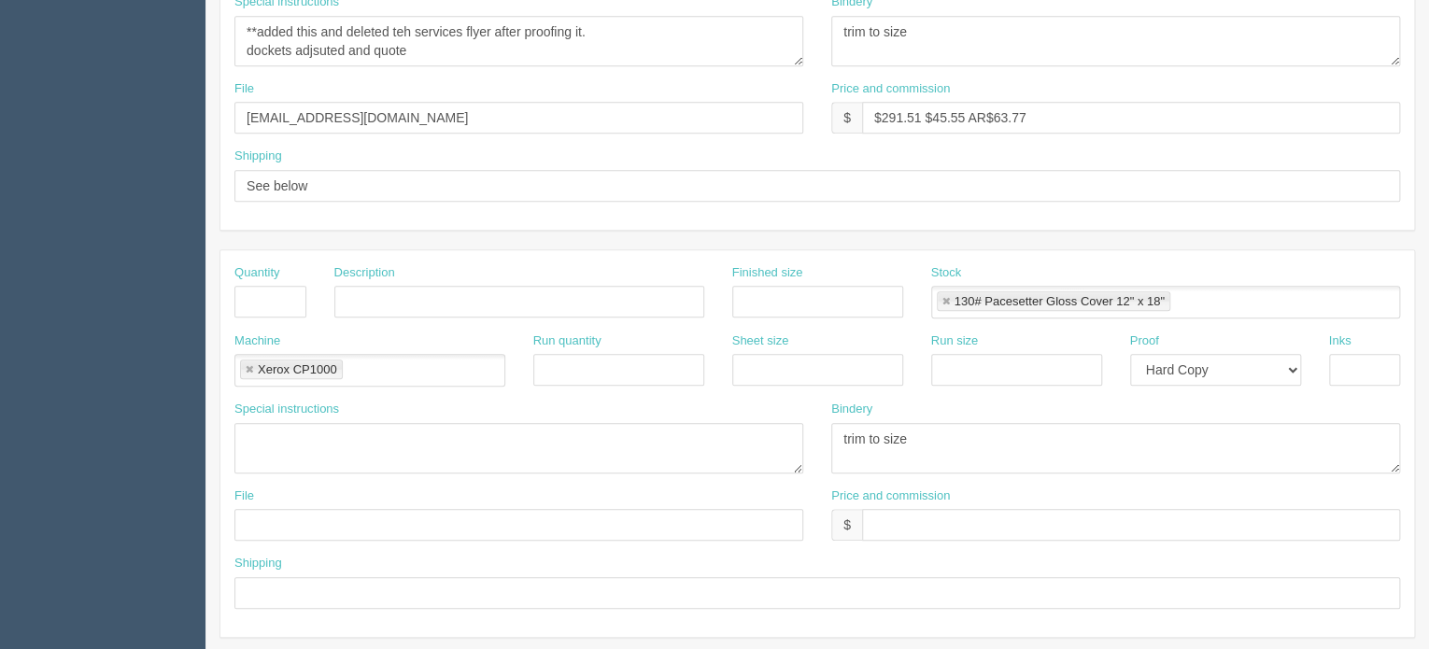
click at [248, 367] on link at bounding box center [249, 370] width 11 height 12
click at [947, 296] on link at bounding box center [946, 302] width 11 height 12
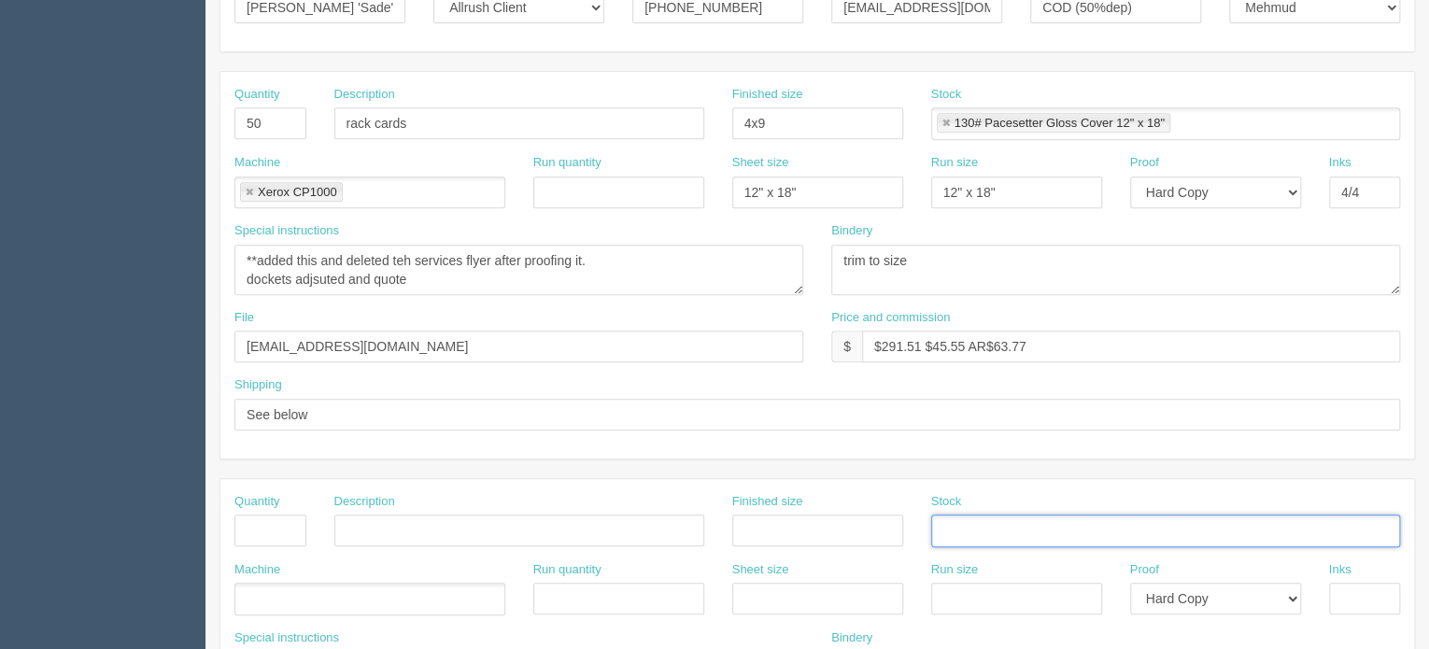
scroll to position [374, 0]
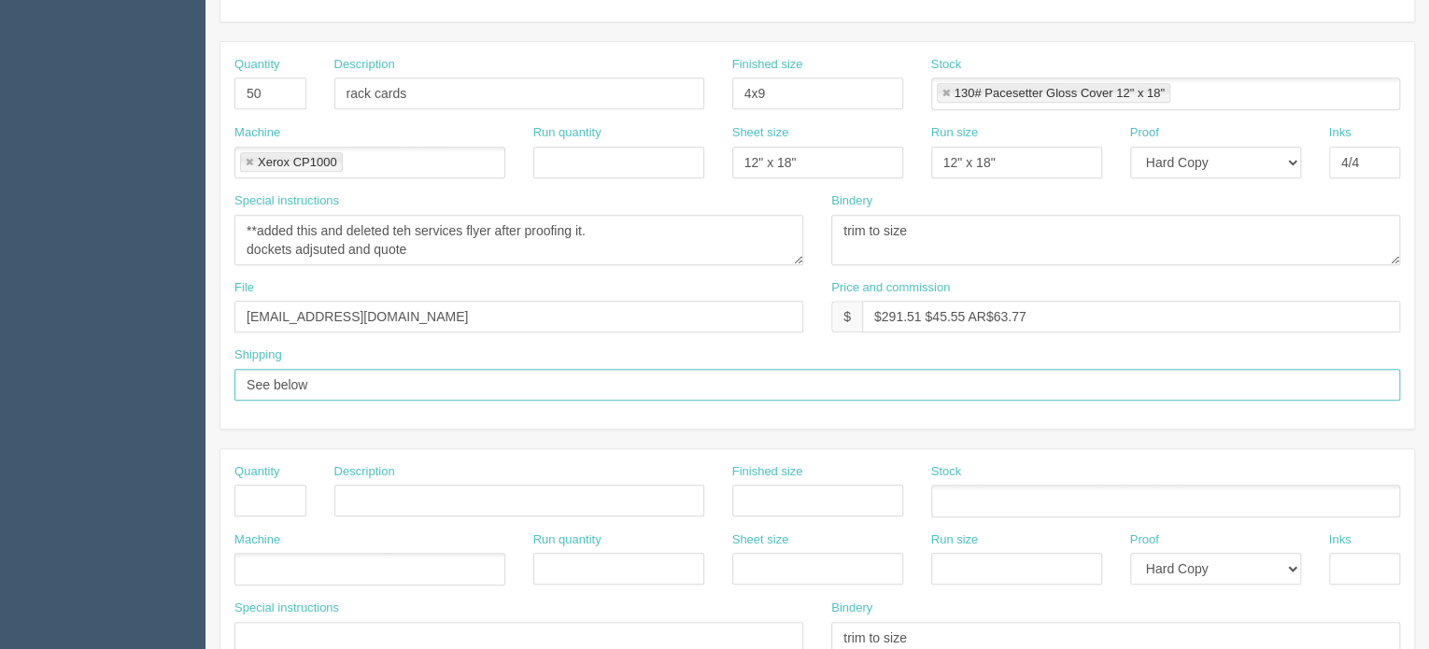
drag, startPoint x: 319, startPoint y: 383, endPoint x: 284, endPoint y: 384, distance: 34.6
click at [299, 383] on input "See below" at bounding box center [817, 385] width 1166 height 32
drag, startPoint x: 275, startPoint y: 384, endPoint x: 375, endPoint y: 392, distance: 100.3
click at [375, 392] on input "See below" at bounding box center [817, 385] width 1166 height 32
type input "S"
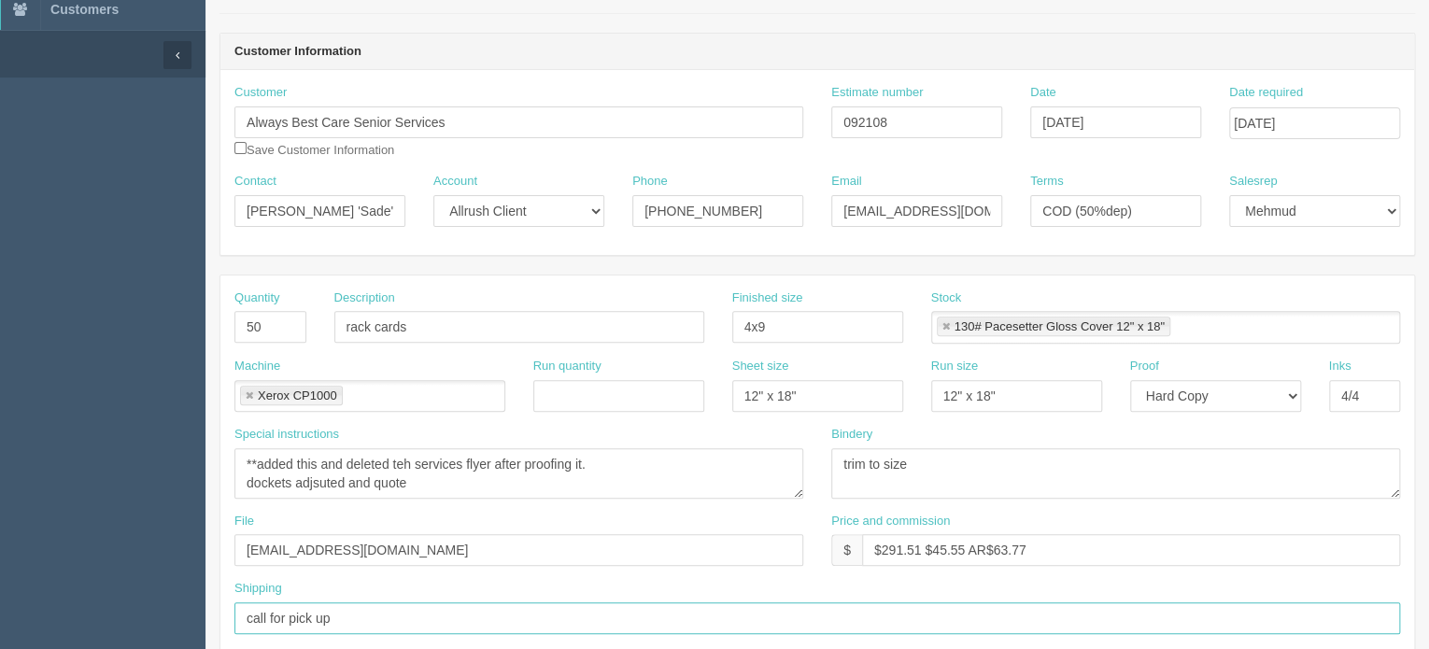
scroll to position [0, 0]
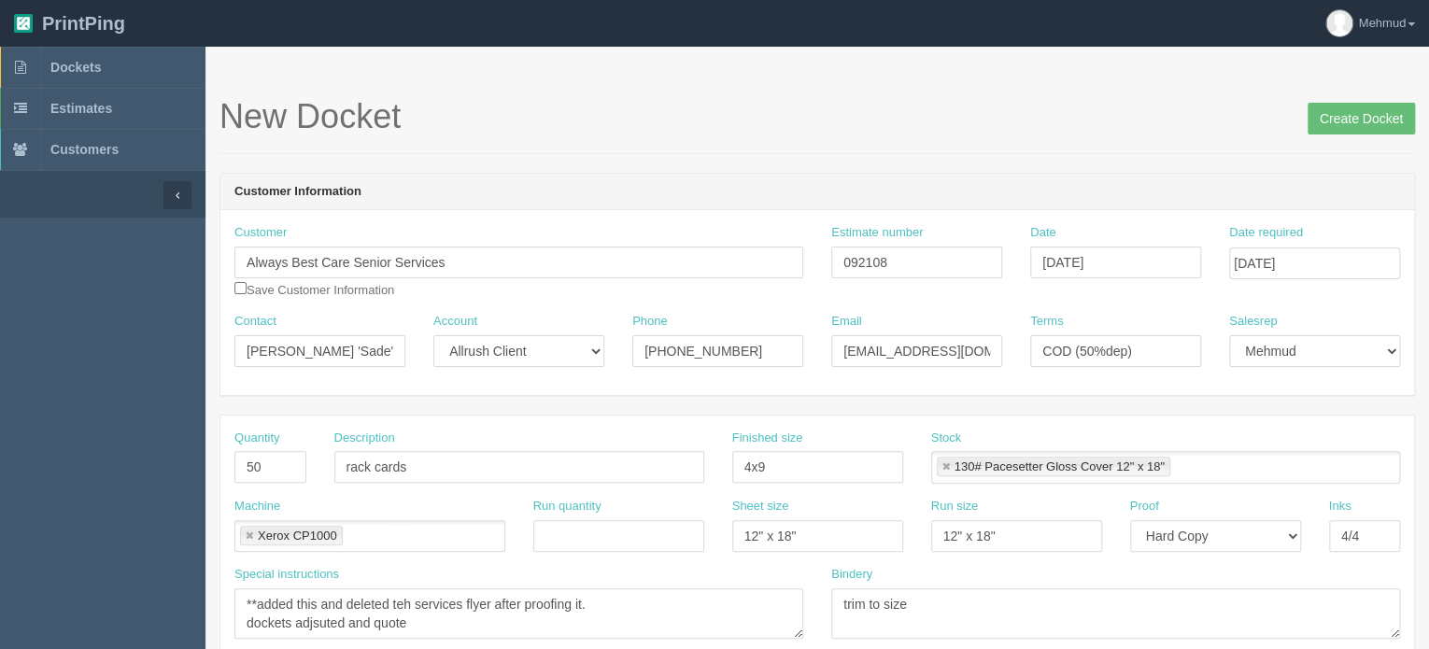
type input "call for pick up"
click at [1328, 119] on input "Create Docket" at bounding box center [1361, 119] width 107 height 32
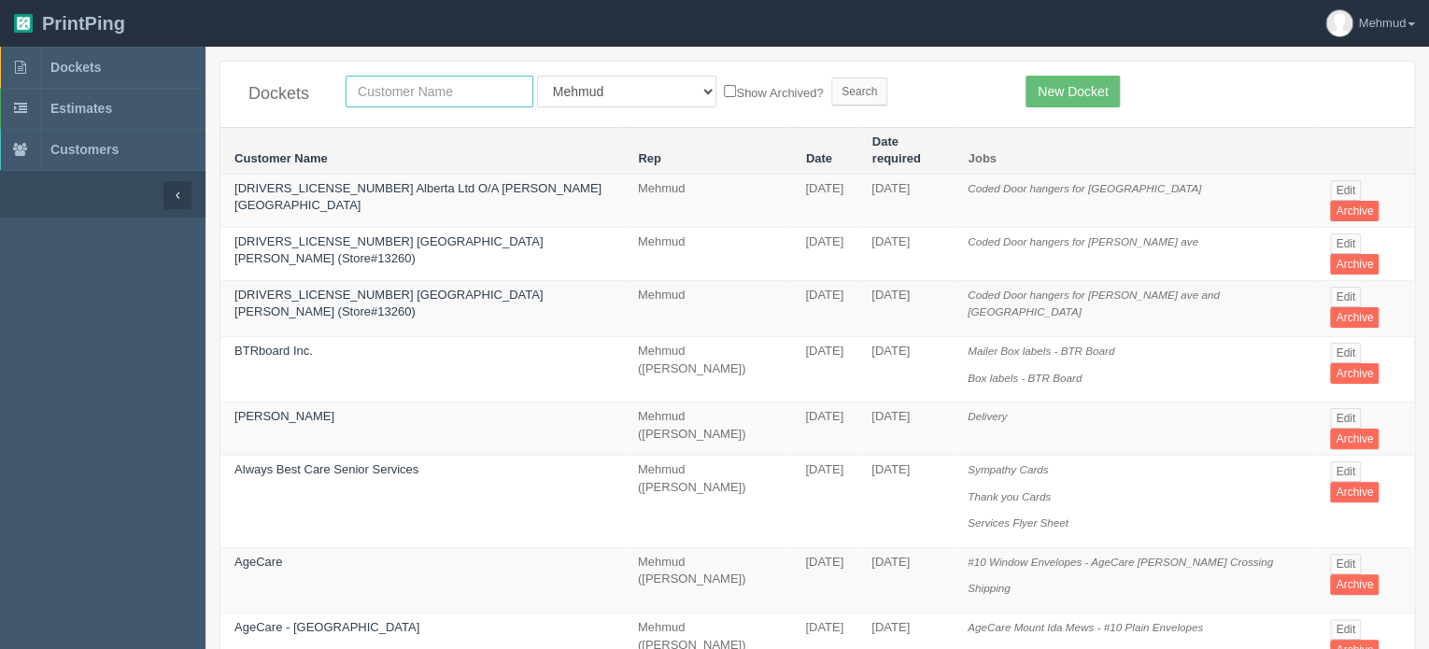
click at [390, 92] on input "text" at bounding box center [440, 92] width 188 height 32
type input "pdc"
click at [831, 78] on input "Search" at bounding box center [859, 92] width 56 height 28
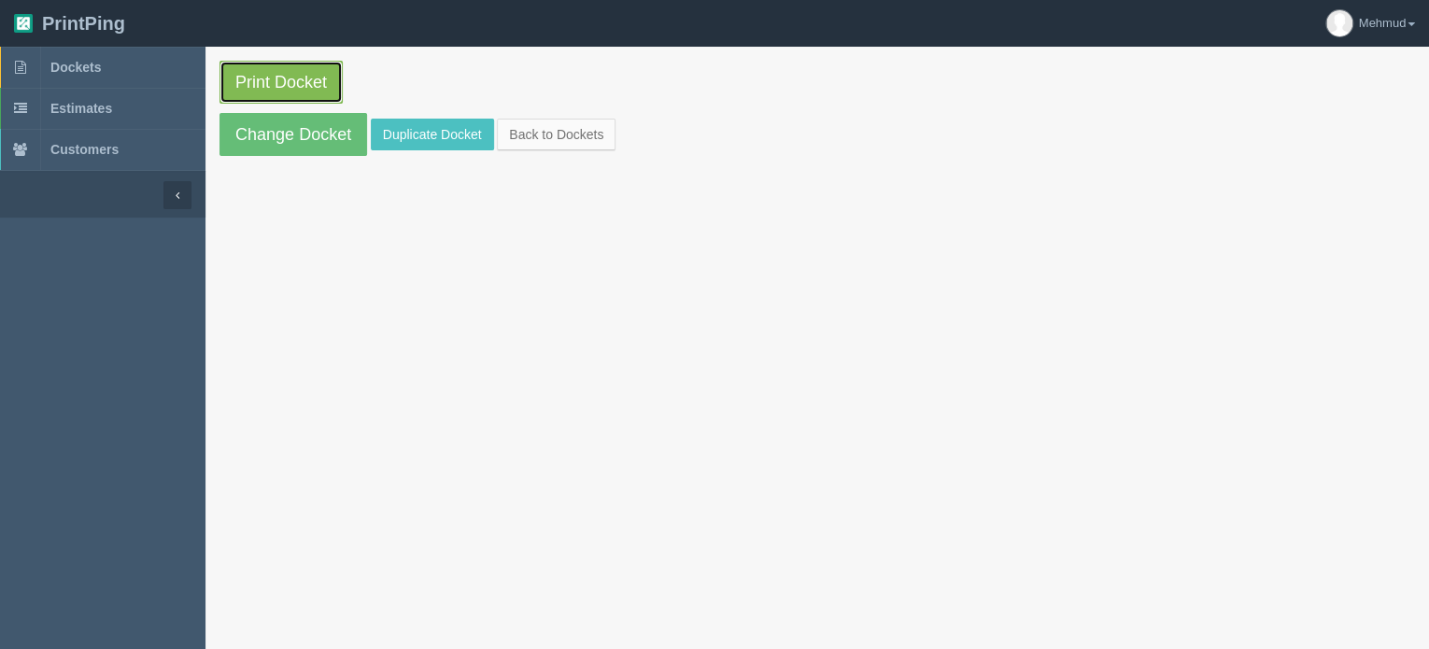
click at [303, 92] on link "Print Docket" at bounding box center [281, 82] width 123 height 43
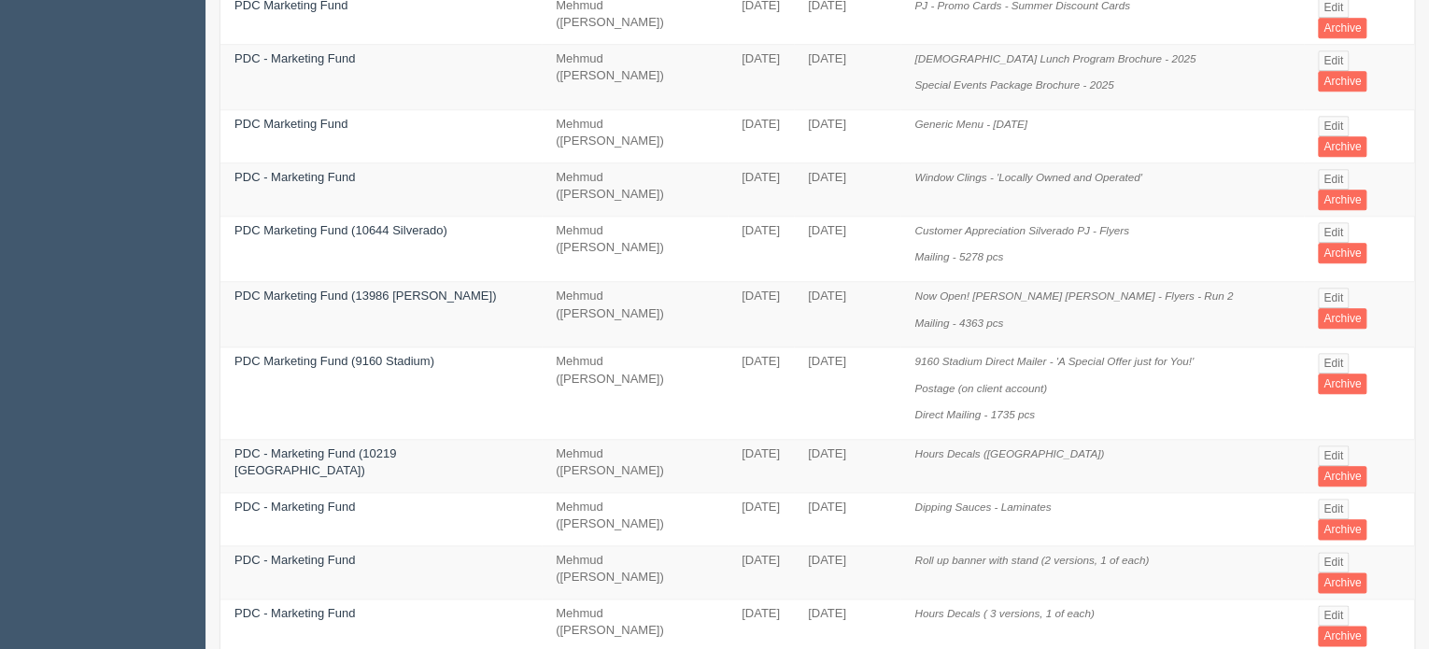
scroll to position [829, 0]
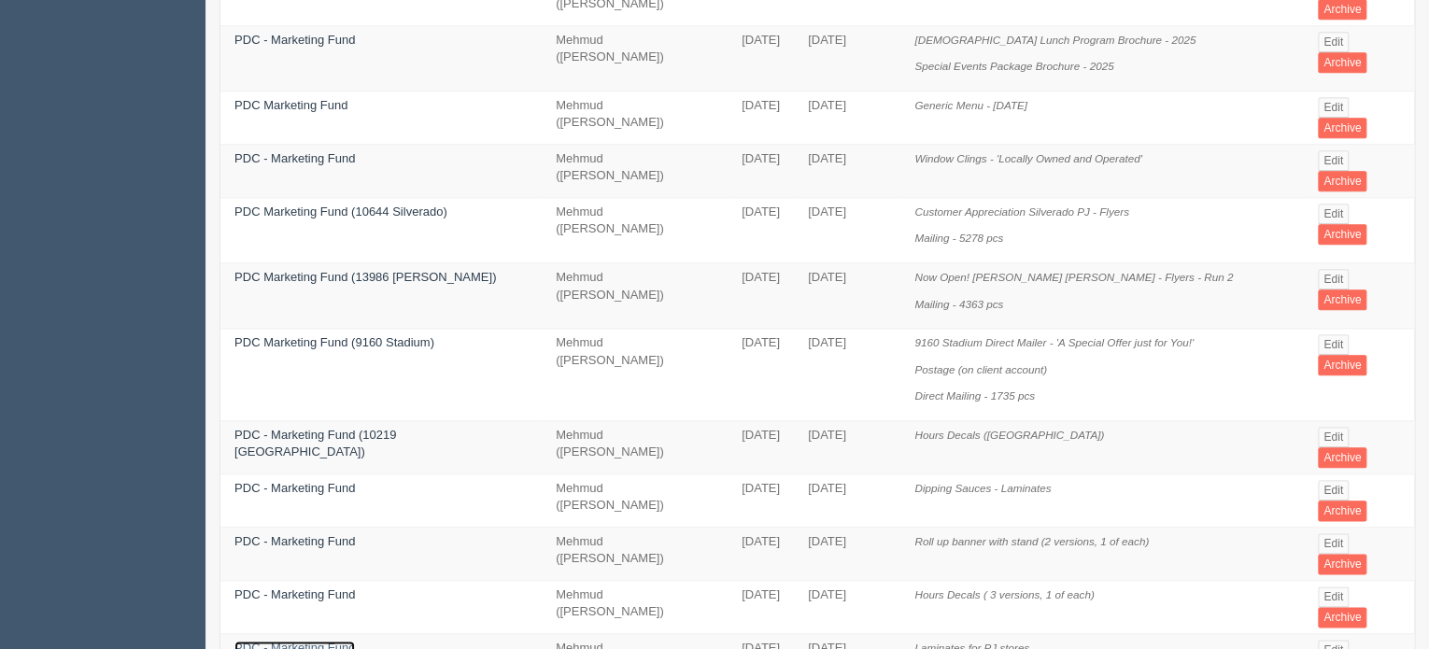
click at [280, 641] on link "PDC - Marketing Fund" at bounding box center [294, 648] width 120 height 14
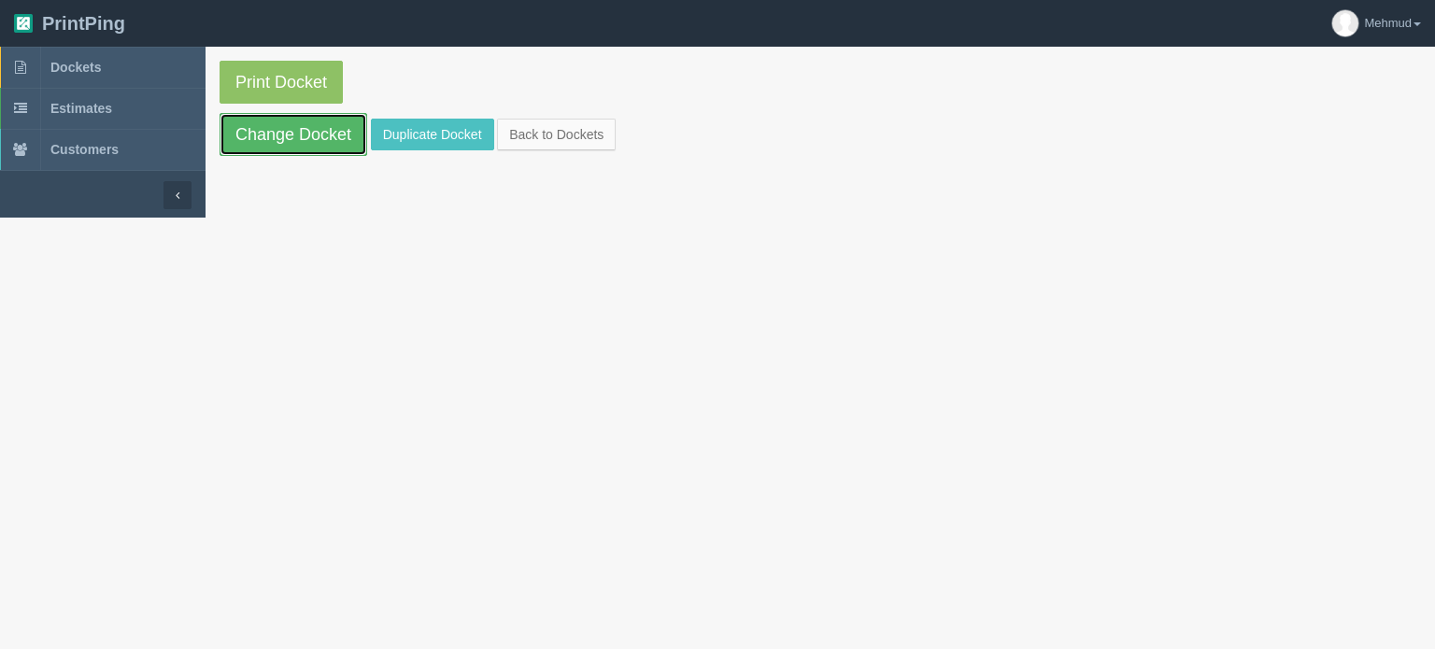
click at [305, 130] on link "Change Docket" at bounding box center [294, 134] width 148 height 43
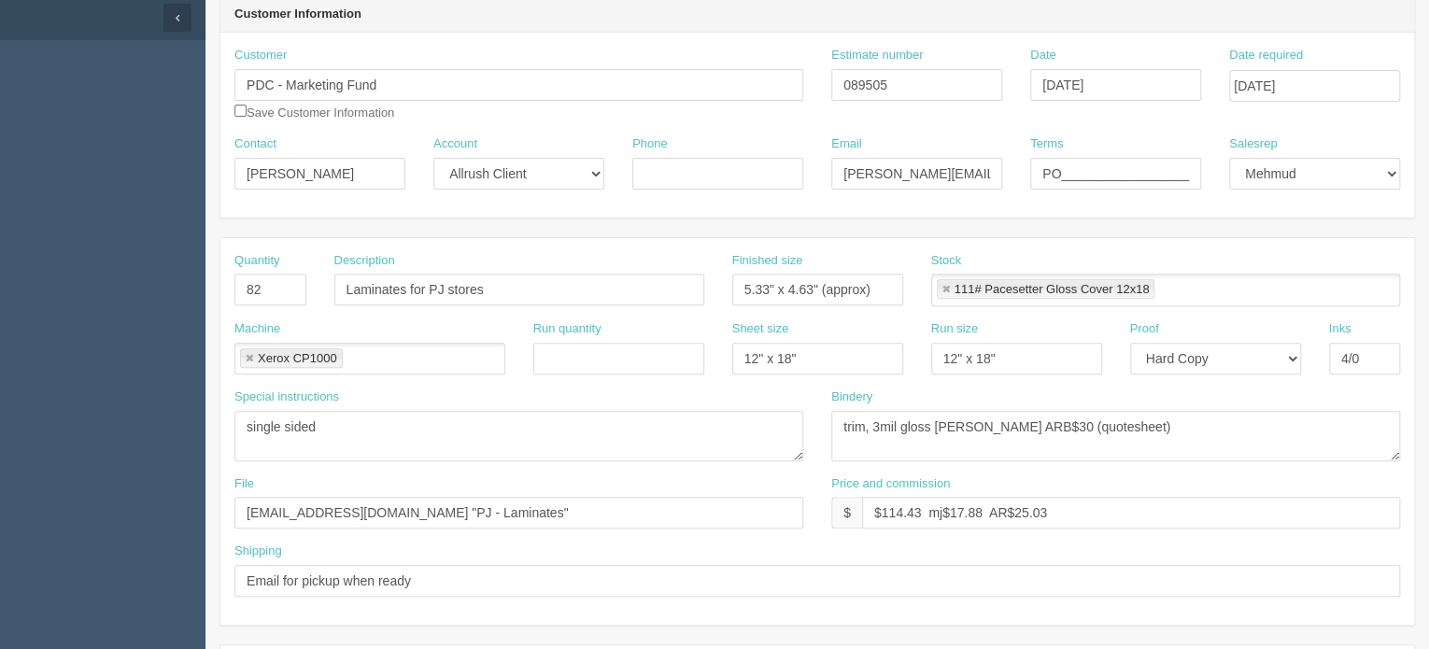
scroll to position [187, 0]
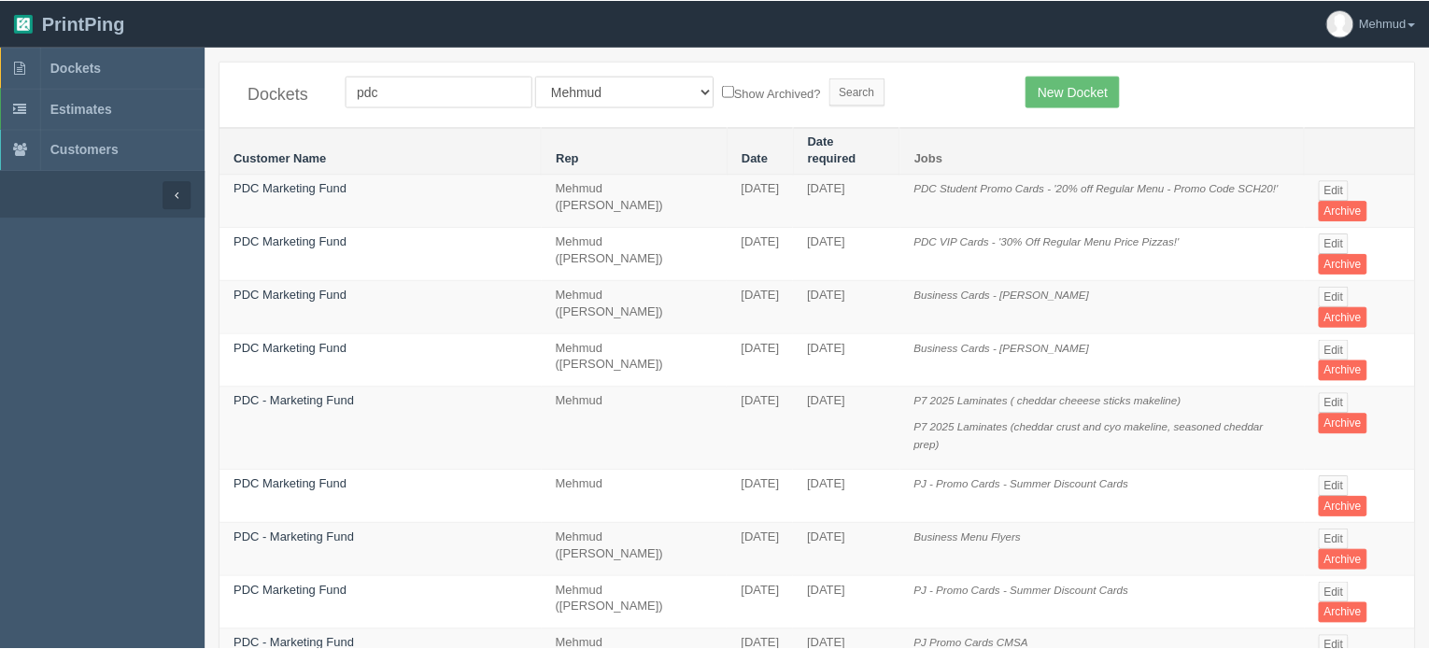
scroll to position [829, 0]
